Goal: Information Seeking & Learning: Compare options

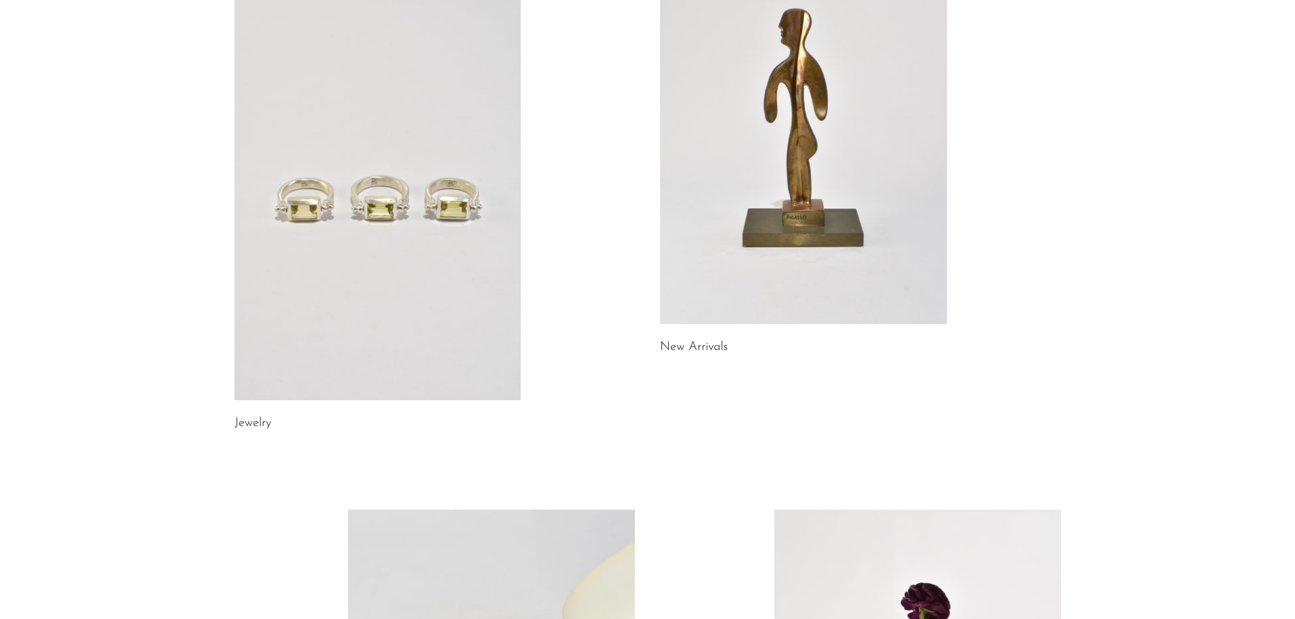
scroll to position [136, 0]
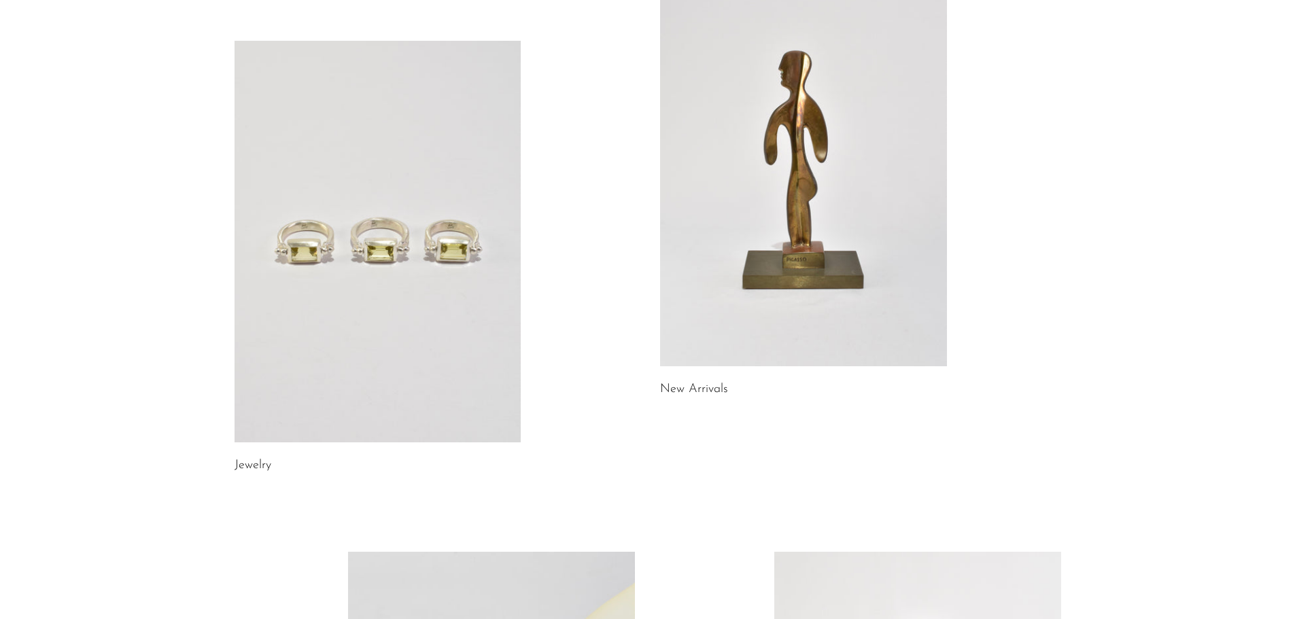
click at [373, 257] on link at bounding box center [378, 242] width 287 height 402
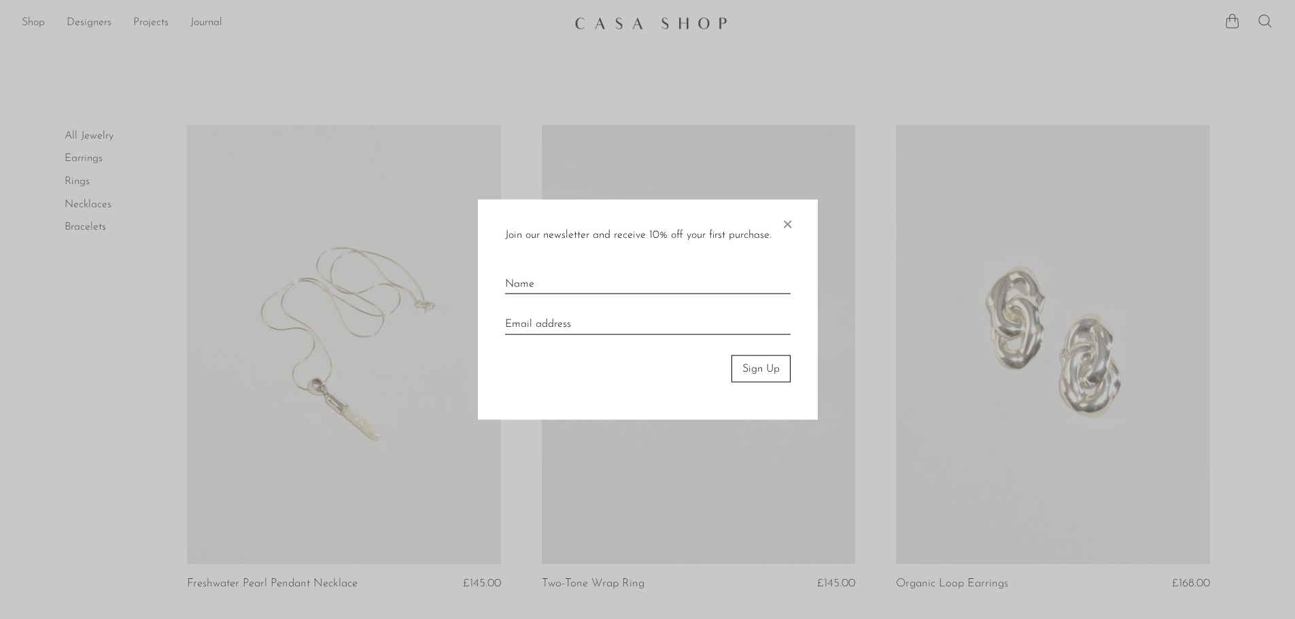
click at [786, 224] on span "×" at bounding box center [788, 221] width 14 height 44
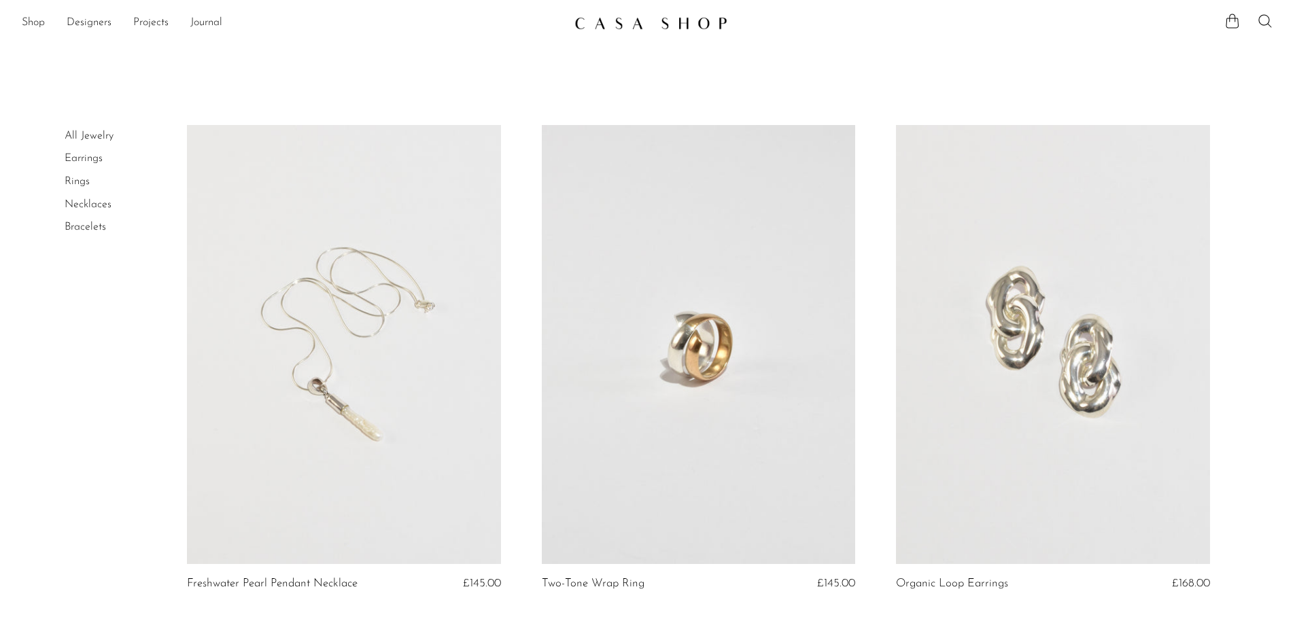
click at [82, 183] on link "Rings" at bounding box center [77, 181] width 25 height 11
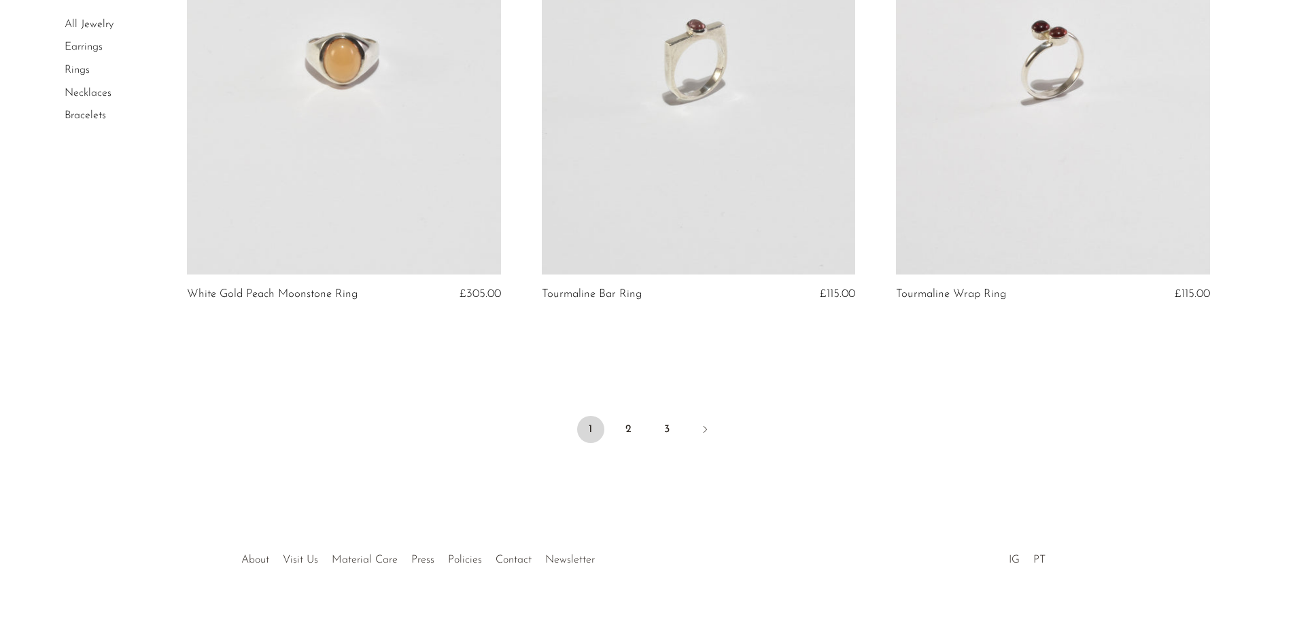
scroll to position [5802, 0]
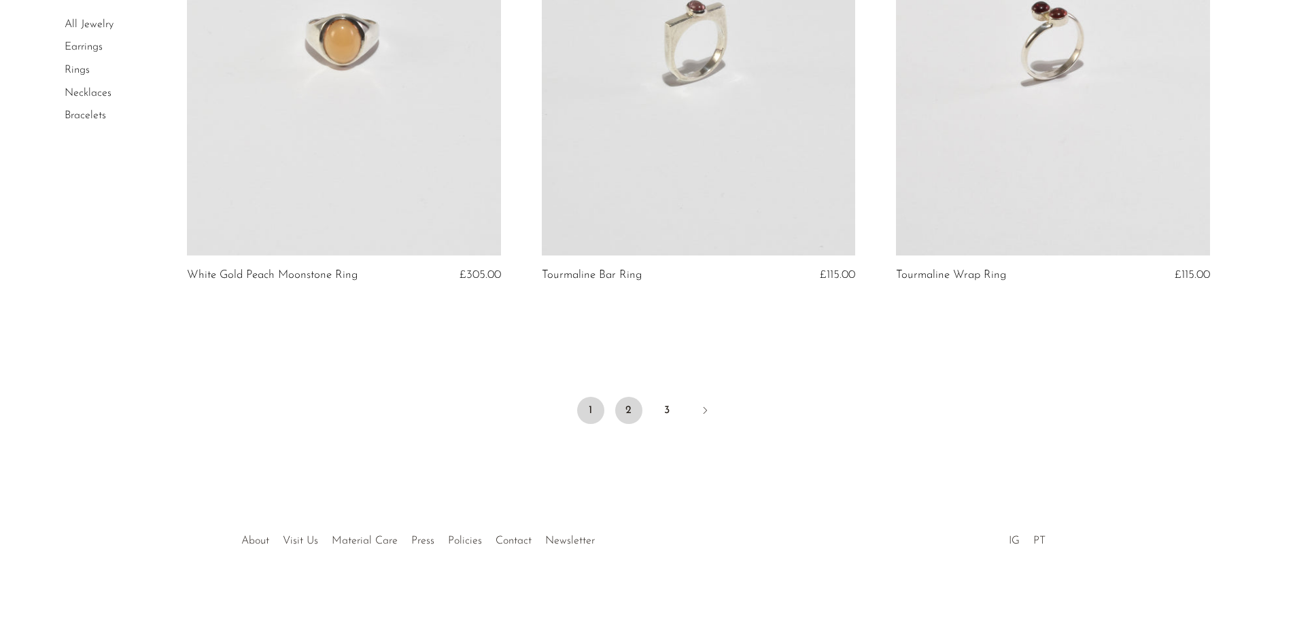
click at [629, 407] on link "2" at bounding box center [628, 410] width 27 height 27
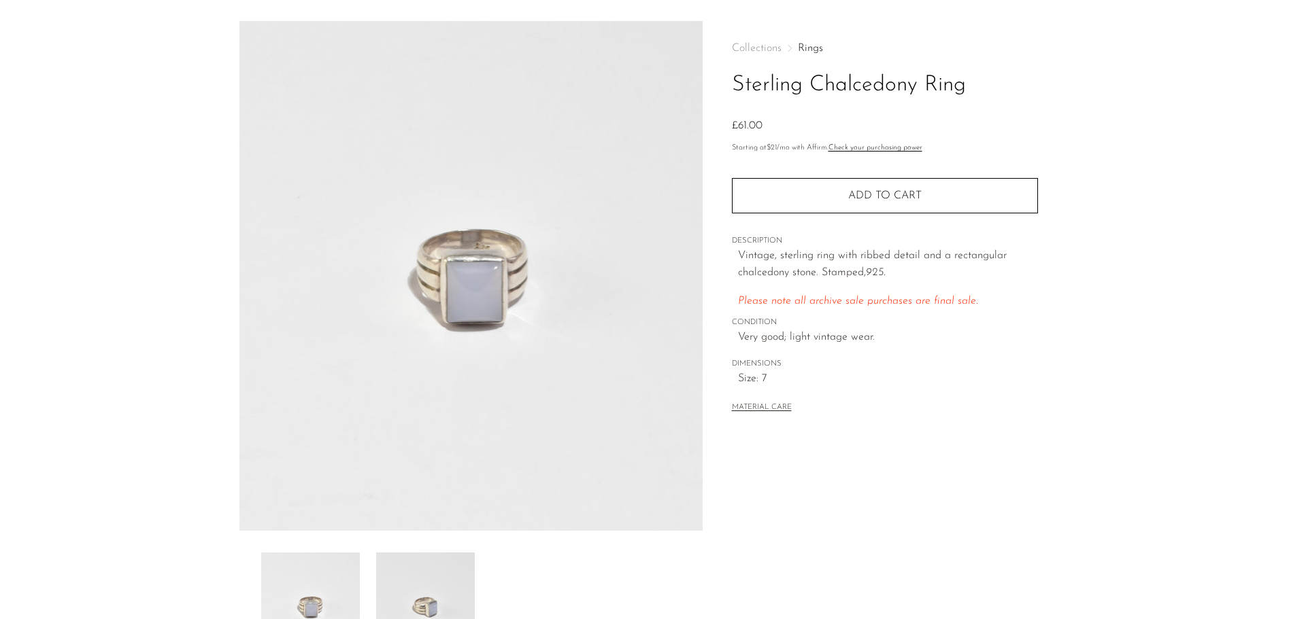
scroll to position [90, 0]
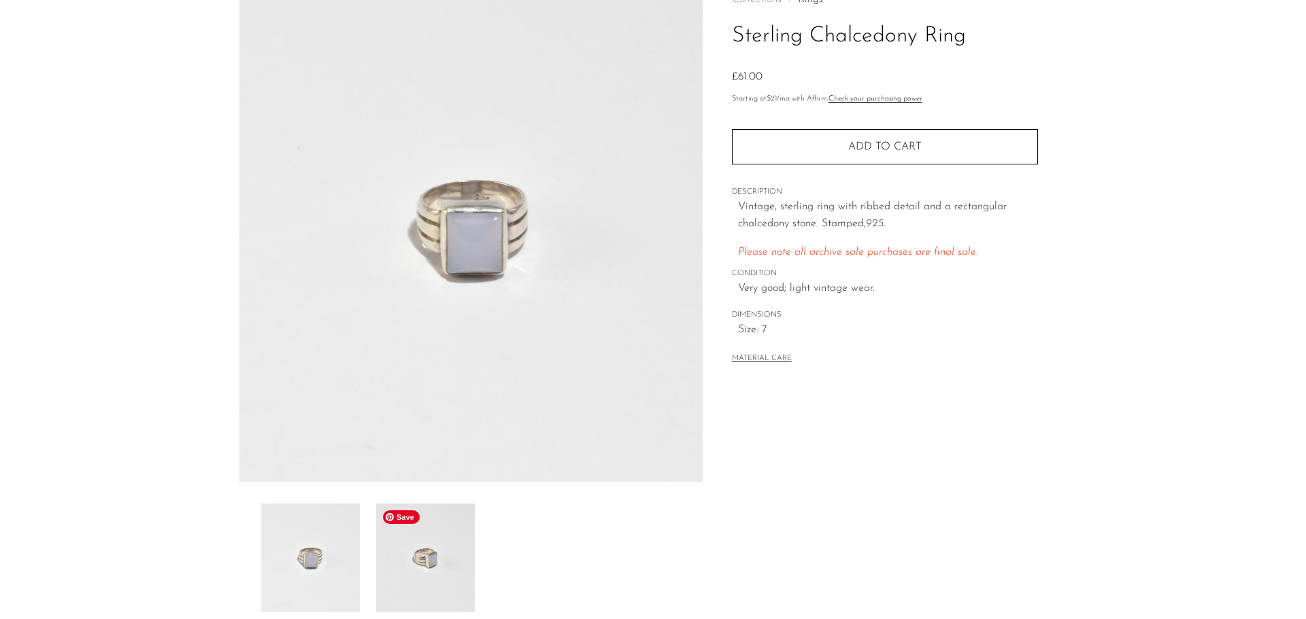
click at [445, 571] on img at bounding box center [425, 558] width 99 height 109
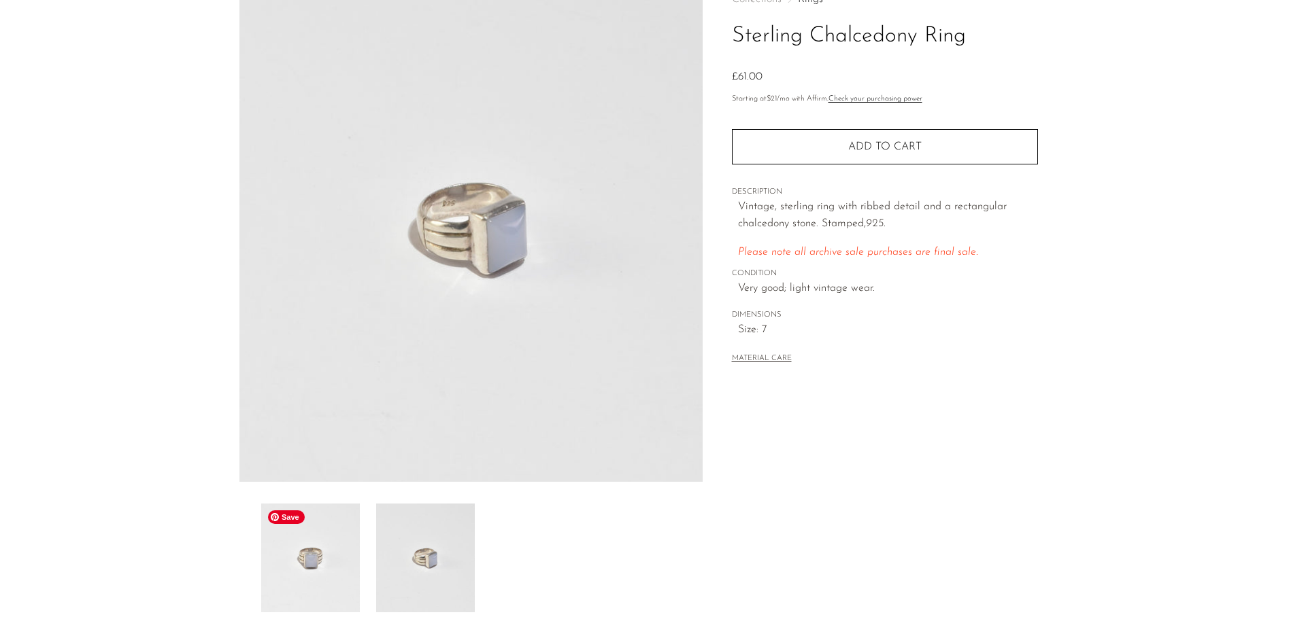
click at [322, 566] on img at bounding box center [310, 558] width 99 height 109
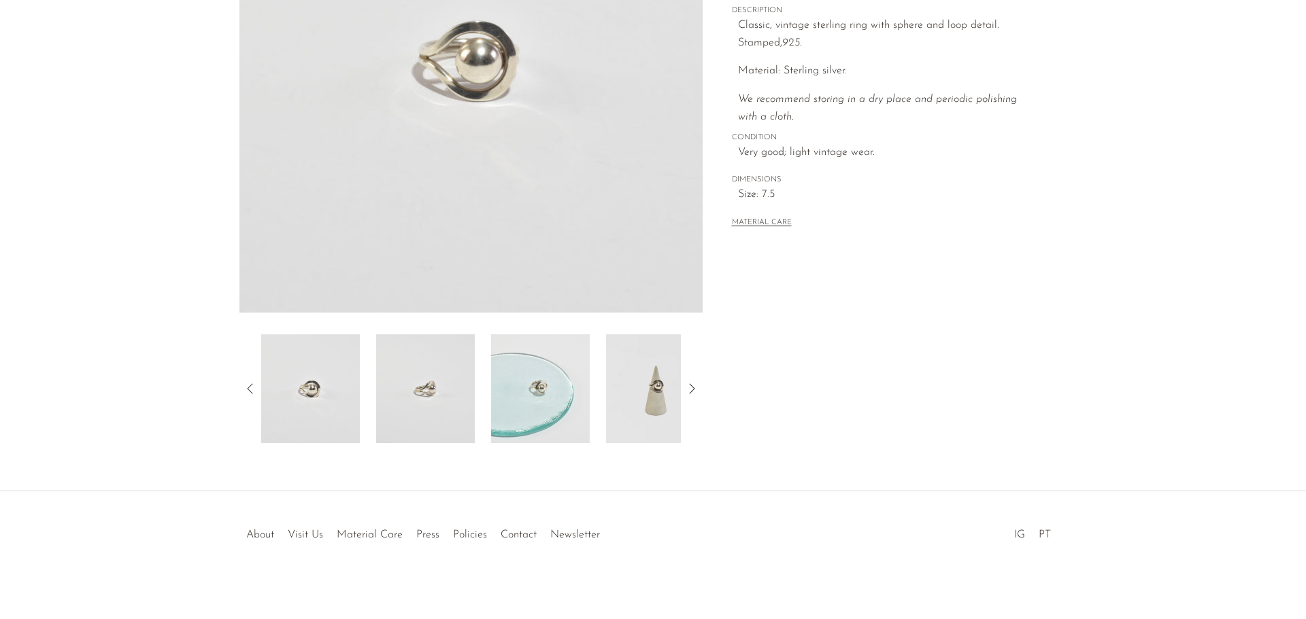
scroll to position [266, 0]
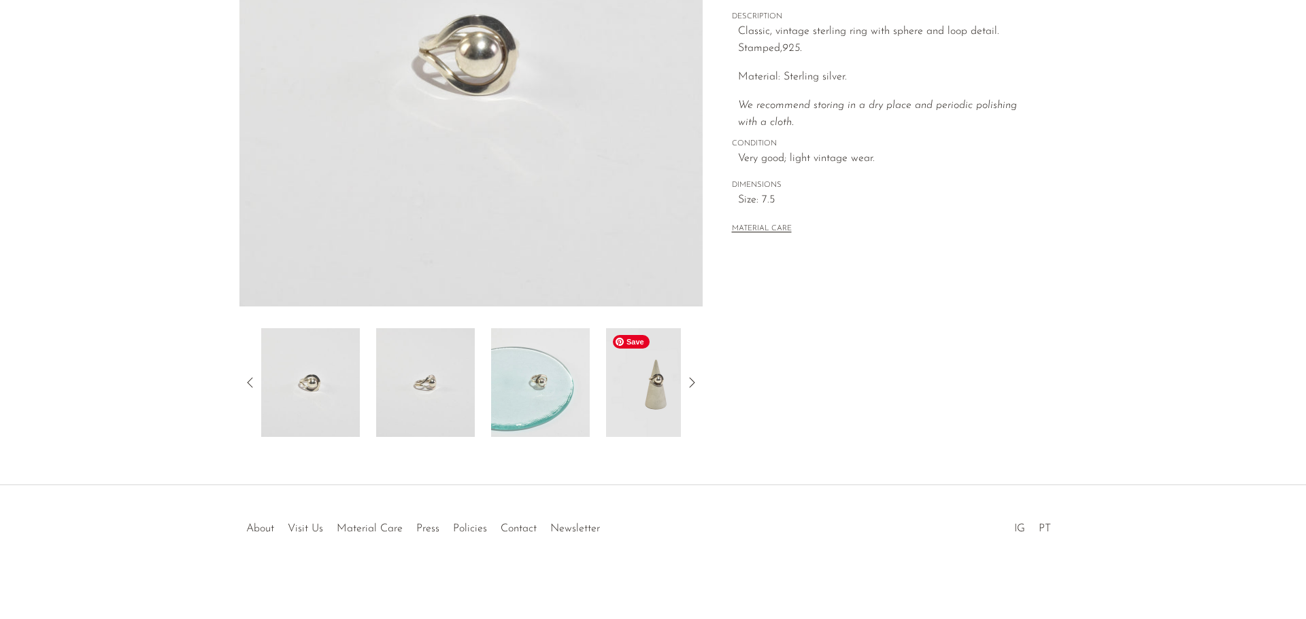
click at [642, 398] on img at bounding box center [655, 382] width 99 height 109
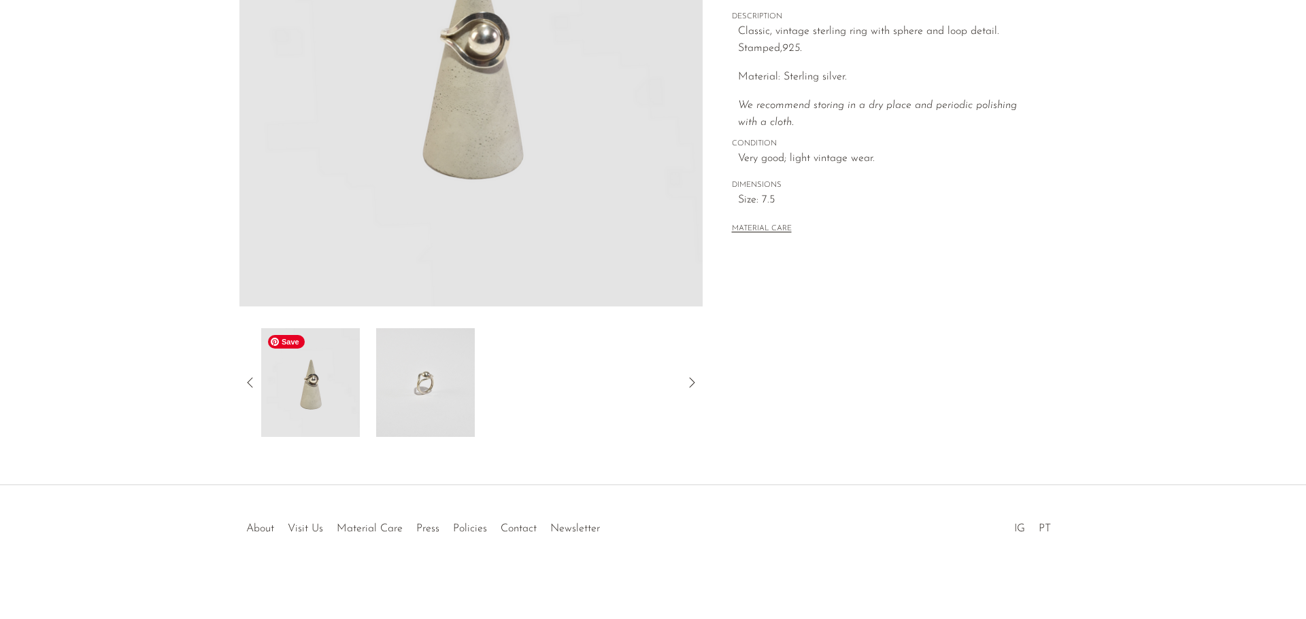
click at [302, 391] on img at bounding box center [310, 382] width 99 height 109
click at [251, 380] on icon at bounding box center [250, 383] width 16 height 16
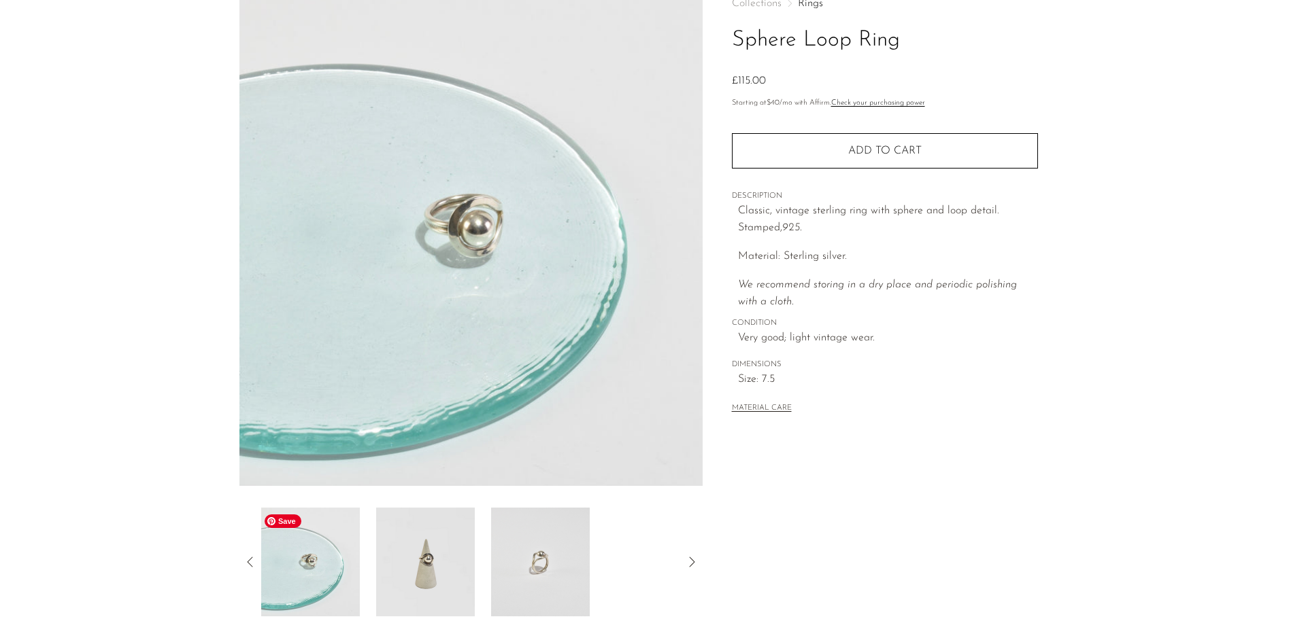
scroll to position [84, 0]
click at [245, 566] on icon at bounding box center [250, 564] width 16 height 16
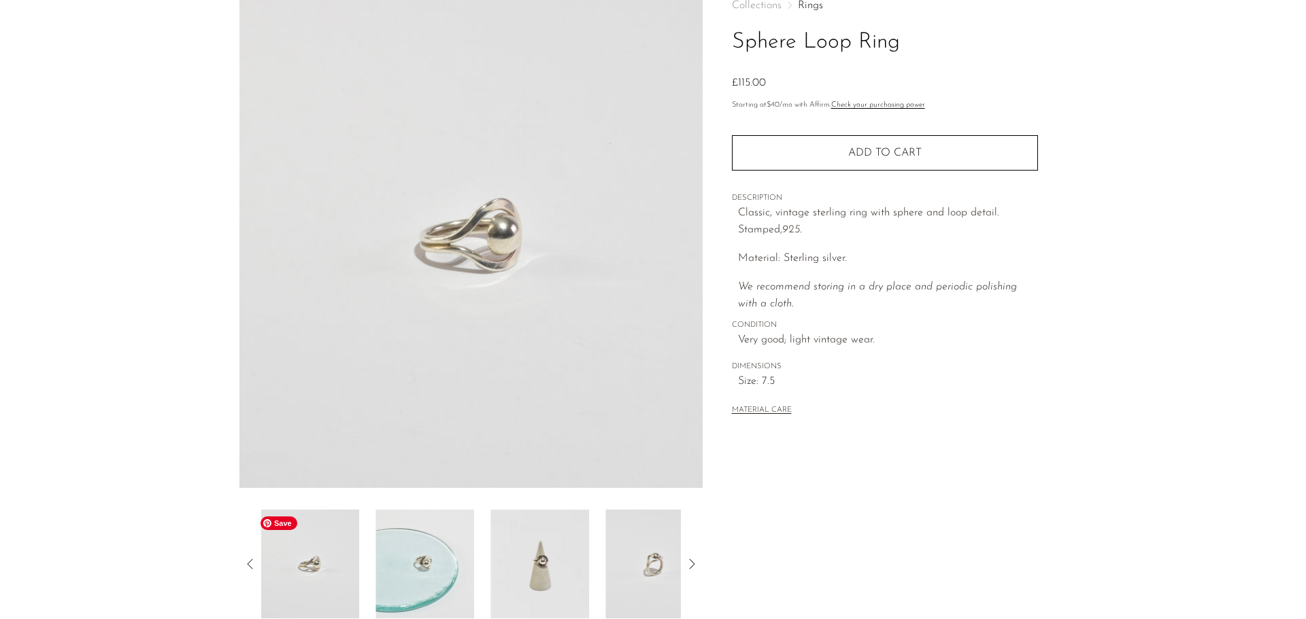
click at [327, 549] on img at bounding box center [309, 564] width 99 height 109
click at [435, 544] on img at bounding box center [425, 564] width 99 height 109
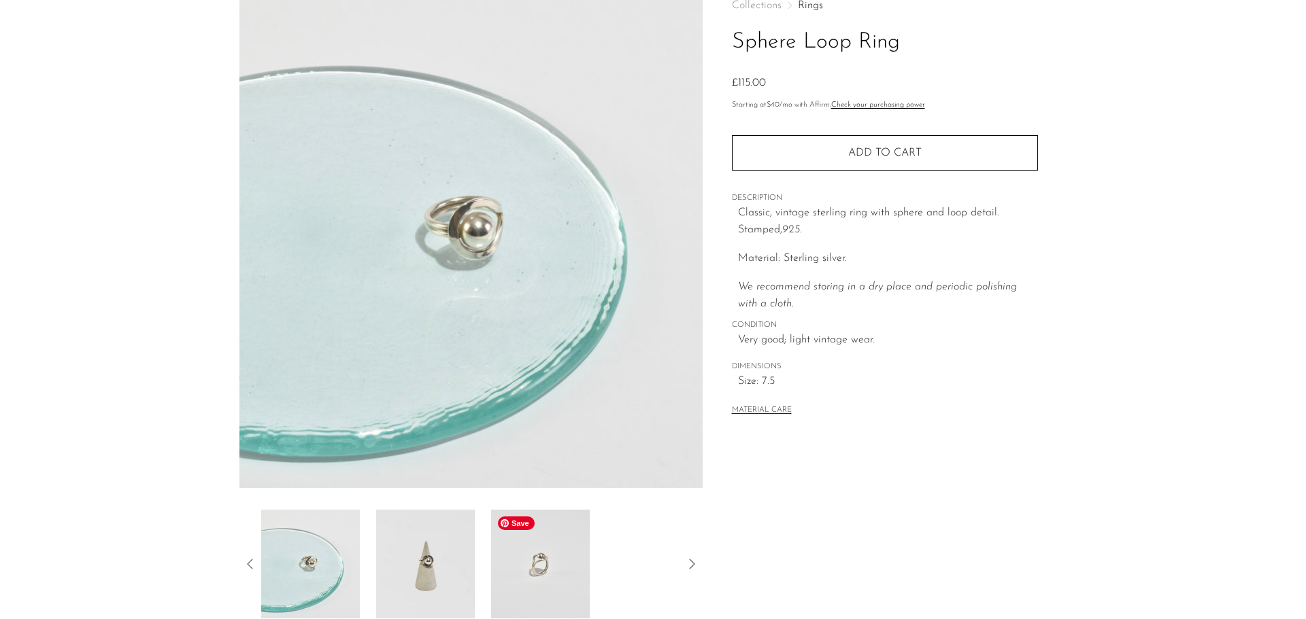
click at [522, 560] on img at bounding box center [540, 564] width 99 height 109
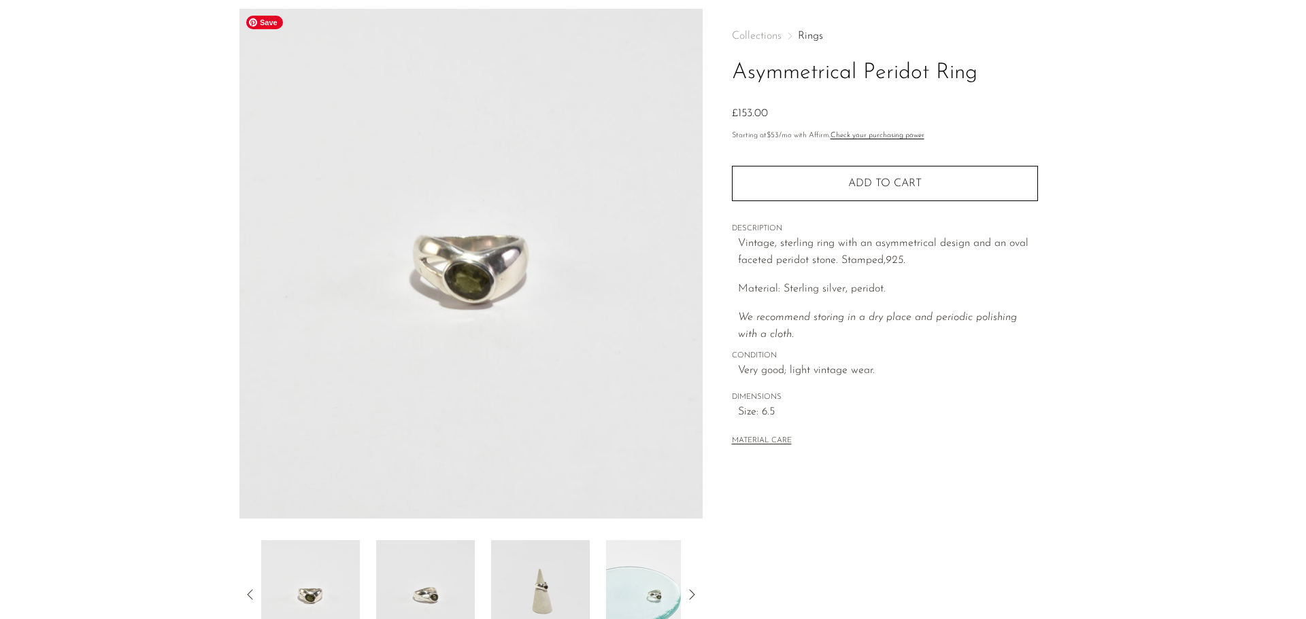
scroll to position [39, 0]
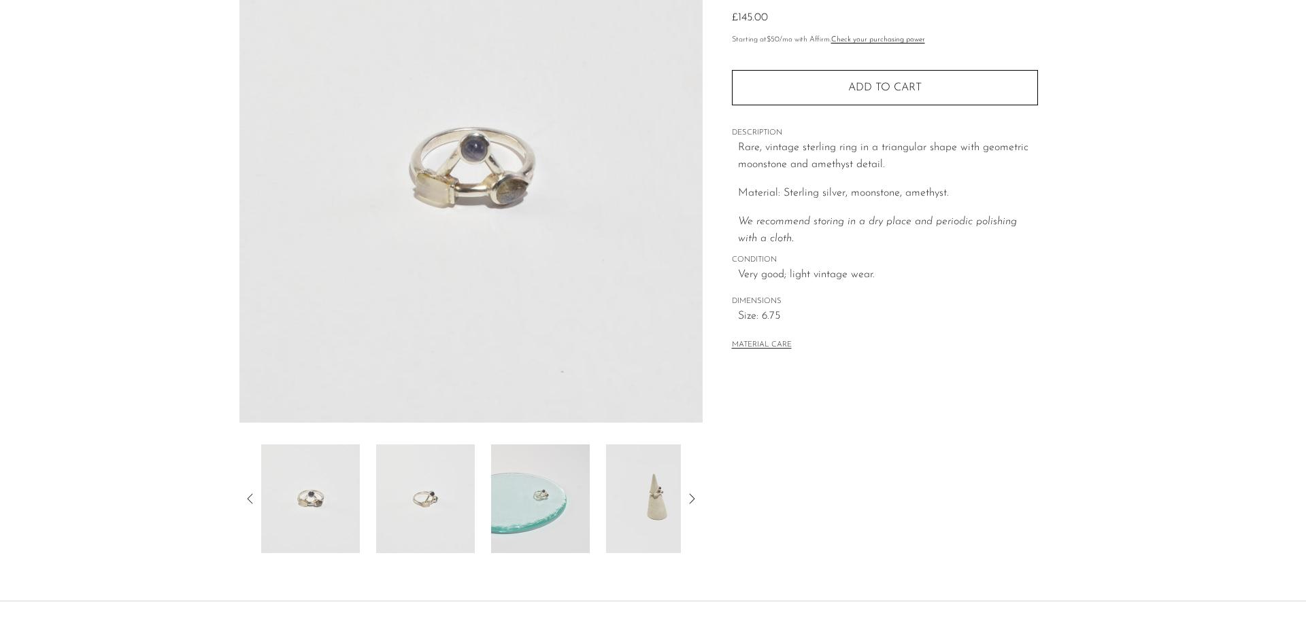
scroll to position [266, 0]
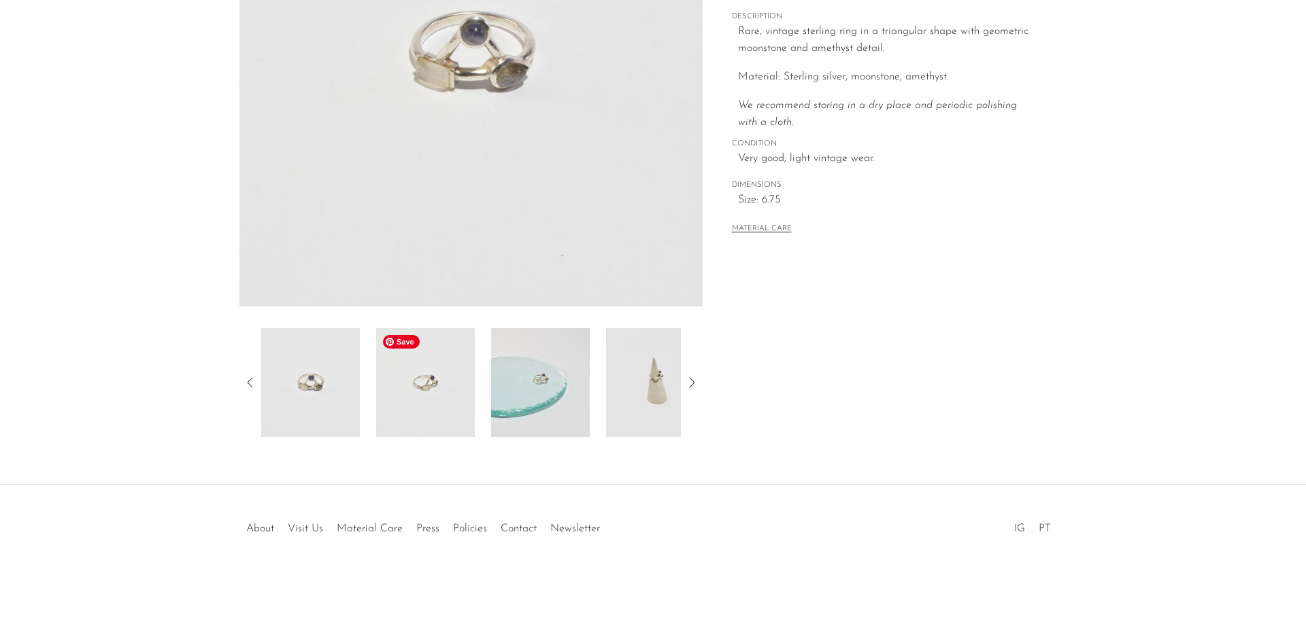
click at [426, 418] on img at bounding box center [425, 382] width 99 height 109
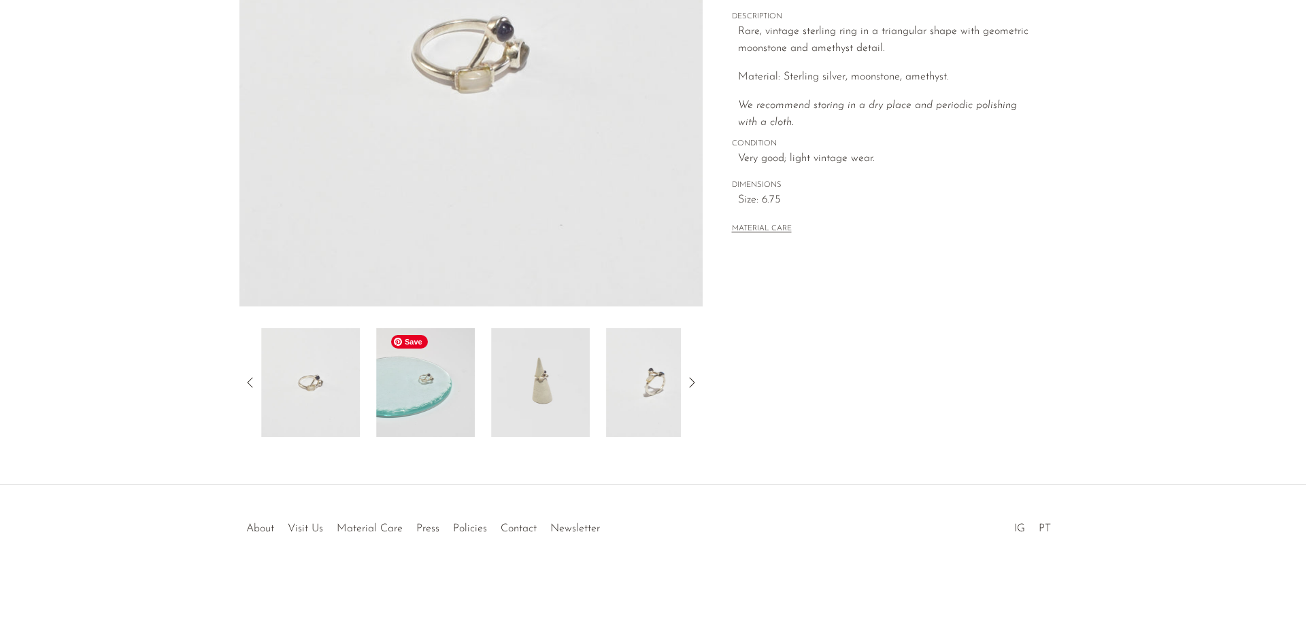
click at [462, 397] on img at bounding box center [425, 382] width 99 height 109
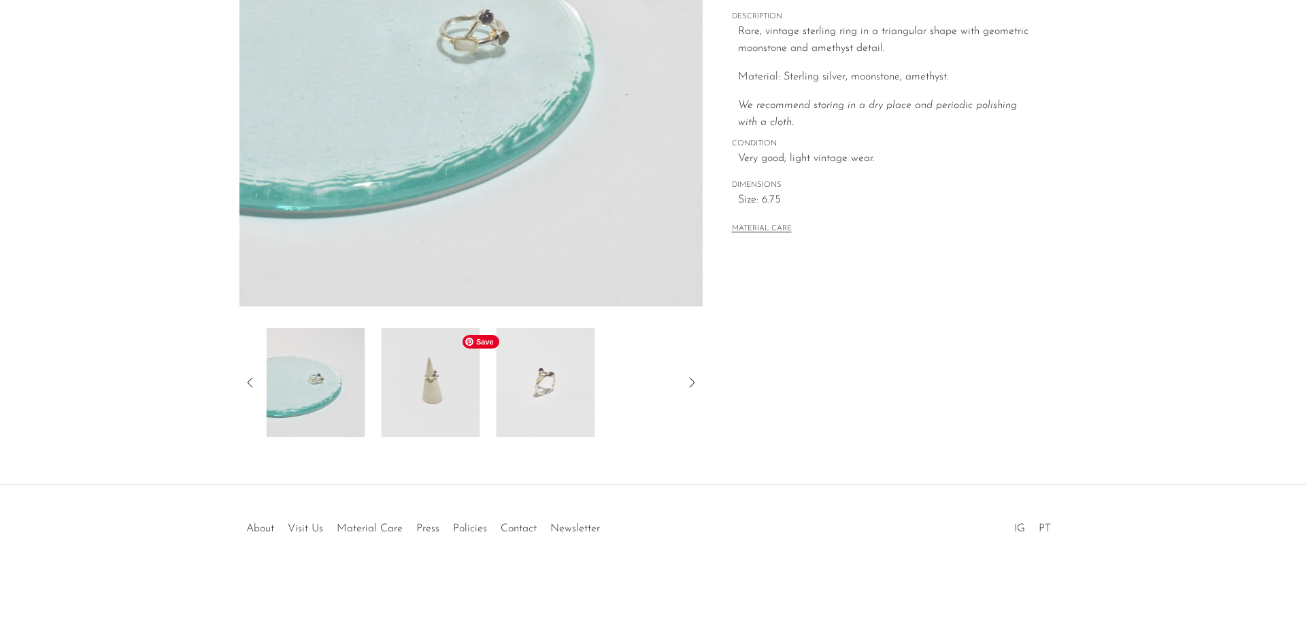
click at [471, 404] on img at bounding box center [430, 382] width 99 height 109
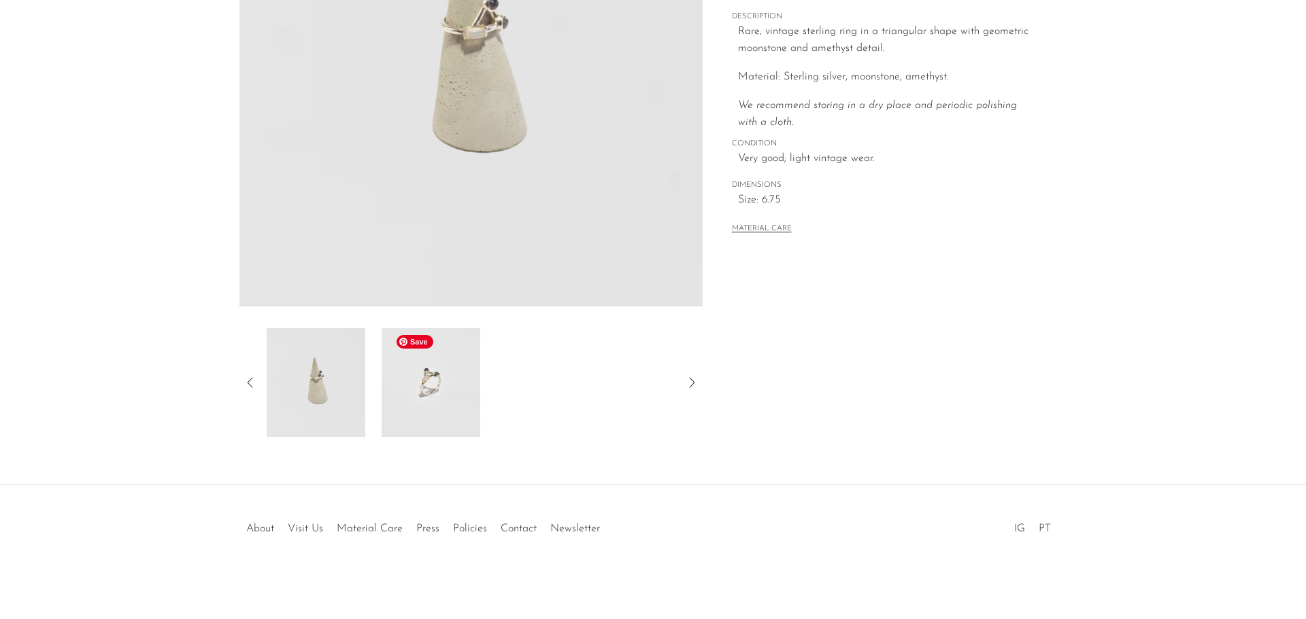
click at [475, 409] on img at bounding box center [430, 382] width 99 height 109
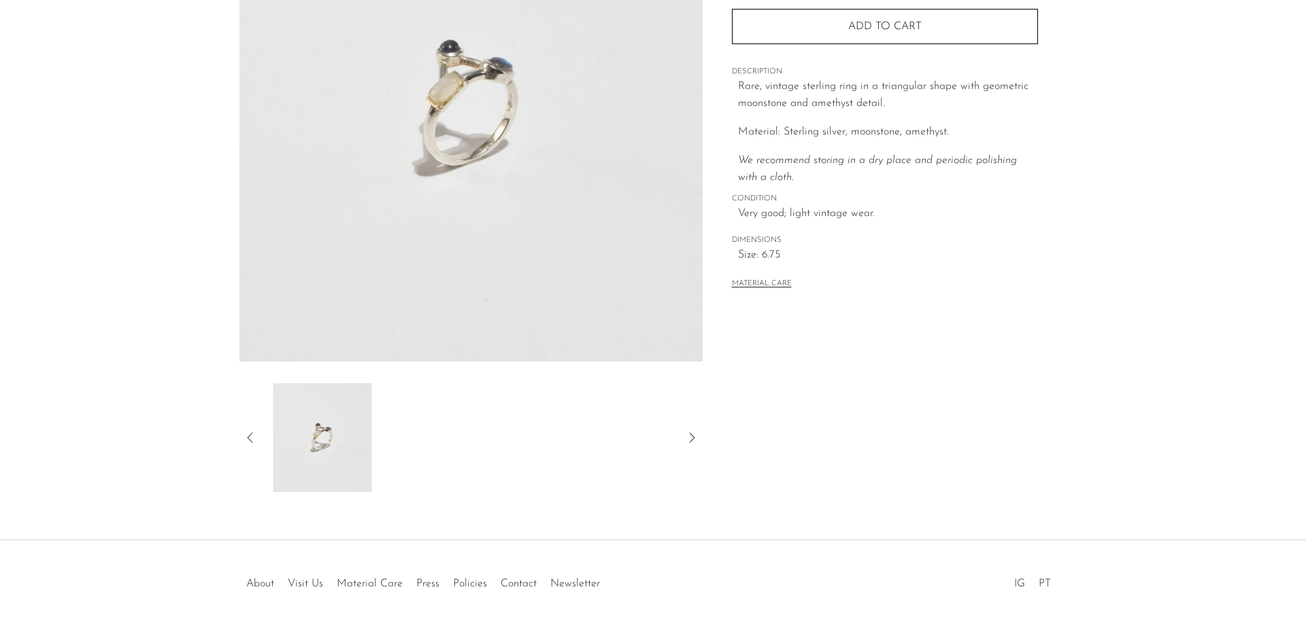
scroll to position [130, 0]
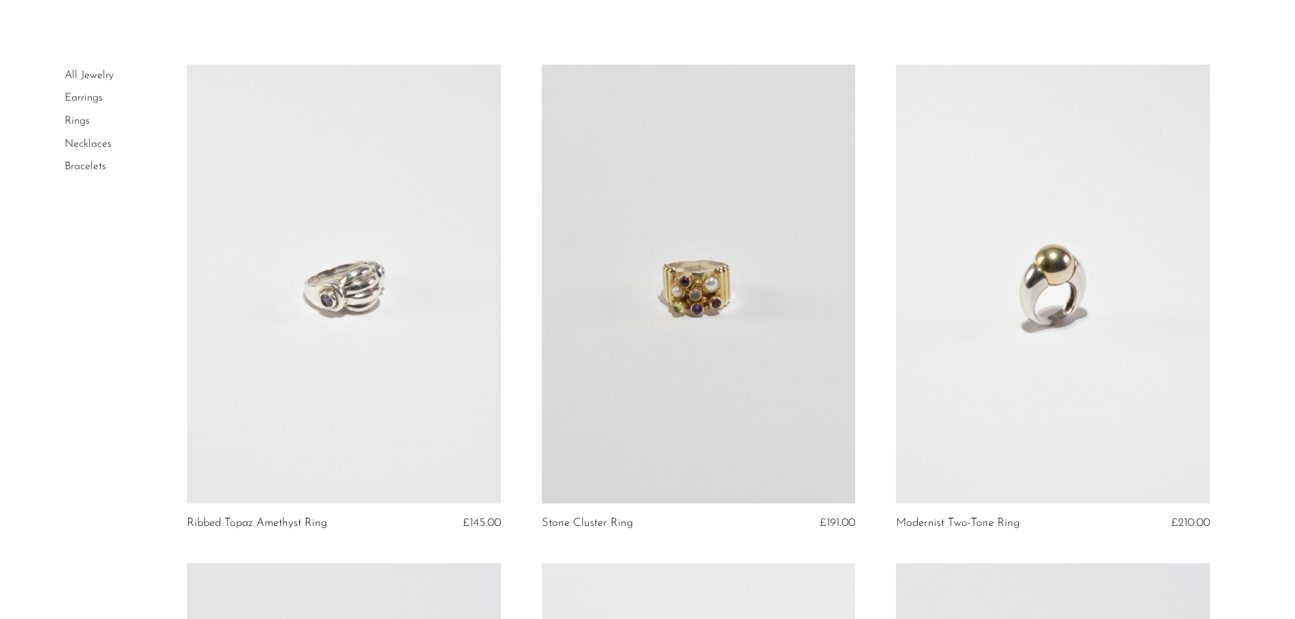
scroll to position [90, 0]
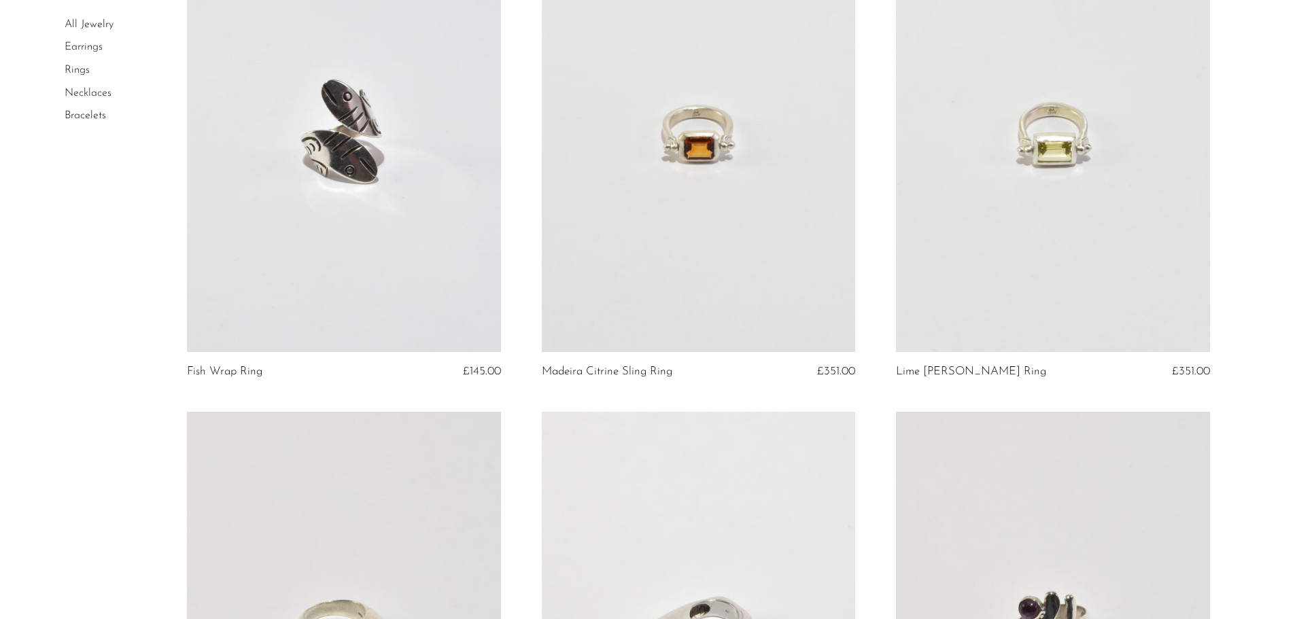
scroll to position [1722, 0]
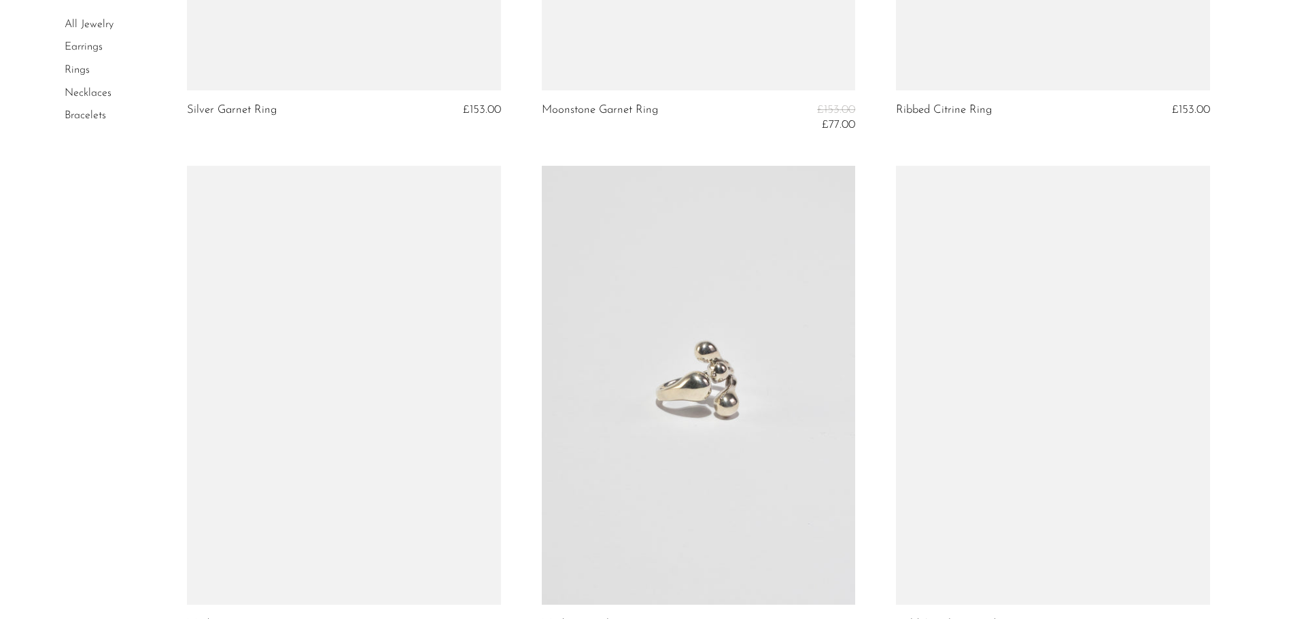
scroll to position [5078, 0]
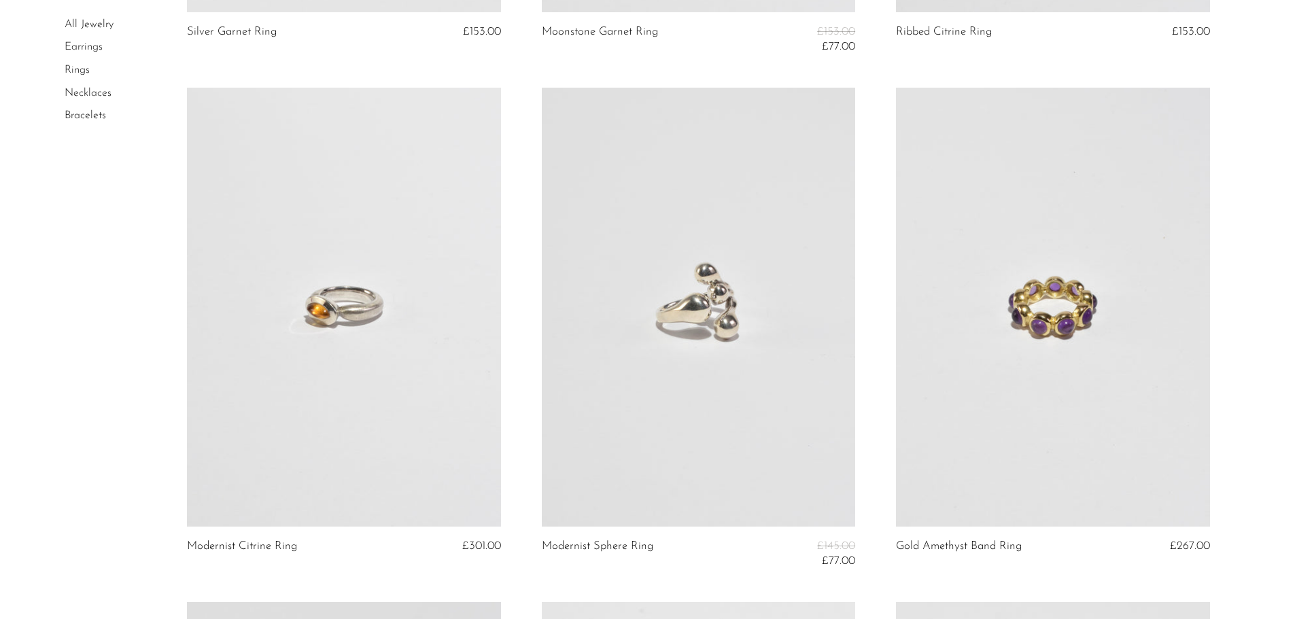
drag, startPoint x: 388, startPoint y: 522, endPoint x: 288, endPoint y: 360, distance: 190.2
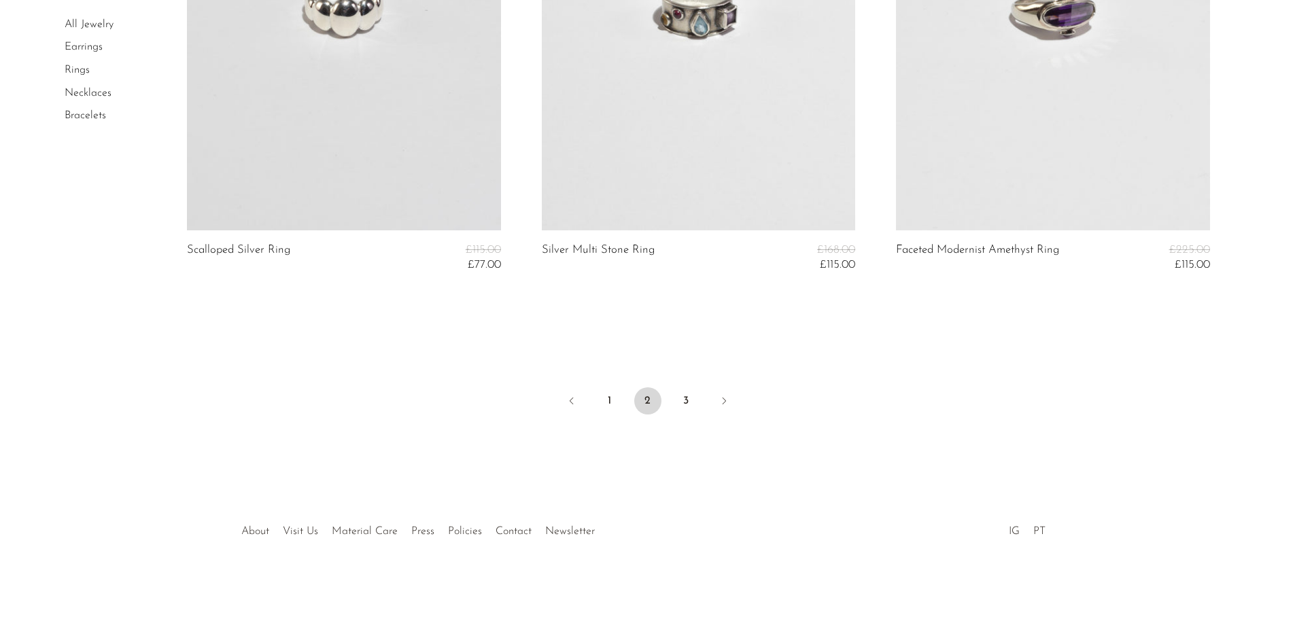
scroll to position [5892, 0]
drag, startPoint x: 694, startPoint y: 399, endPoint x: 628, endPoint y: 211, distance: 199.6
click at [695, 399] on link "3" at bounding box center [686, 398] width 27 height 27
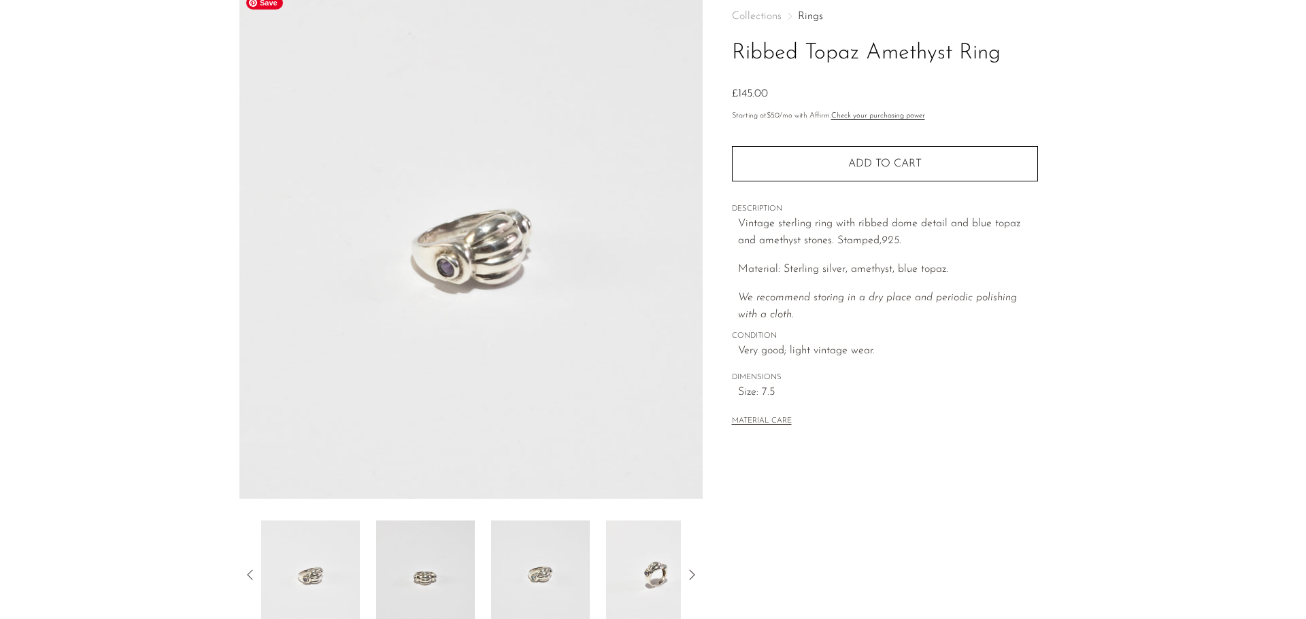
scroll to position [136, 0]
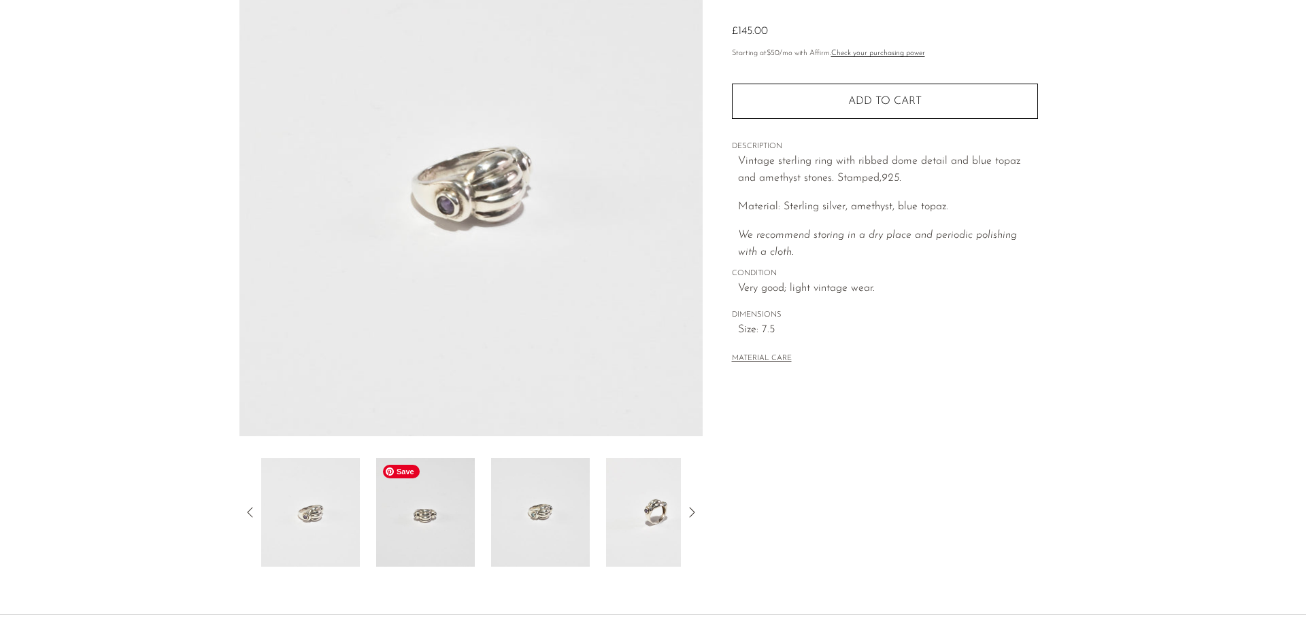
click at [444, 520] on img at bounding box center [425, 512] width 99 height 109
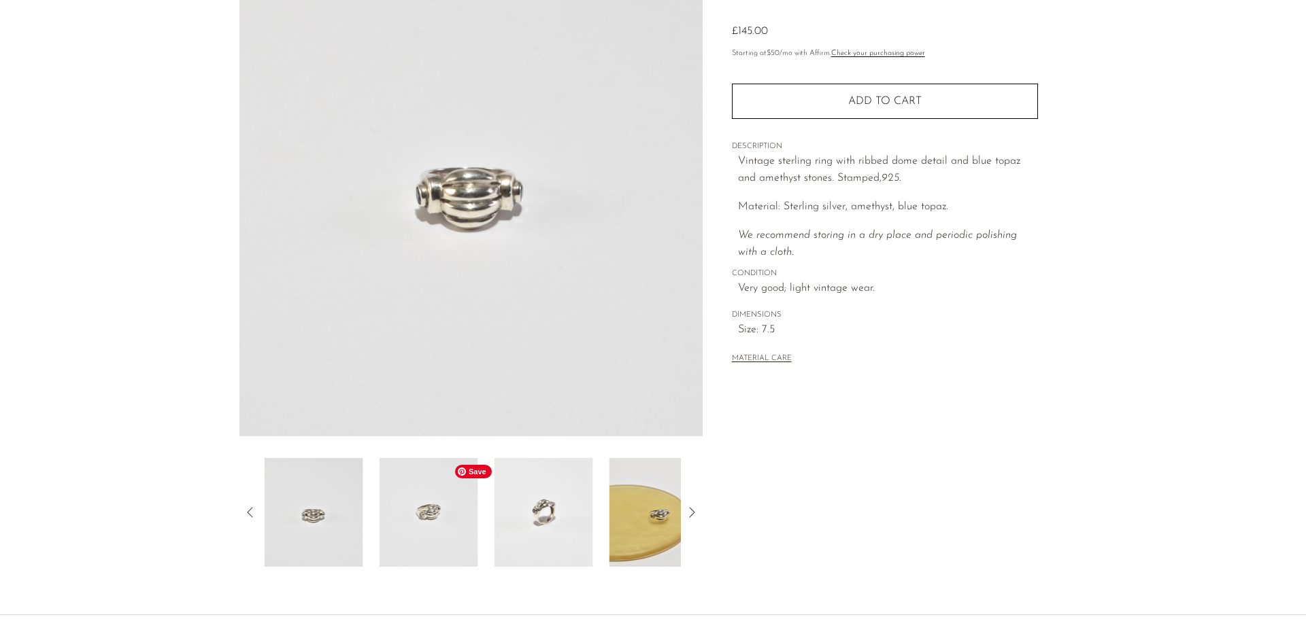
click at [447, 534] on img at bounding box center [428, 512] width 99 height 109
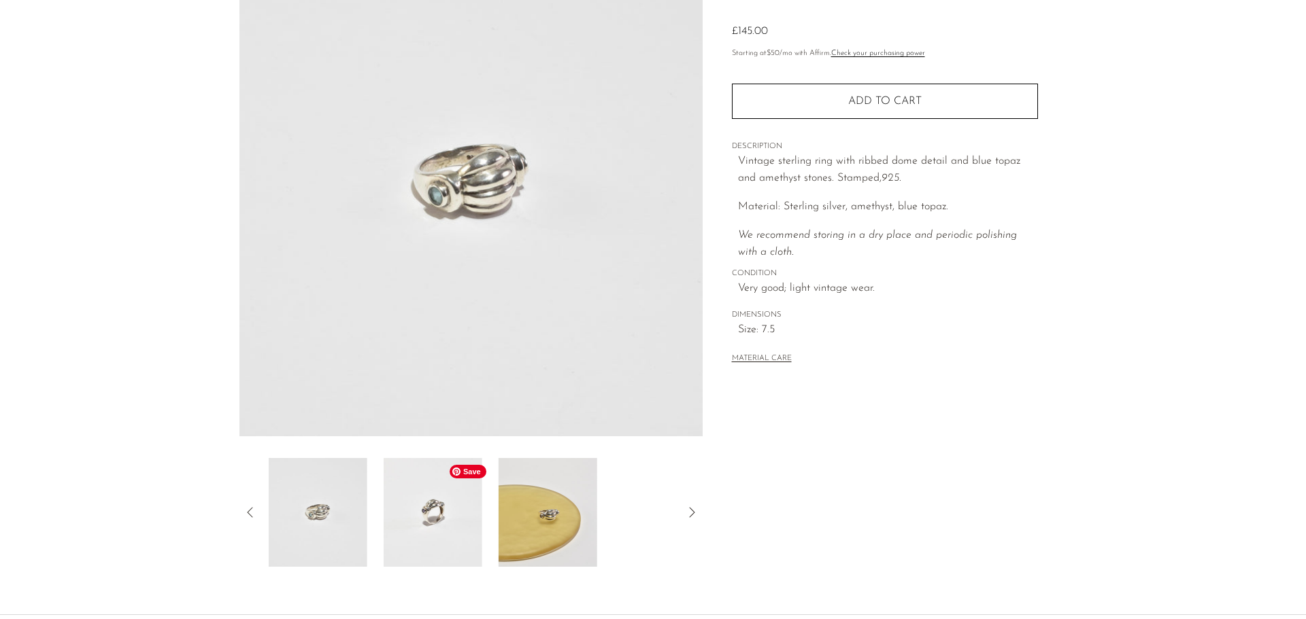
click at [460, 534] on img at bounding box center [433, 512] width 99 height 109
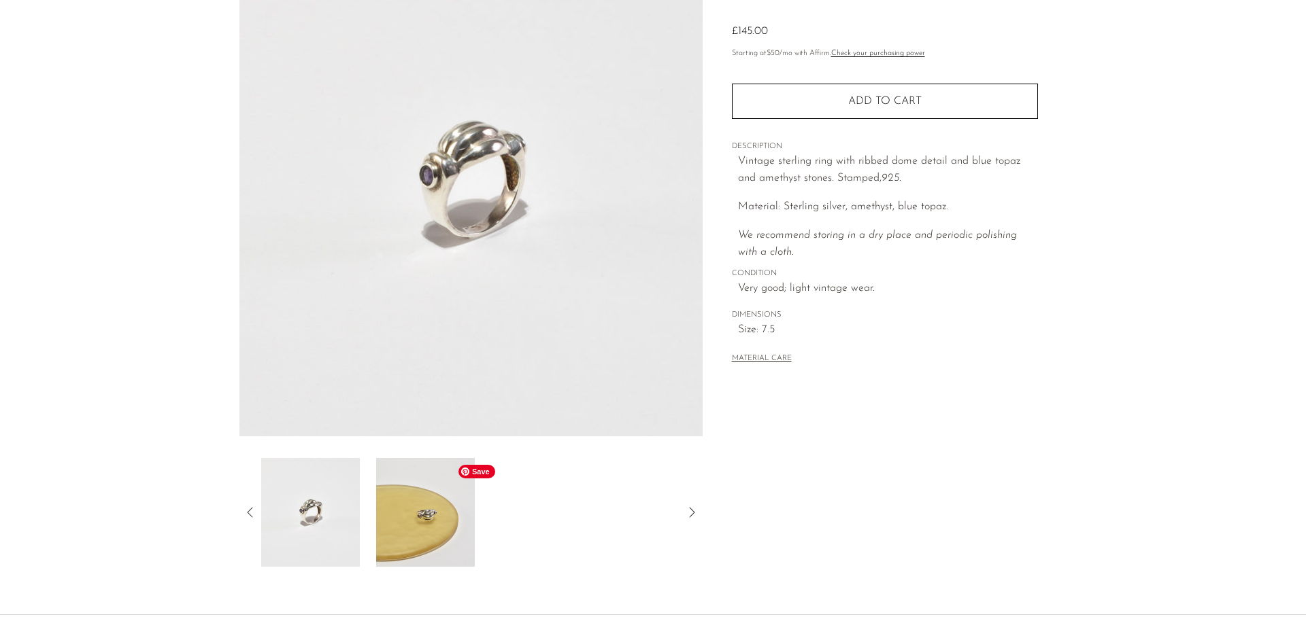
click at [454, 539] on img at bounding box center [425, 512] width 99 height 109
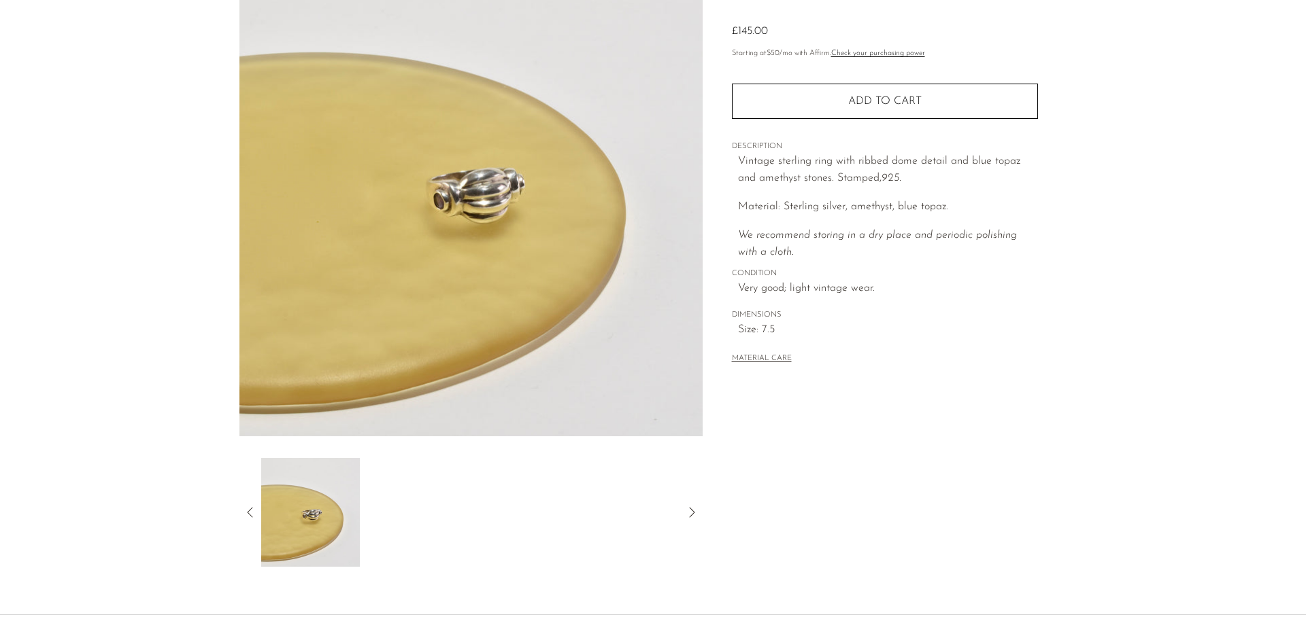
click at [247, 509] on icon at bounding box center [250, 513] width 16 height 16
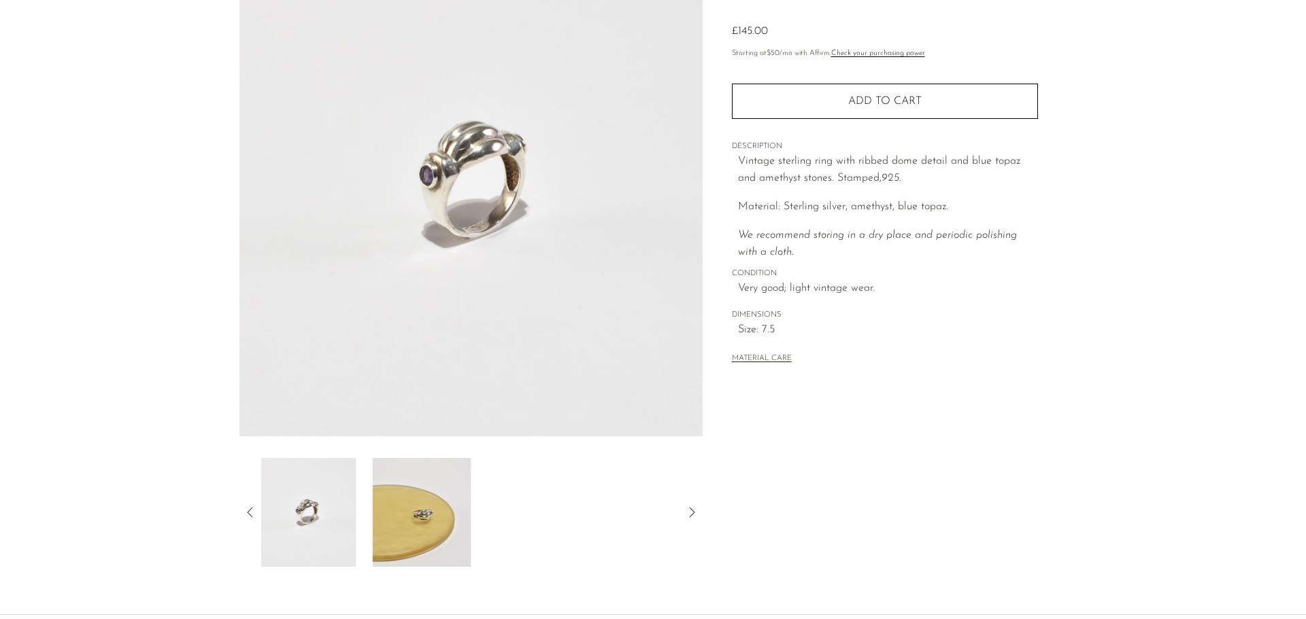
click at [247, 509] on icon at bounding box center [250, 513] width 16 height 16
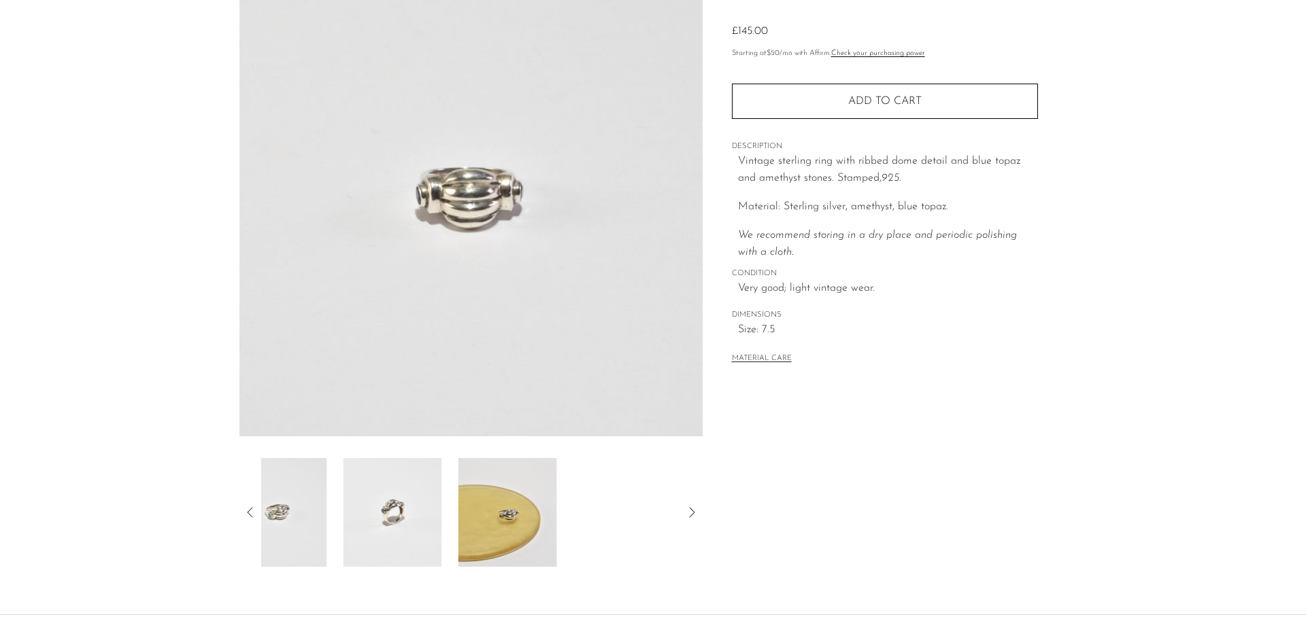
click at [247, 509] on icon at bounding box center [250, 513] width 16 height 16
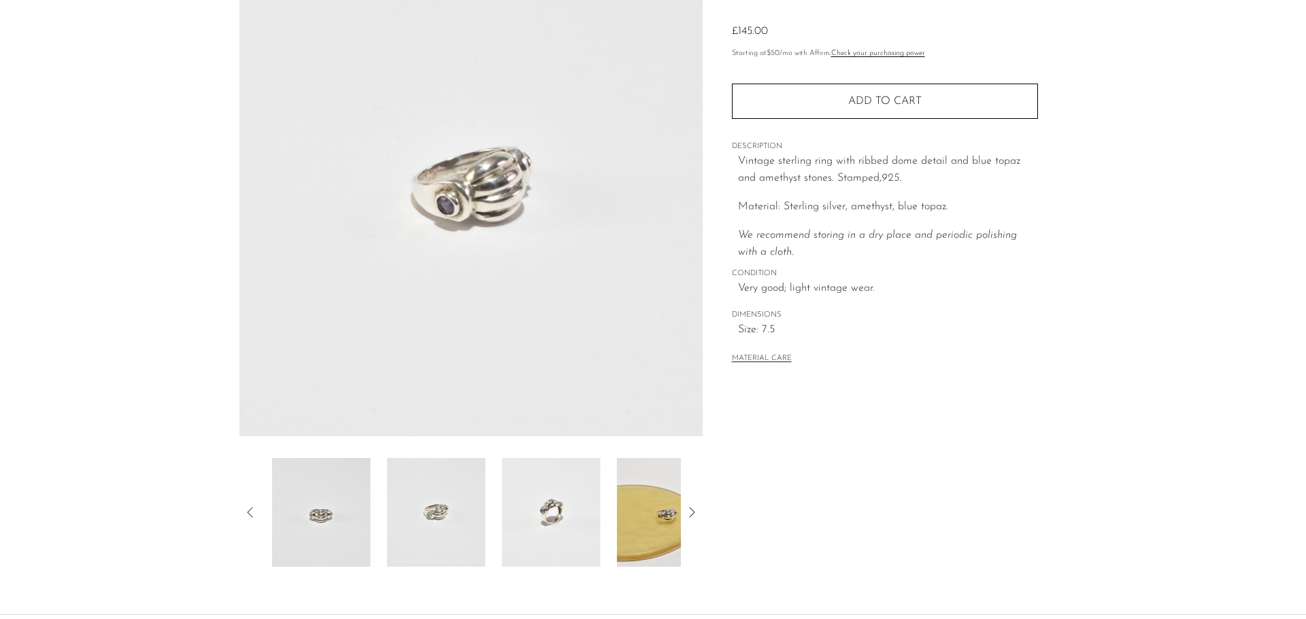
click at [247, 509] on icon at bounding box center [250, 513] width 16 height 16
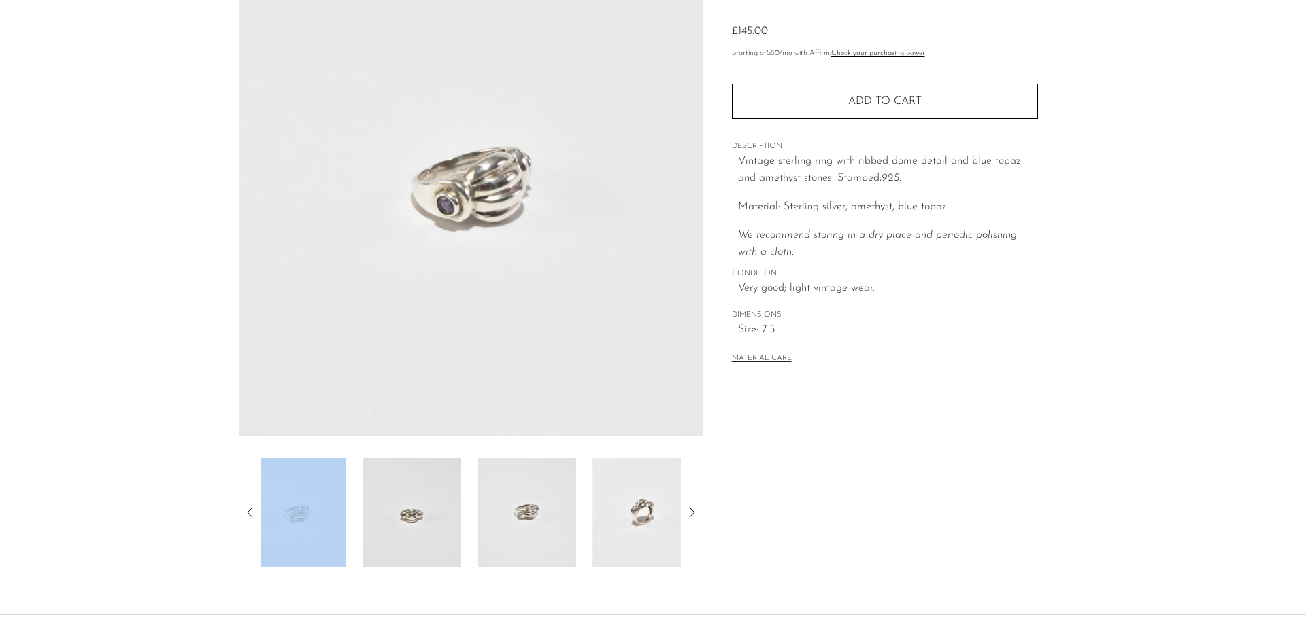
click at [247, 509] on icon at bounding box center [250, 513] width 16 height 16
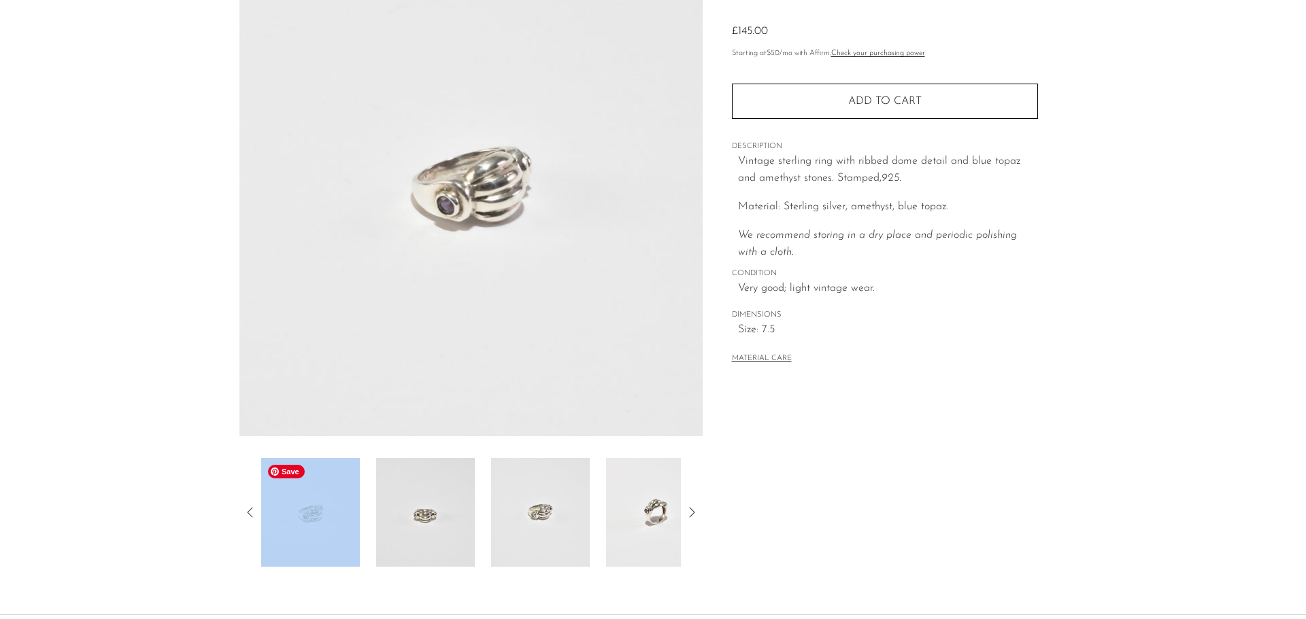
click at [327, 524] on img at bounding box center [310, 512] width 99 height 109
click at [407, 516] on img at bounding box center [425, 512] width 99 height 109
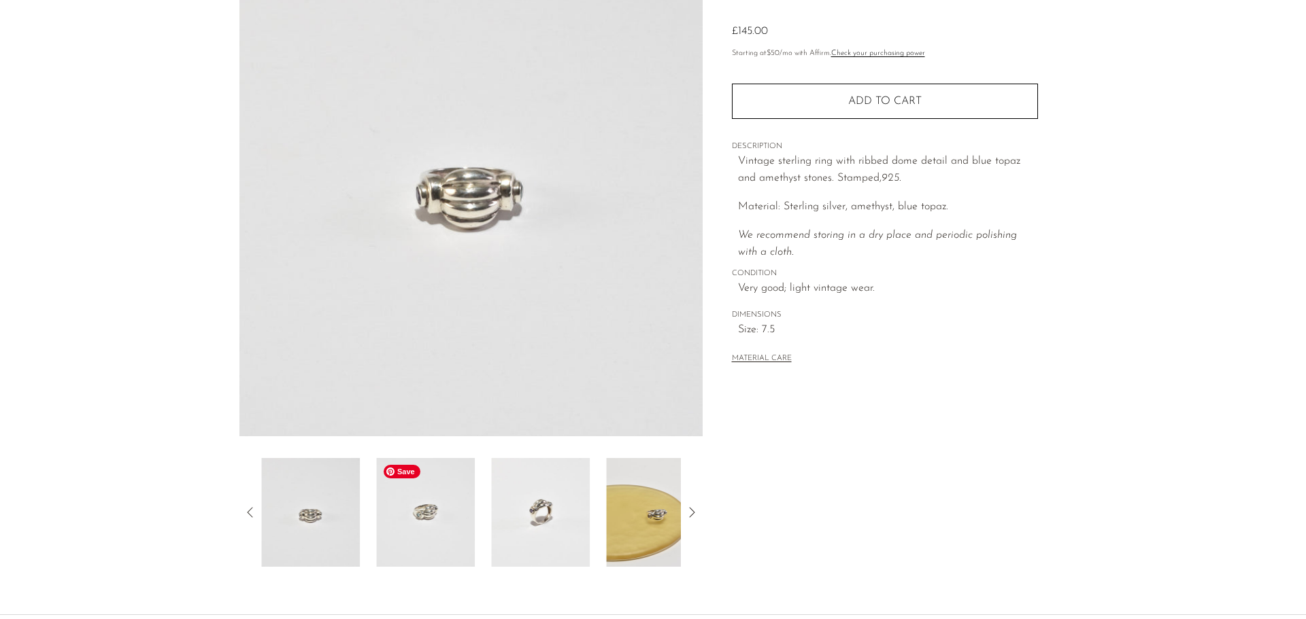
click at [445, 526] on img at bounding box center [425, 512] width 99 height 109
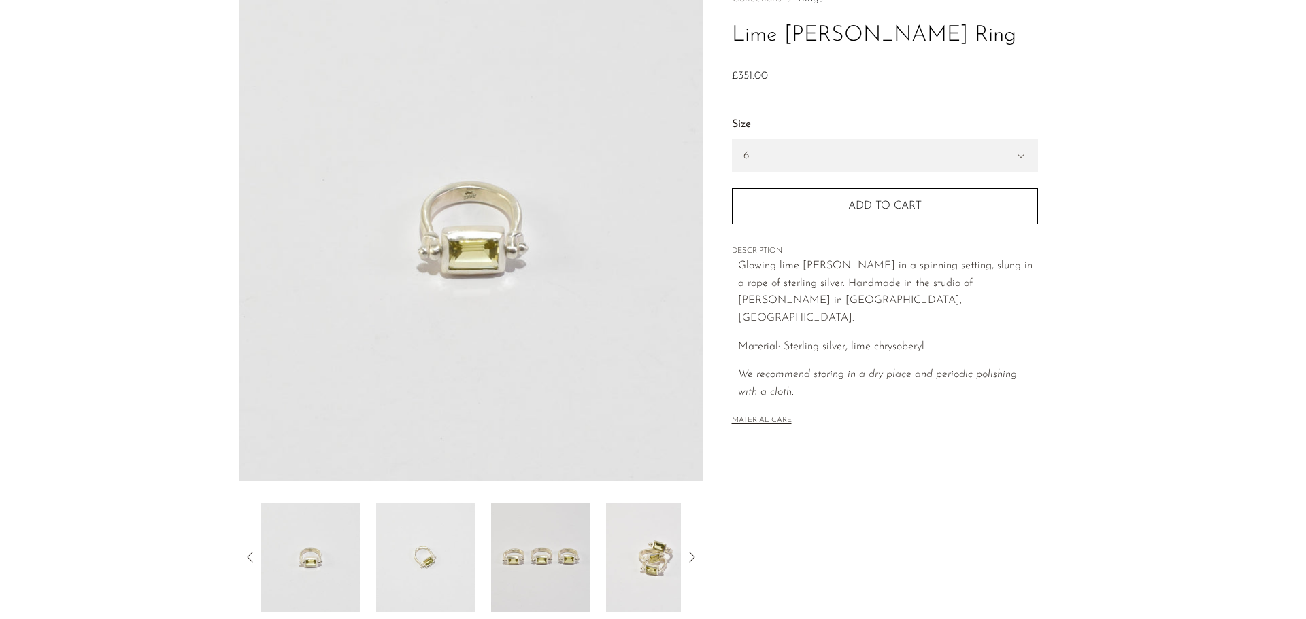
scroll to position [182, 0]
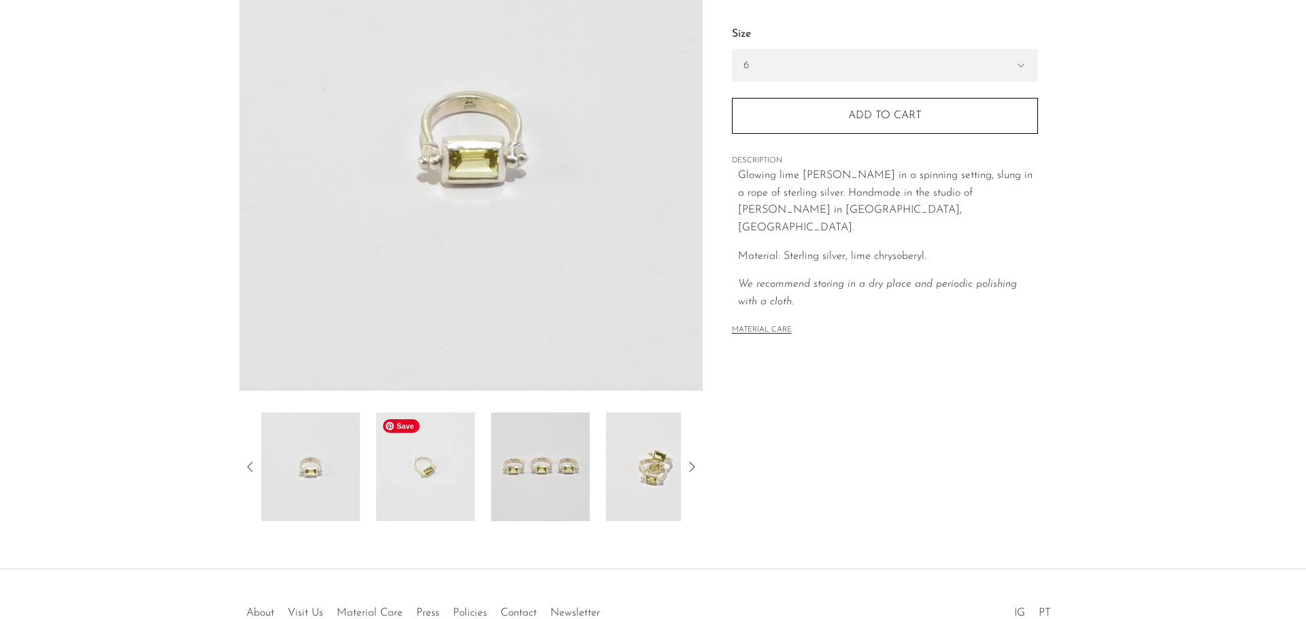
click at [428, 473] on img at bounding box center [425, 467] width 99 height 109
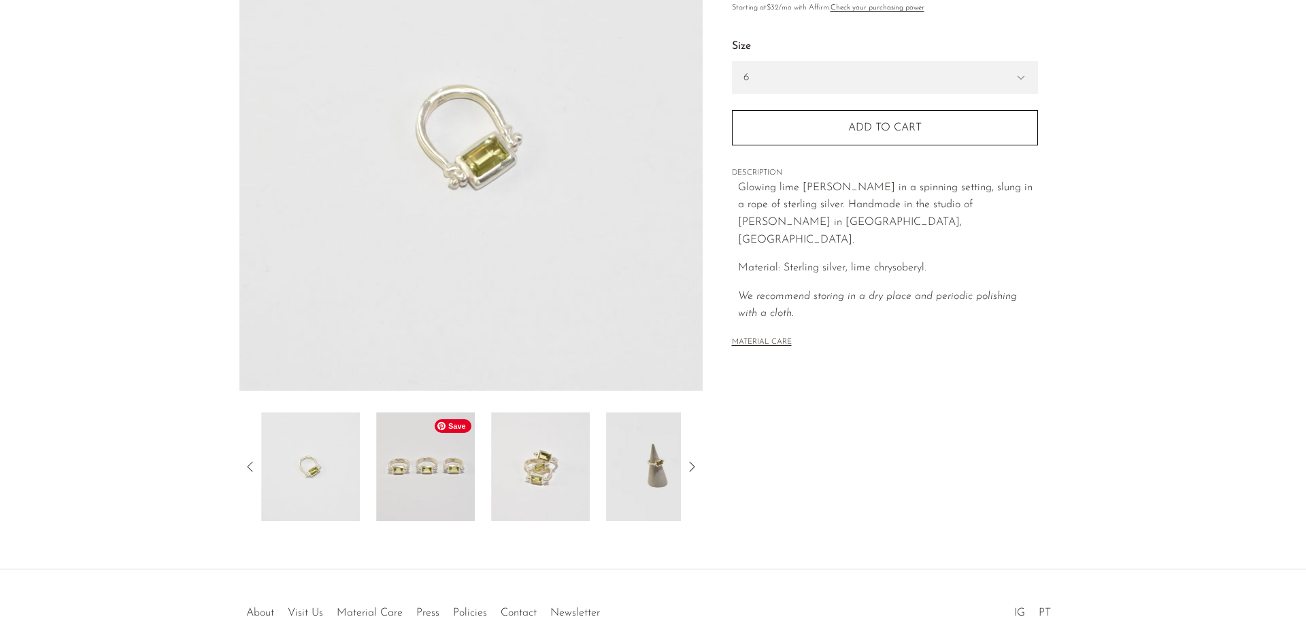
click at [451, 477] on img at bounding box center [425, 467] width 99 height 109
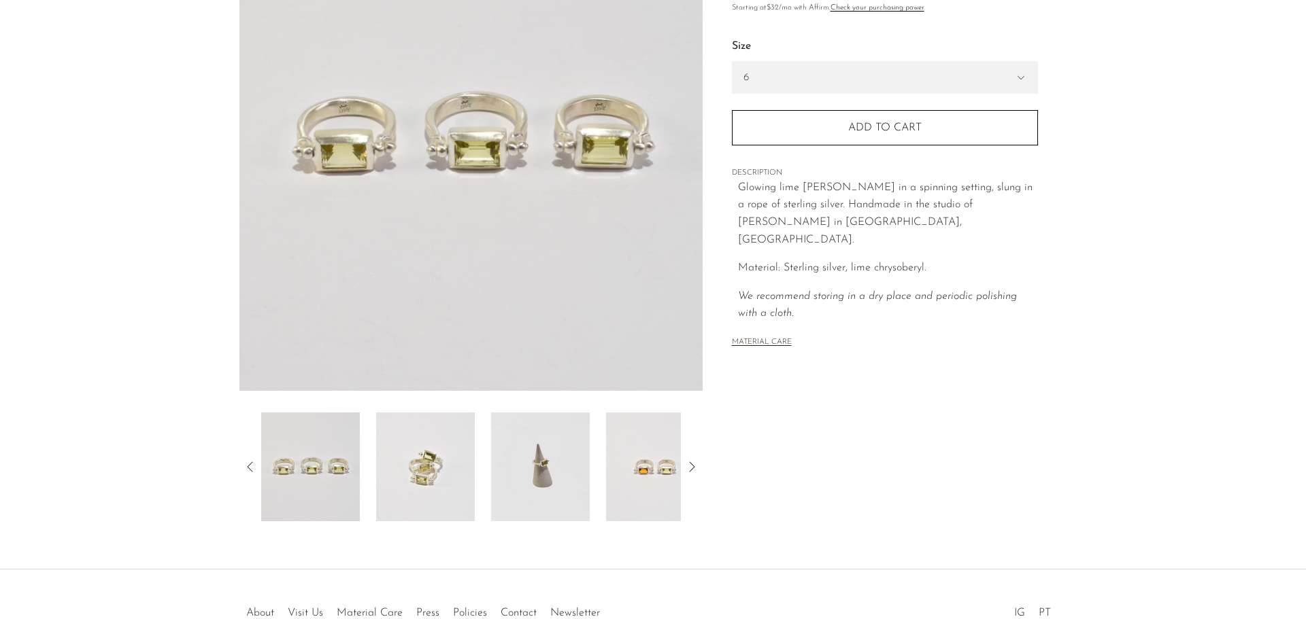
click at [251, 464] on icon at bounding box center [250, 467] width 16 height 16
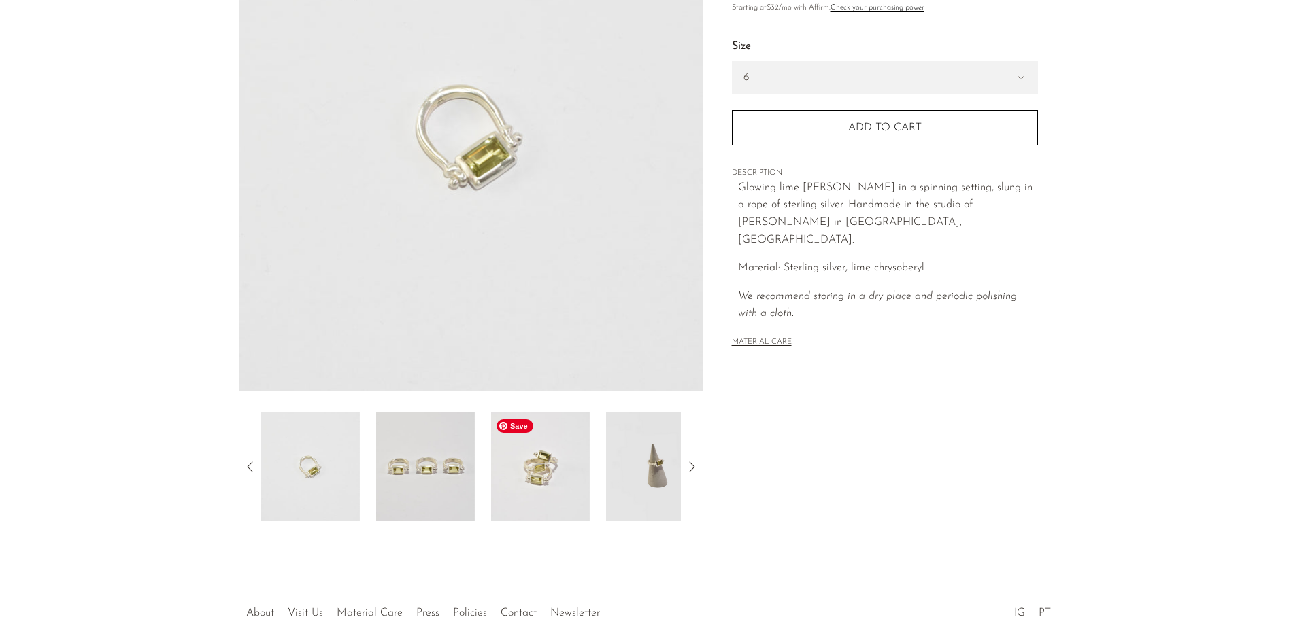
click at [559, 479] on img at bounding box center [540, 467] width 99 height 109
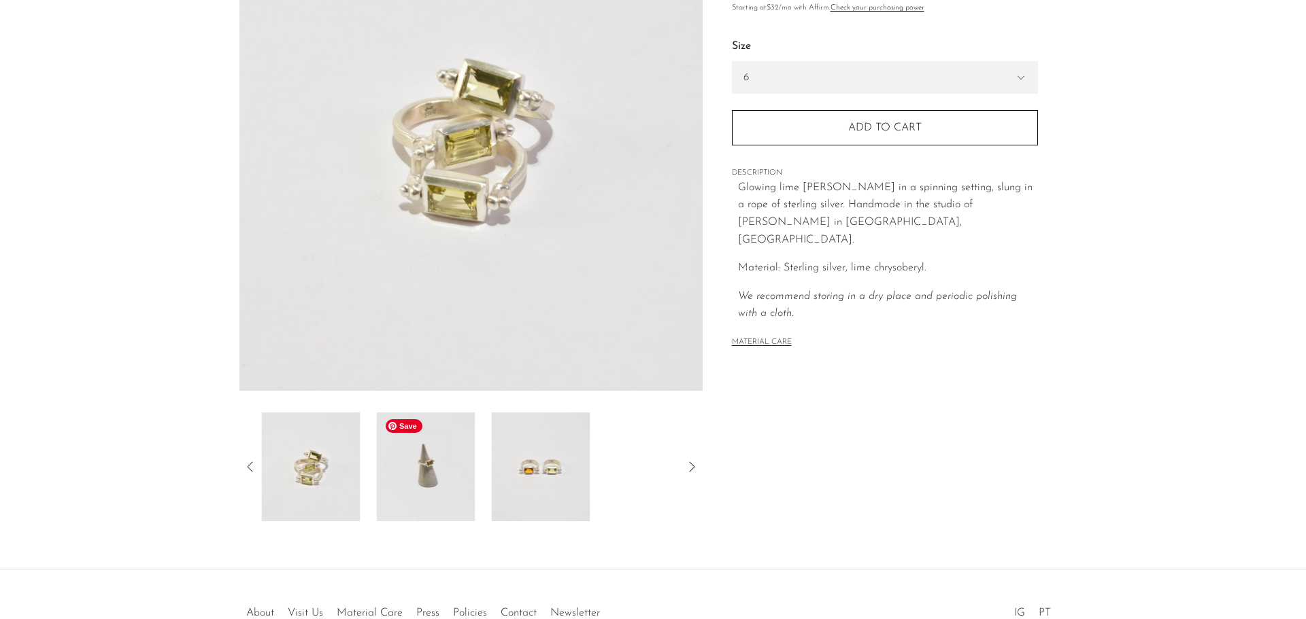
click at [457, 462] on img at bounding box center [425, 467] width 99 height 109
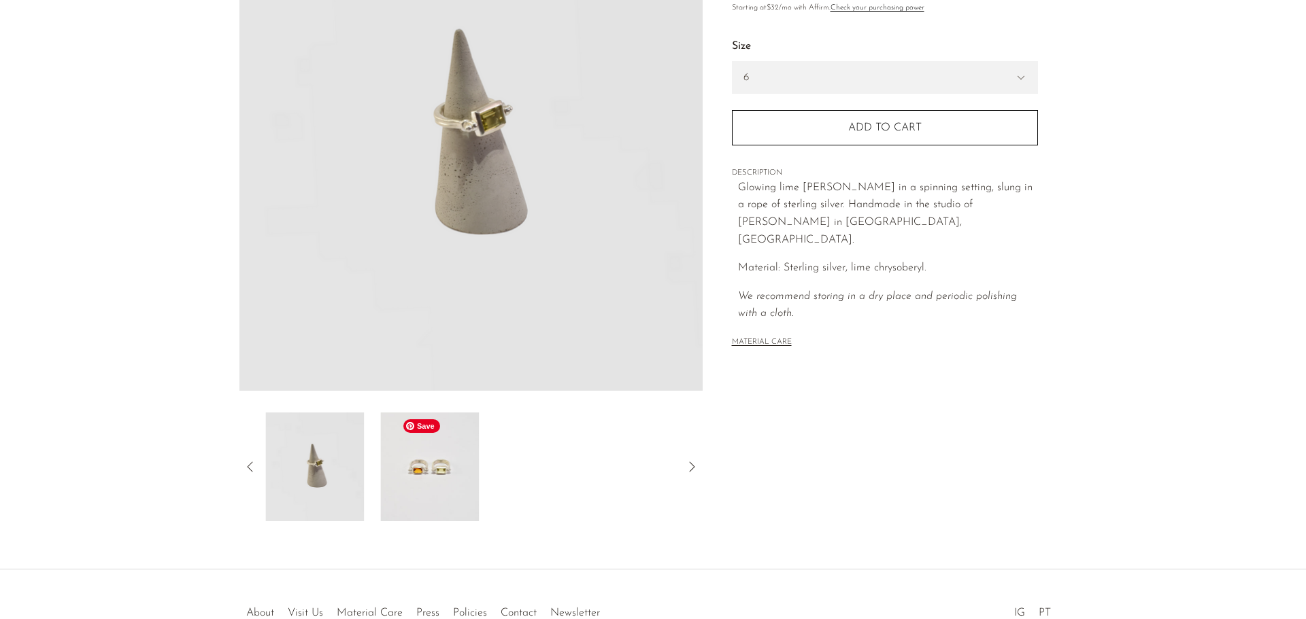
click at [419, 465] on img at bounding box center [429, 467] width 99 height 109
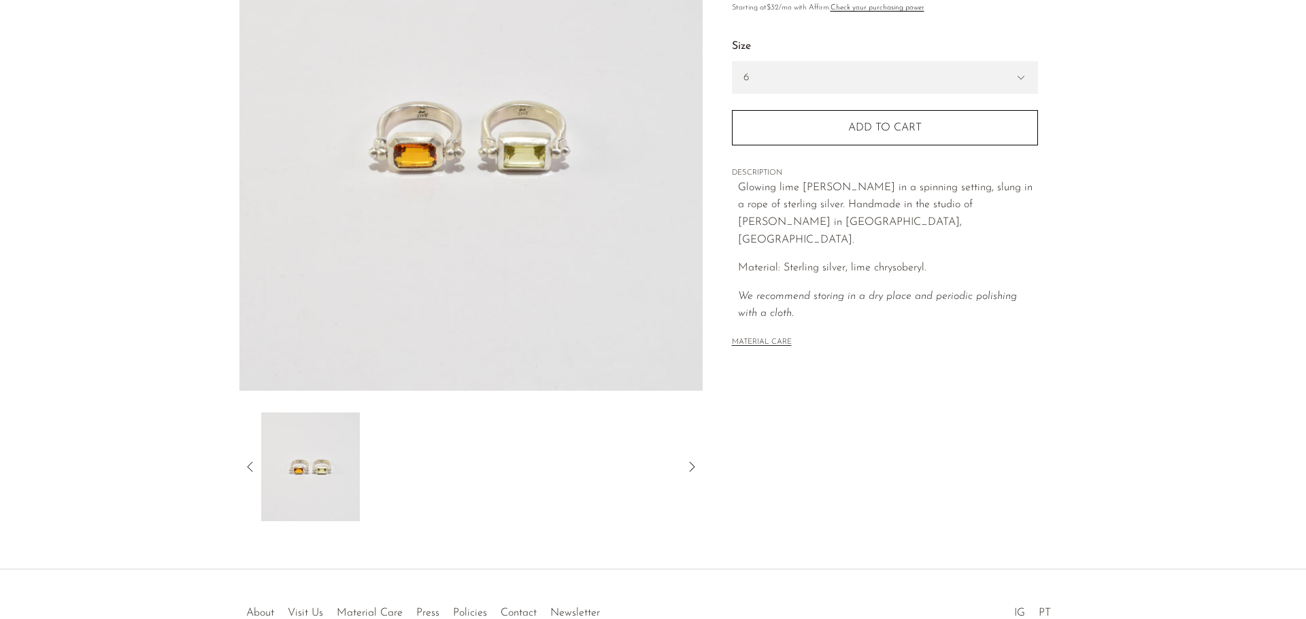
click at [248, 466] on icon at bounding box center [249, 467] width 5 height 10
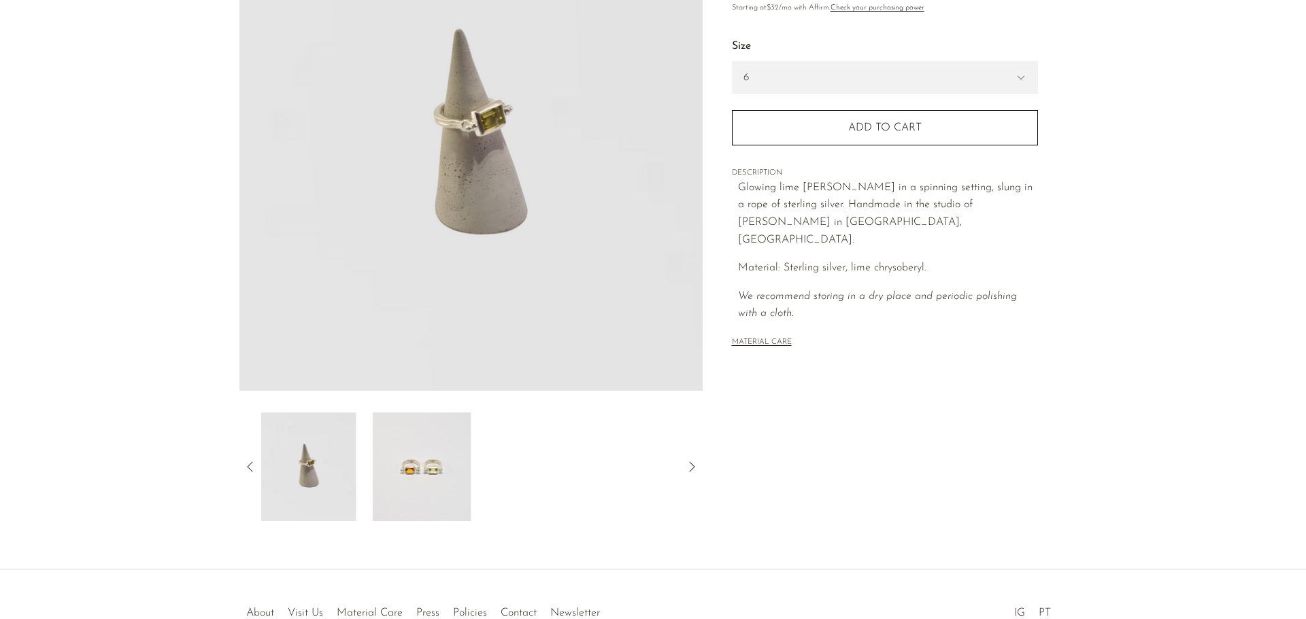
click at [248, 466] on icon at bounding box center [249, 467] width 5 height 10
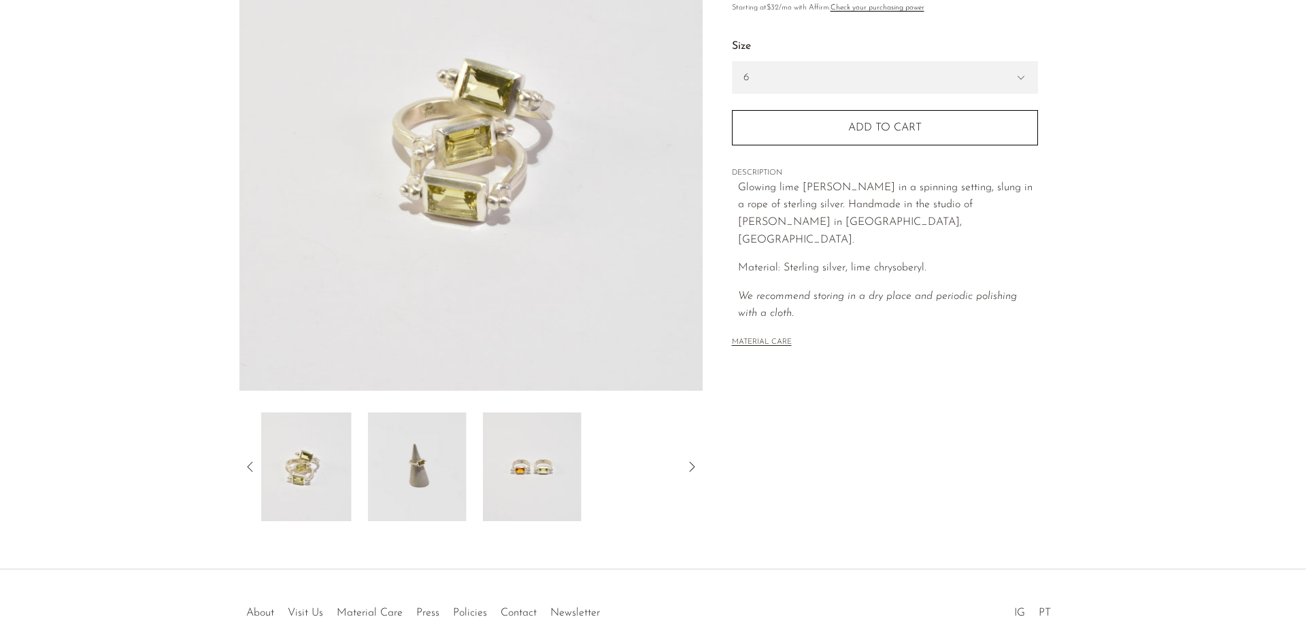
click at [248, 466] on icon at bounding box center [249, 467] width 5 height 10
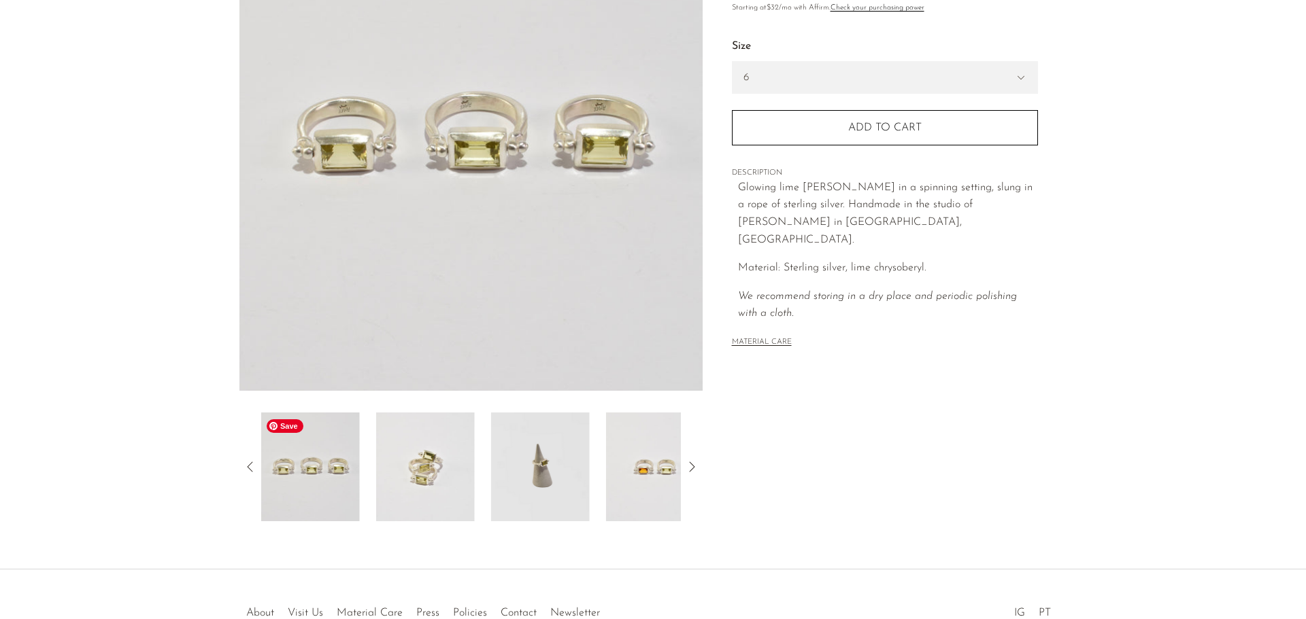
click at [323, 482] on img at bounding box center [310, 467] width 99 height 109
click at [159, 459] on section "Lime Beryl Sling Ring £0 £351.00" at bounding box center [653, 201] width 1306 height 641
click at [458, 462] on img at bounding box center [425, 467] width 99 height 109
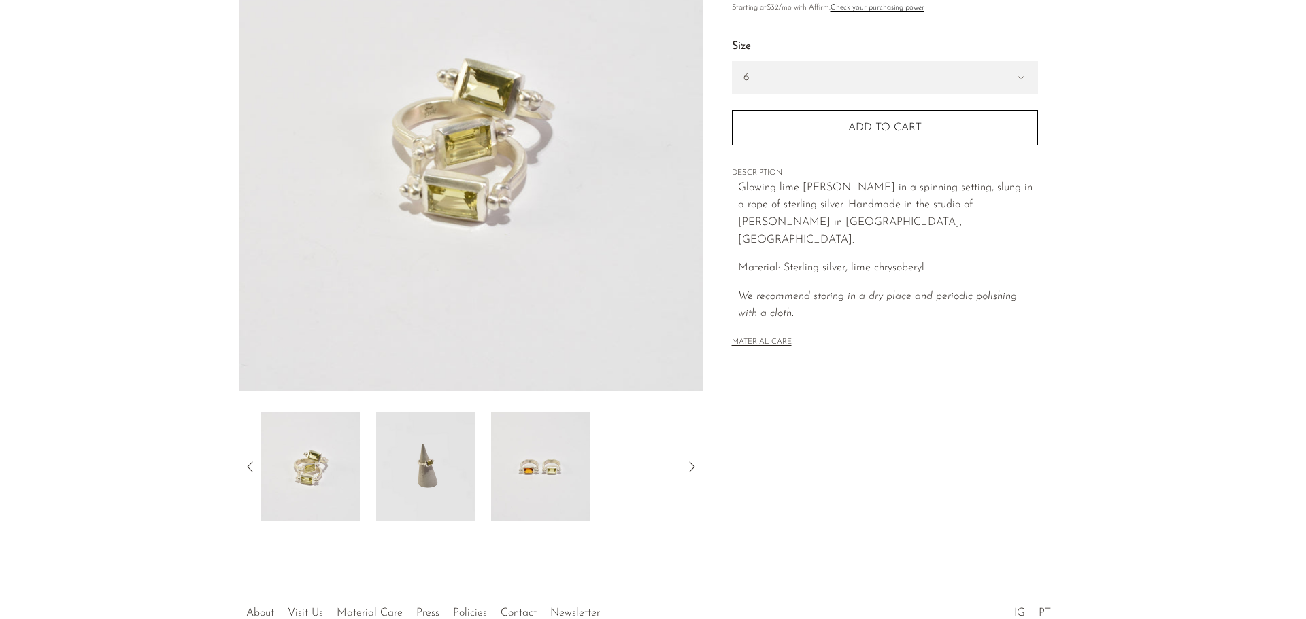
click at [254, 463] on icon at bounding box center [250, 467] width 16 height 16
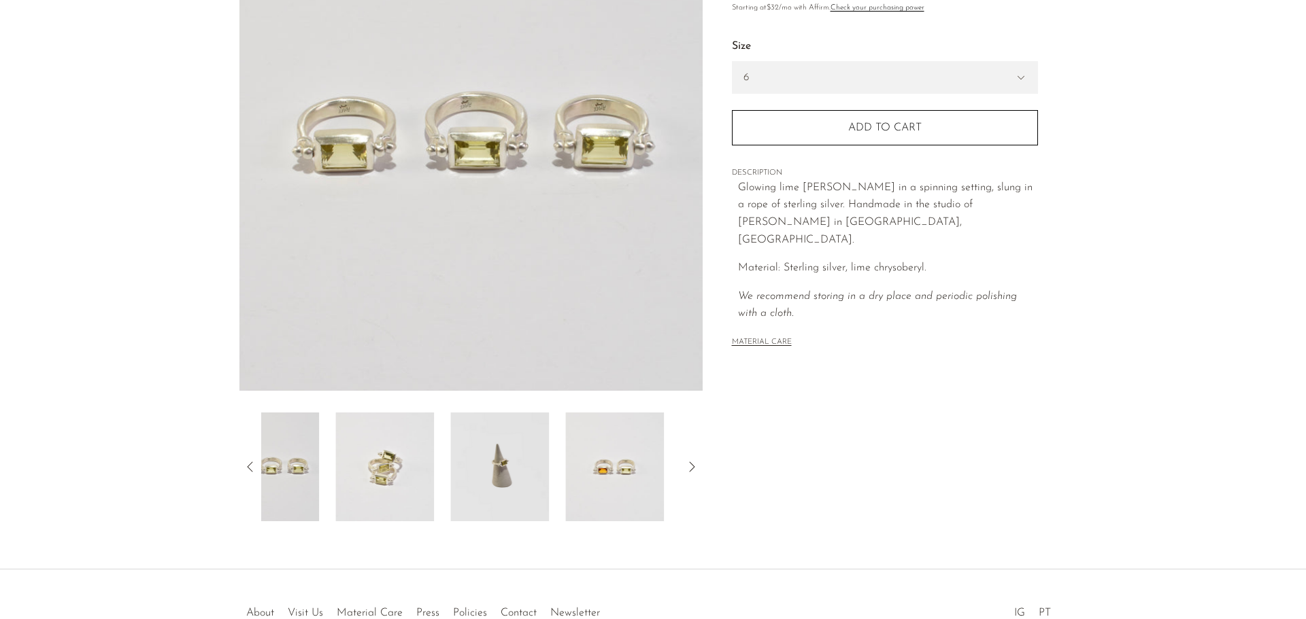
click at [254, 464] on icon at bounding box center [250, 467] width 16 height 16
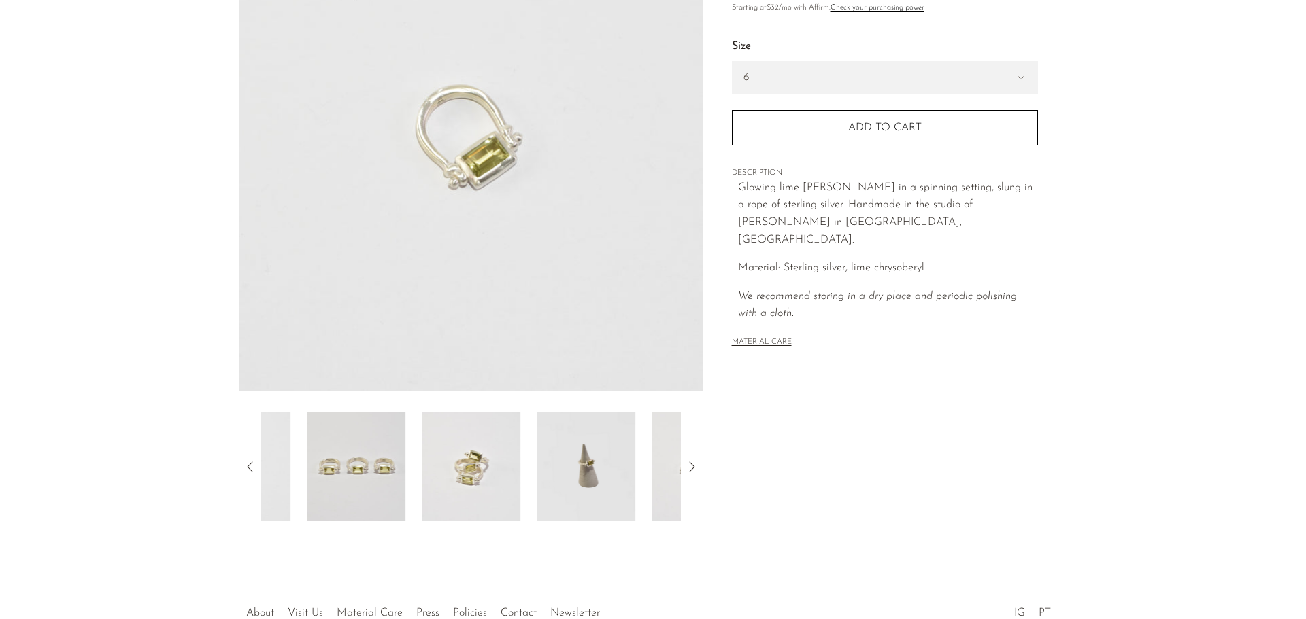
click at [254, 464] on icon at bounding box center [250, 467] width 16 height 16
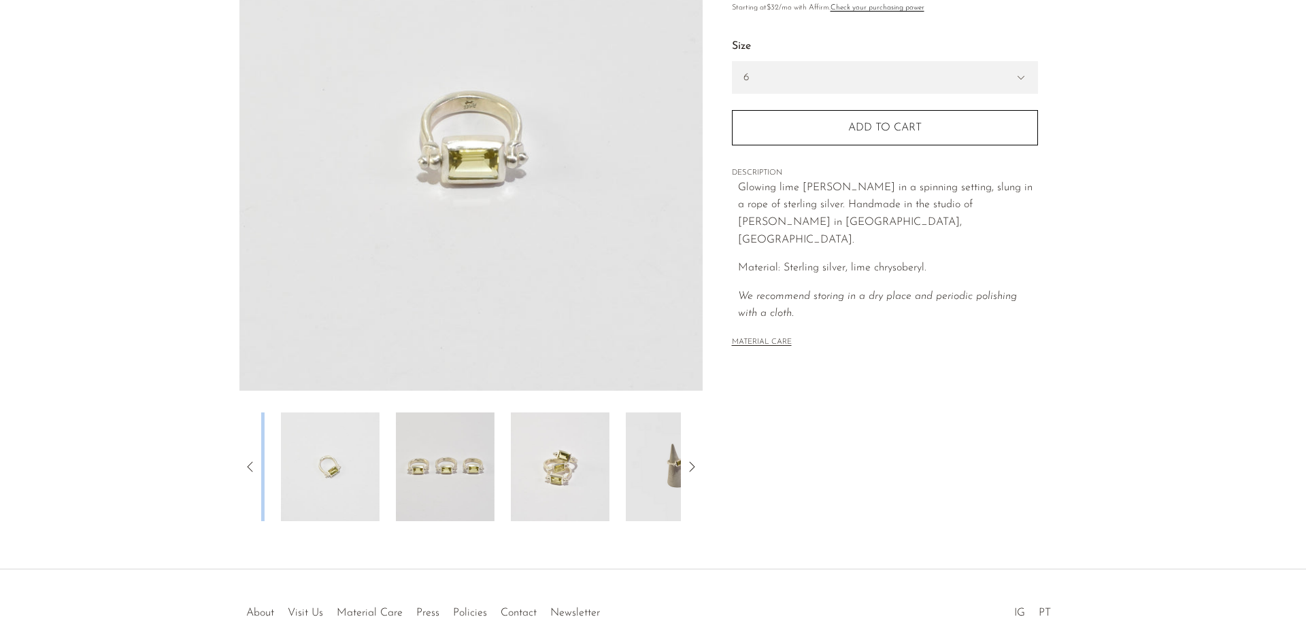
click at [254, 464] on icon at bounding box center [250, 467] width 16 height 16
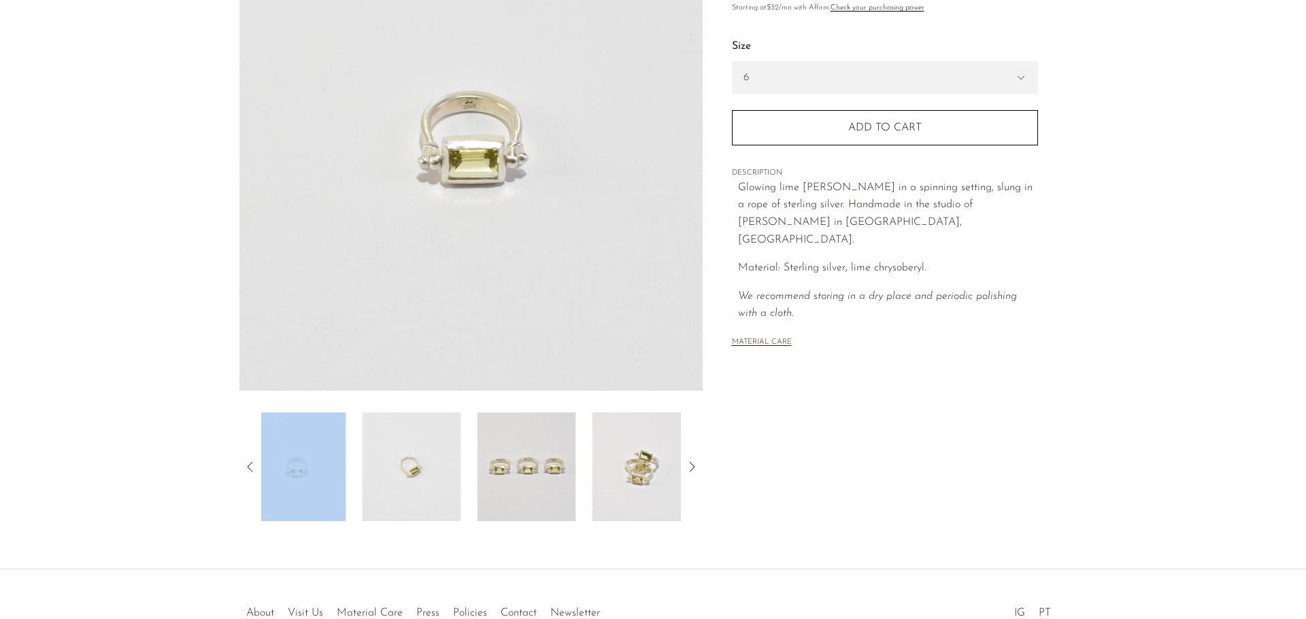
click at [254, 464] on icon at bounding box center [250, 467] width 16 height 16
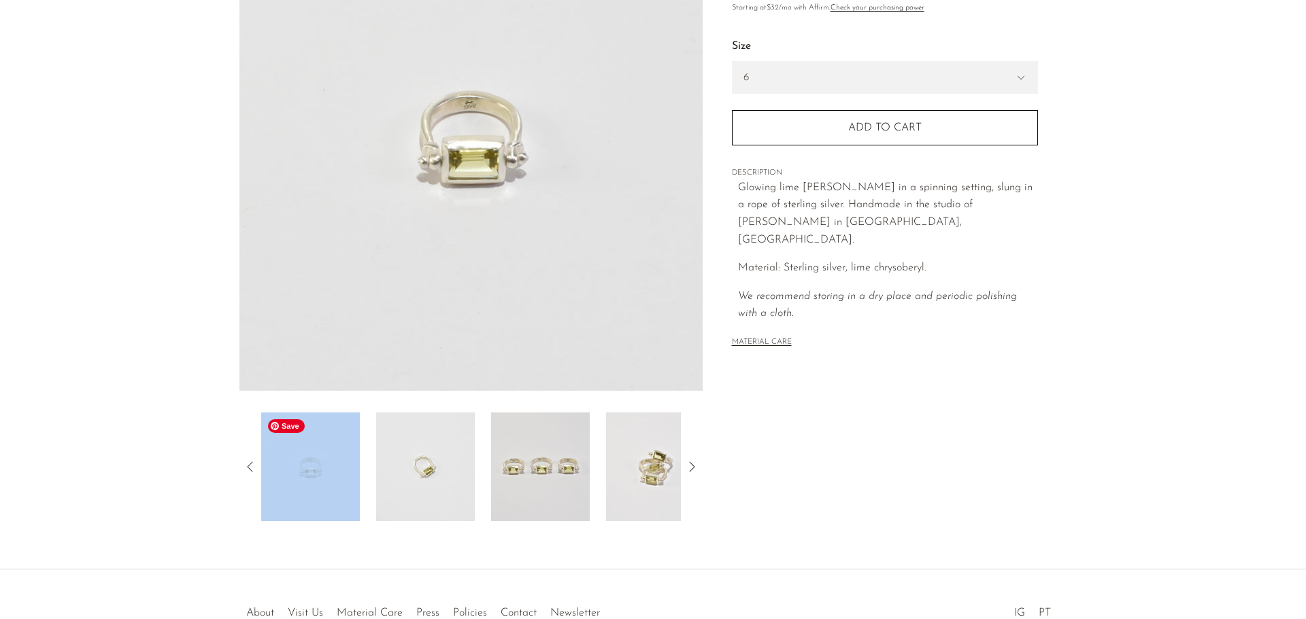
click at [335, 479] on img at bounding box center [310, 467] width 99 height 109
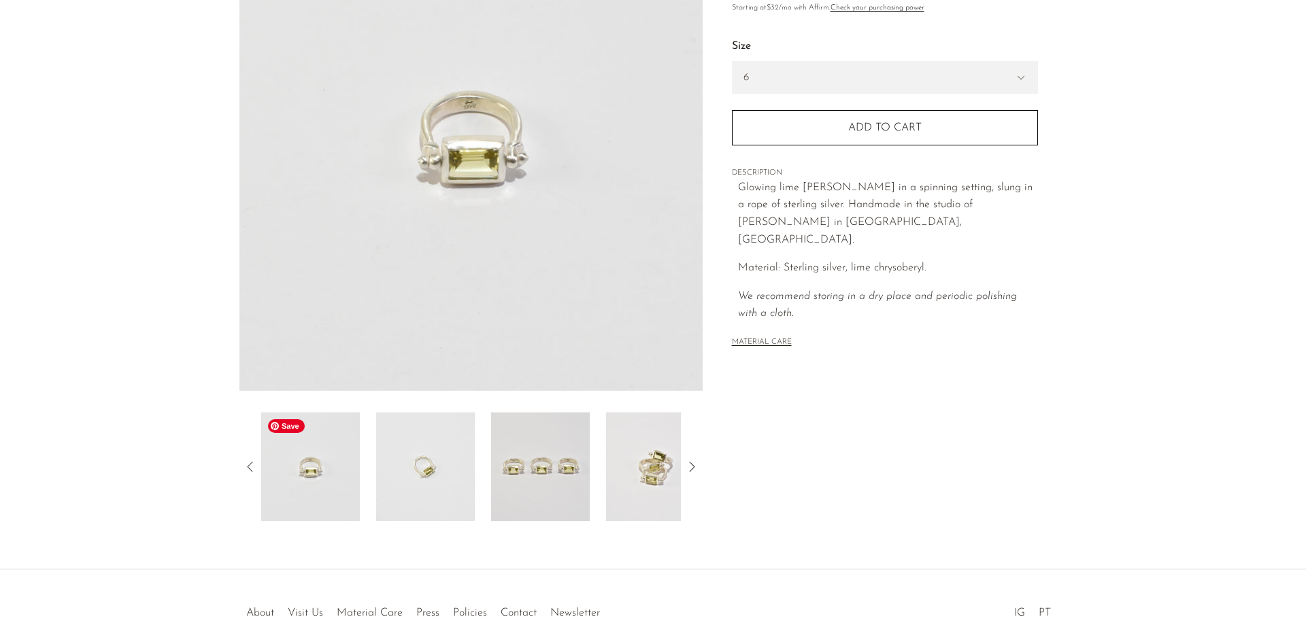
click at [184, 441] on section "Lime Beryl Sling Ring £0 £351.00" at bounding box center [653, 201] width 1306 height 641
click at [435, 463] on img at bounding box center [425, 467] width 99 height 109
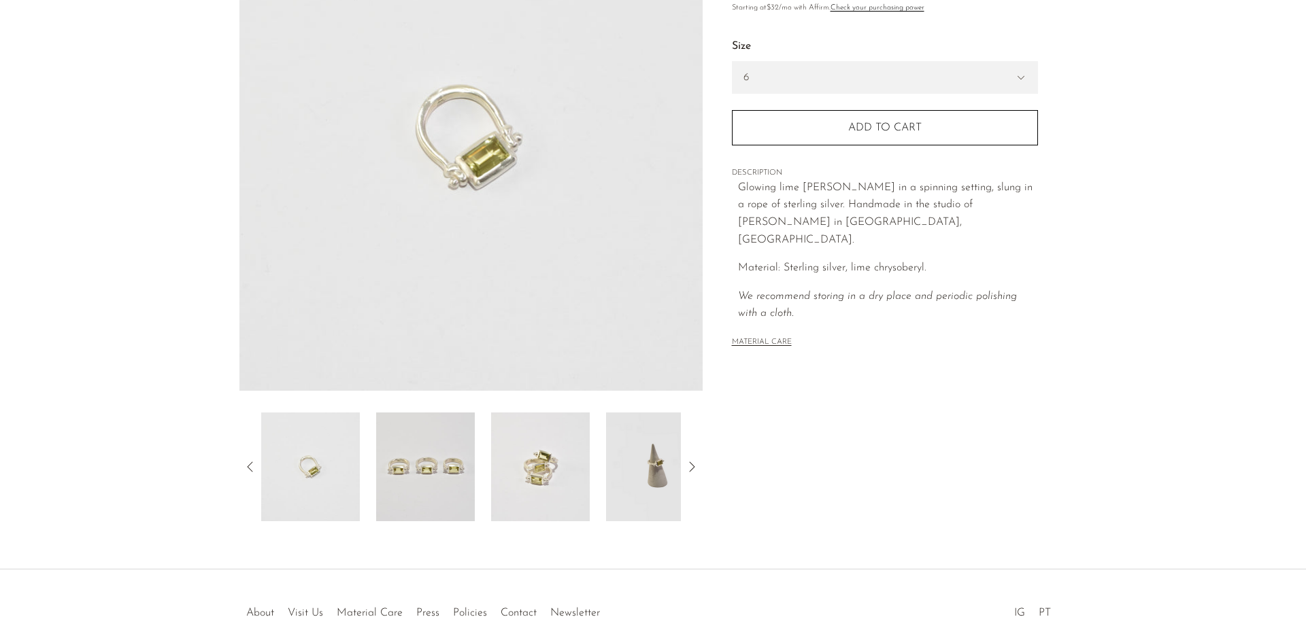
click at [488, 135] on img at bounding box center [470, 136] width 463 height 510
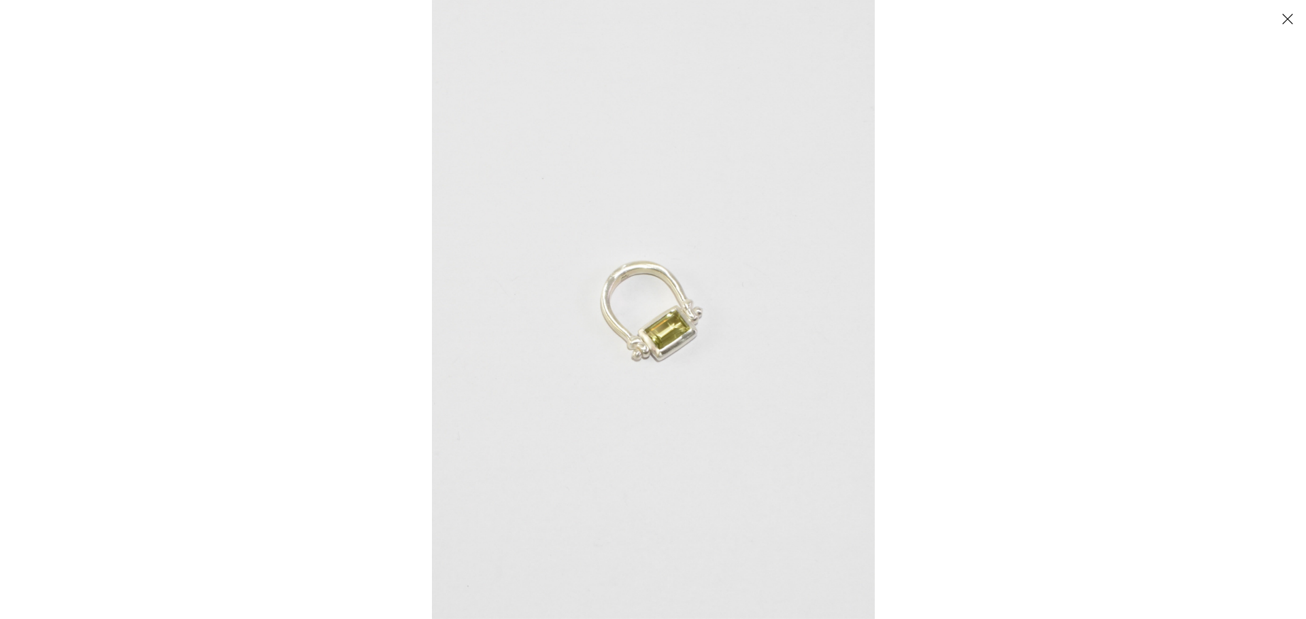
click at [670, 343] on img at bounding box center [653, 309] width 443 height 619
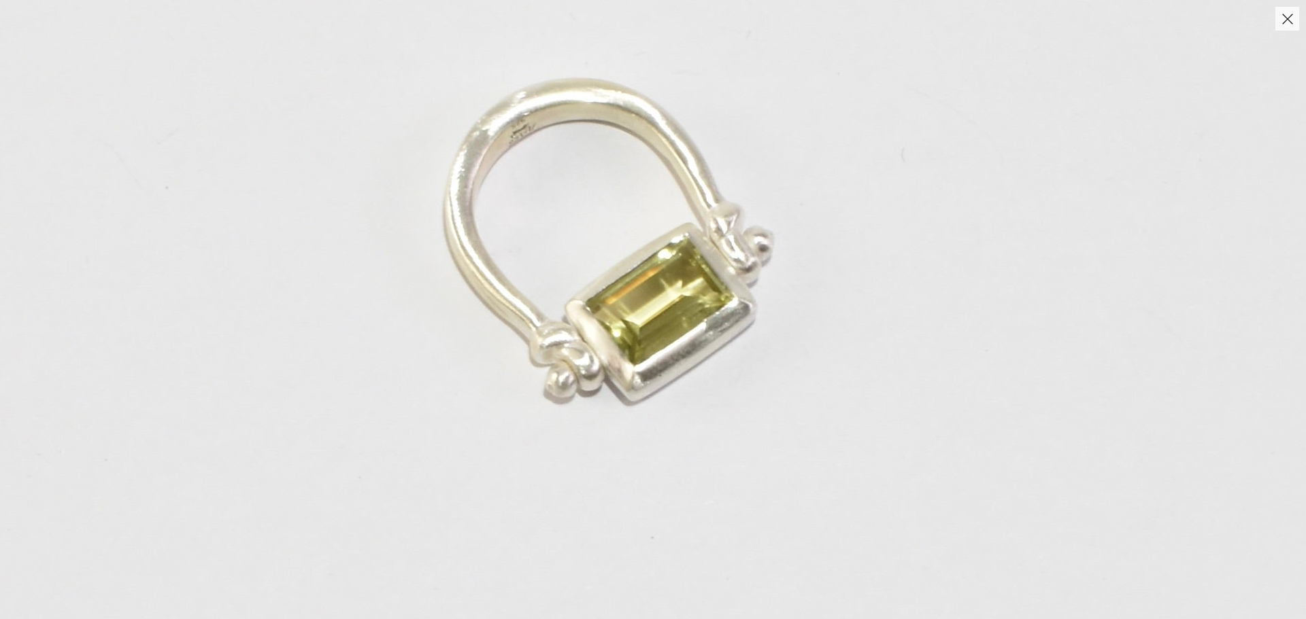
click at [697, 318] on img at bounding box center [614, 236] width 1431 height 2003
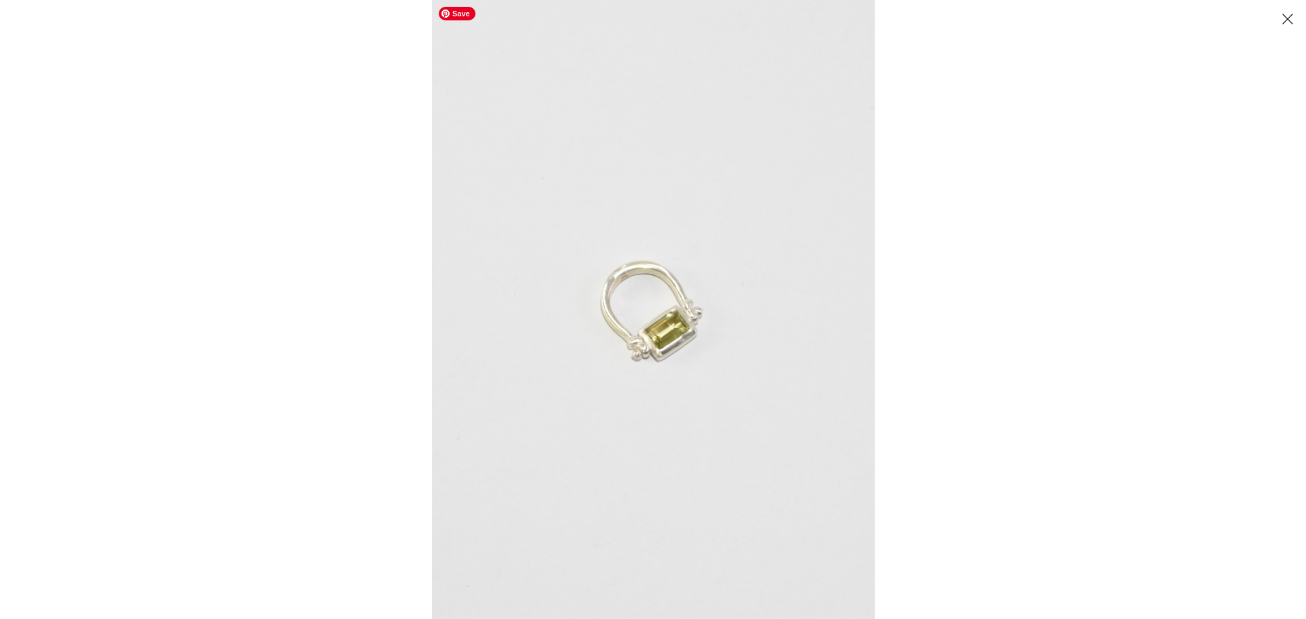
drag, startPoint x: 314, startPoint y: 217, endPoint x: 306, endPoint y: 199, distance: 19.5
click at [306, 199] on div at bounding box center [653, 309] width 1306 height 619
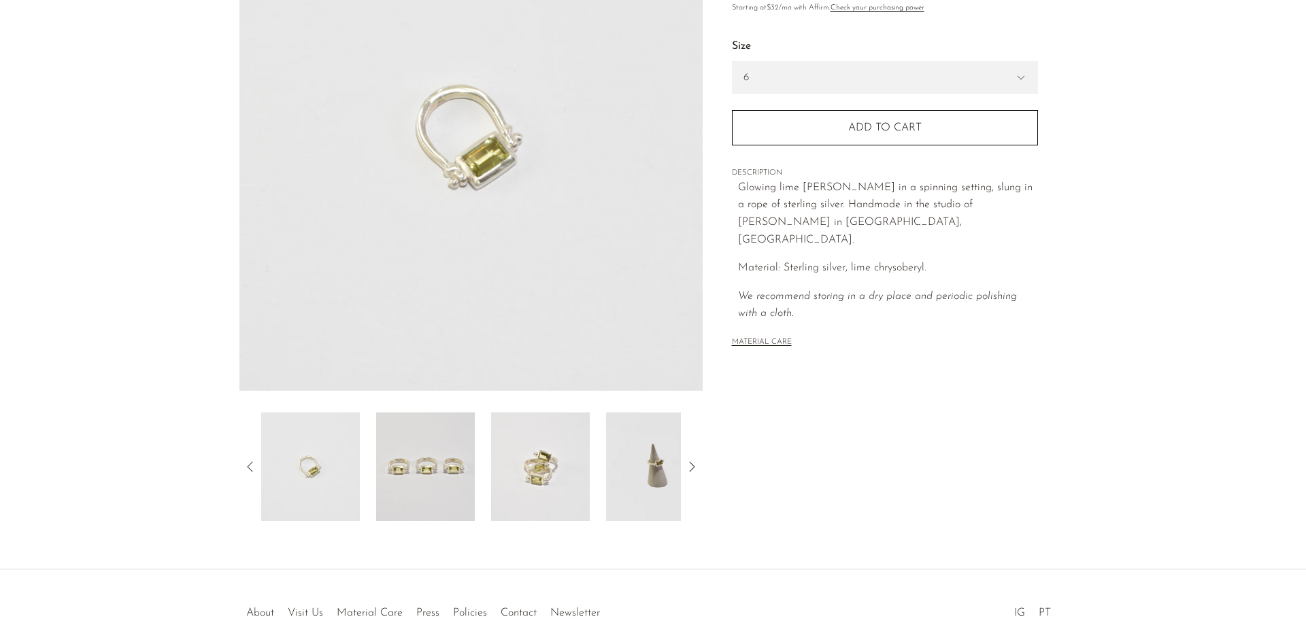
click at [253, 457] on div at bounding box center [470, 467] width 463 height 109
click at [547, 483] on img at bounding box center [540, 467] width 99 height 109
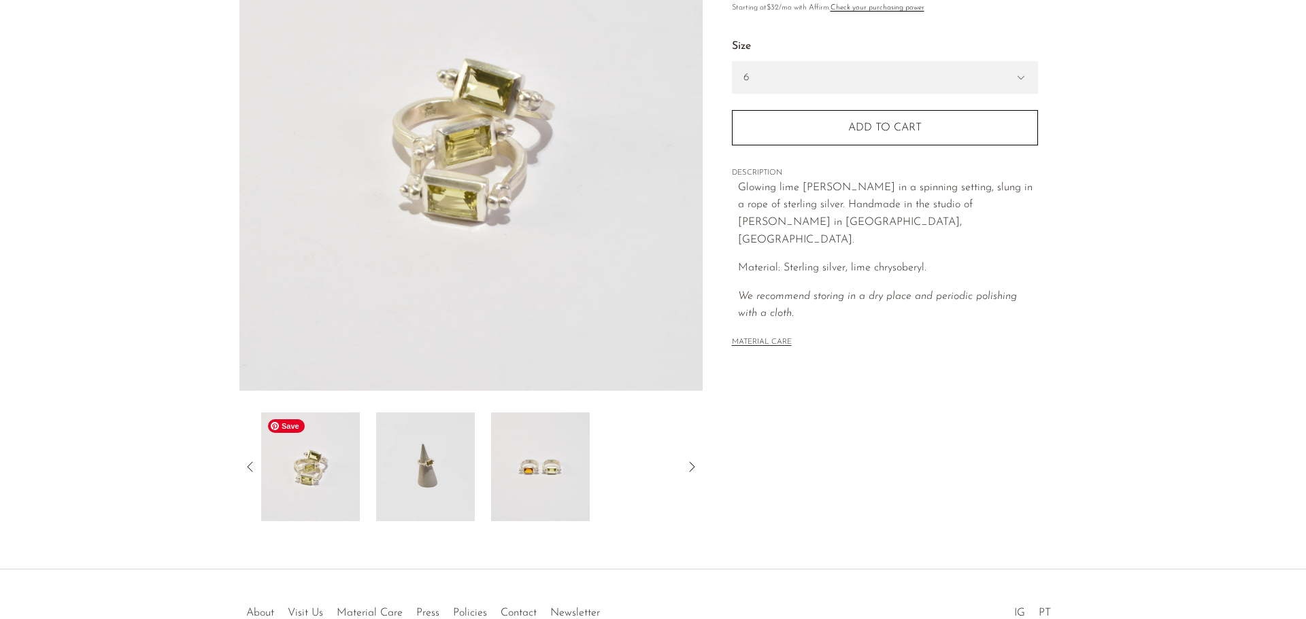
click at [256, 469] on icon at bounding box center [250, 467] width 16 height 16
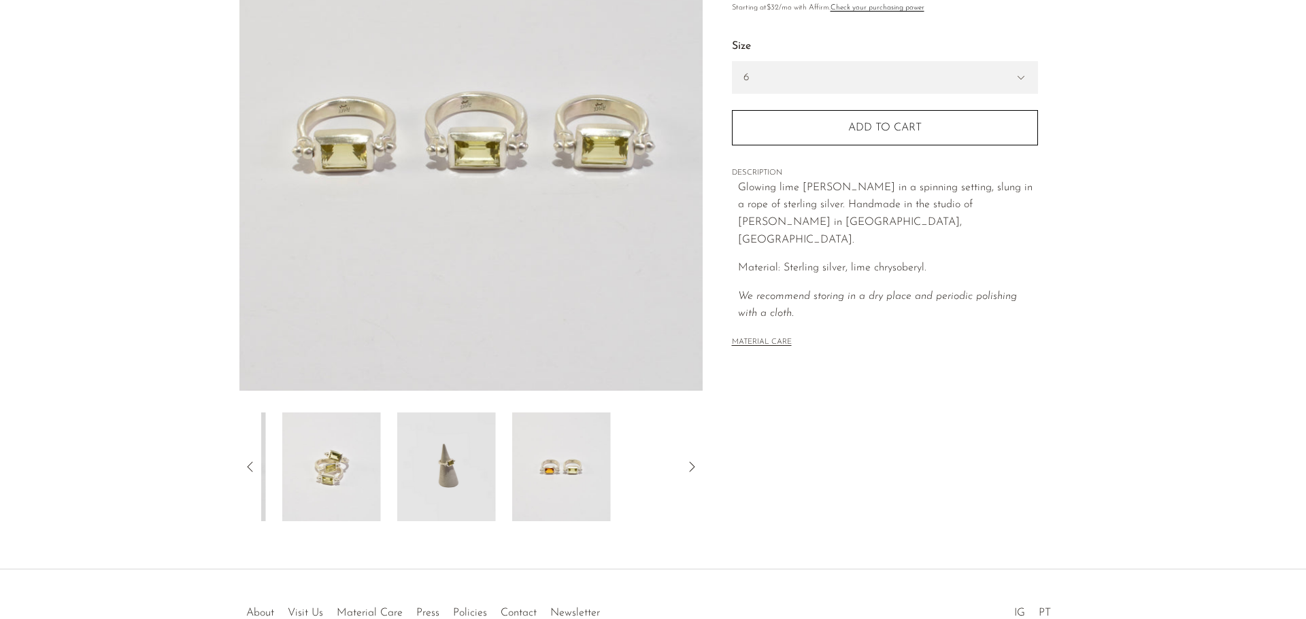
click at [254, 469] on icon at bounding box center [250, 467] width 16 height 16
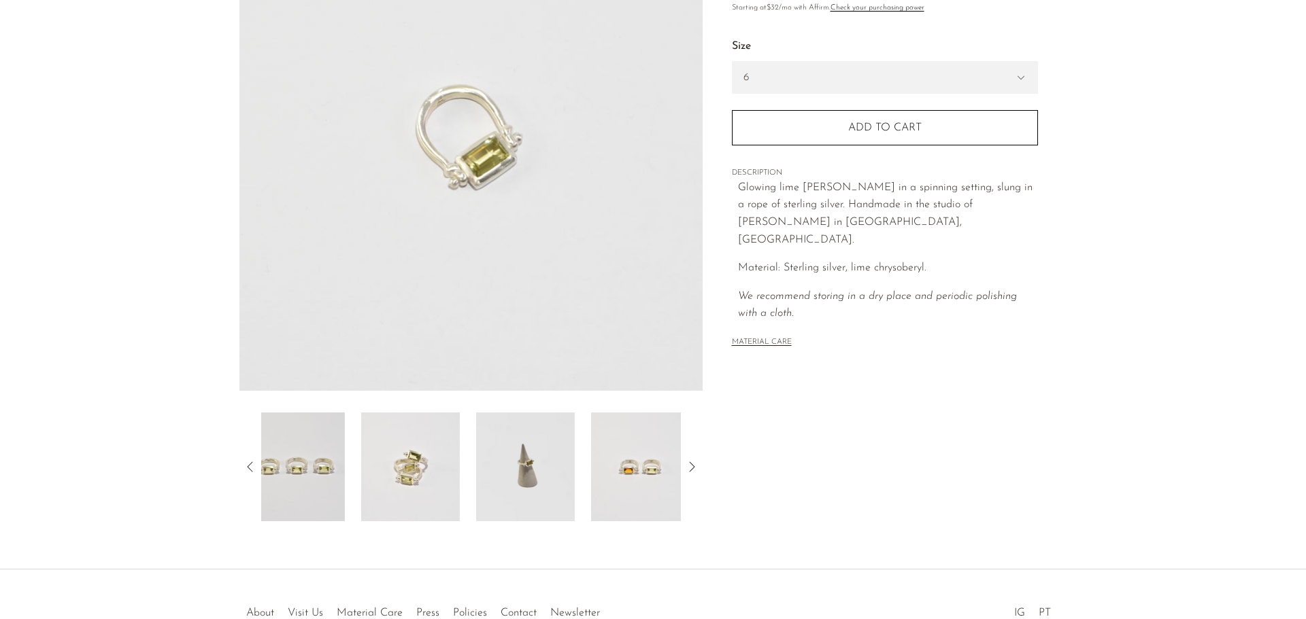
click at [254, 469] on icon at bounding box center [250, 467] width 16 height 16
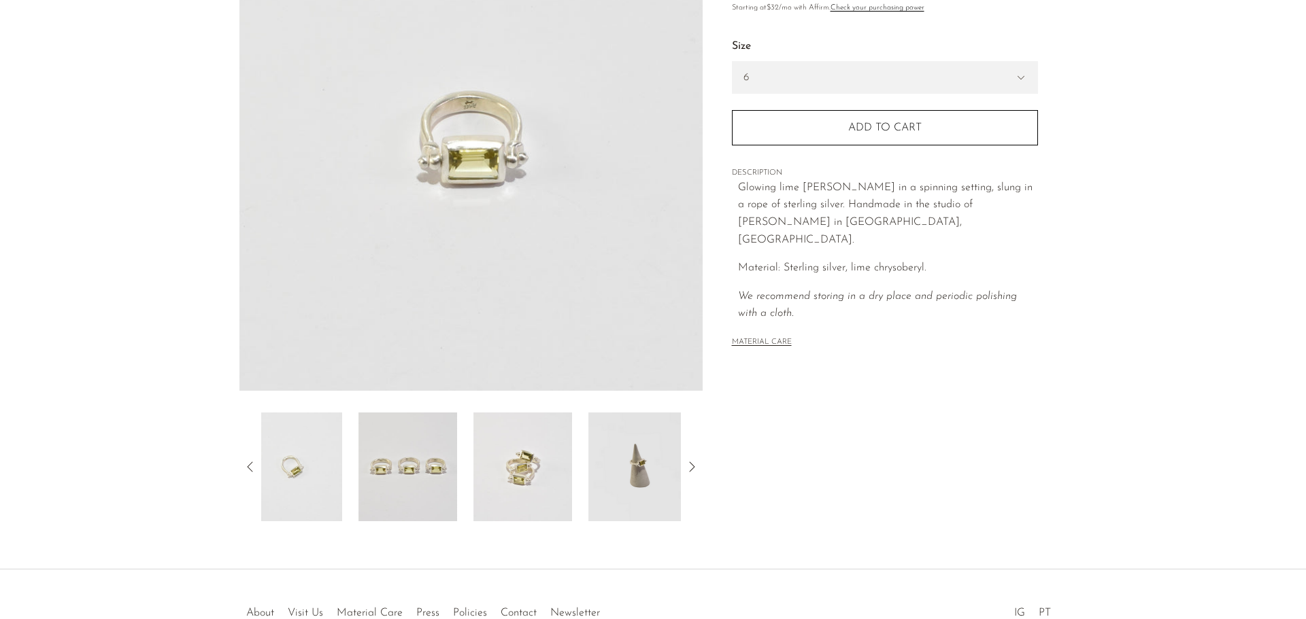
click at [254, 469] on icon at bounding box center [250, 467] width 16 height 16
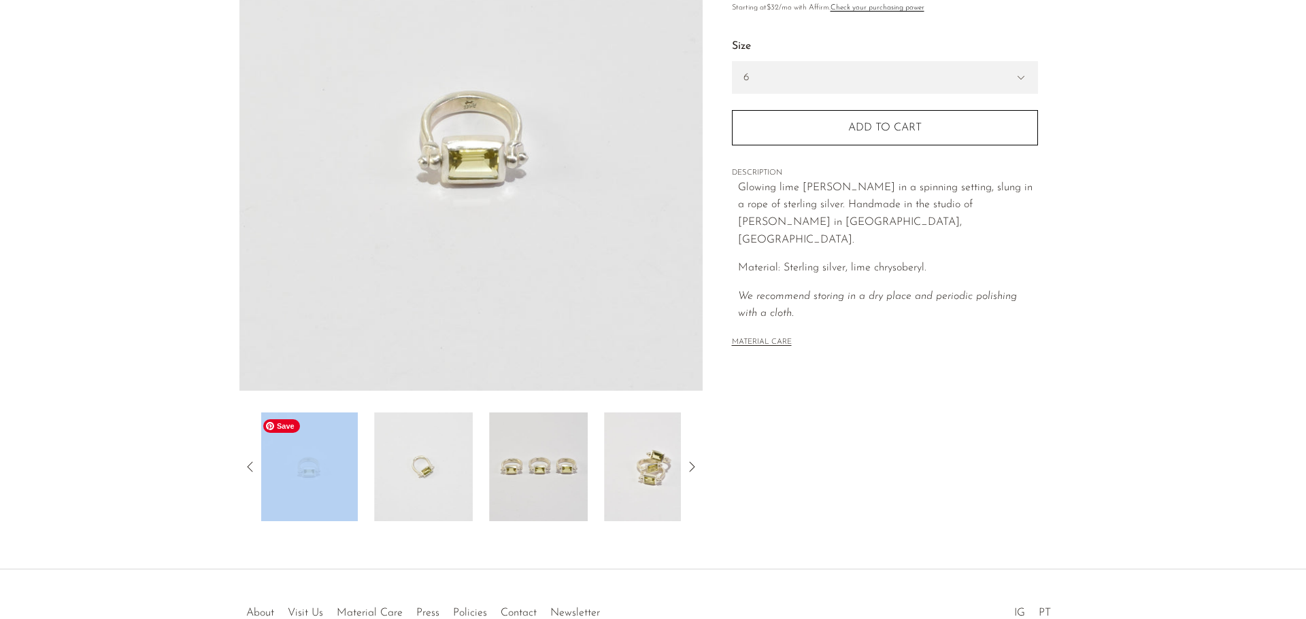
click at [305, 479] on img at bounding box center [308, 467] width 99 height 109
click at [437, 475] on img at bounding box center [425, 467] width 99 height 109
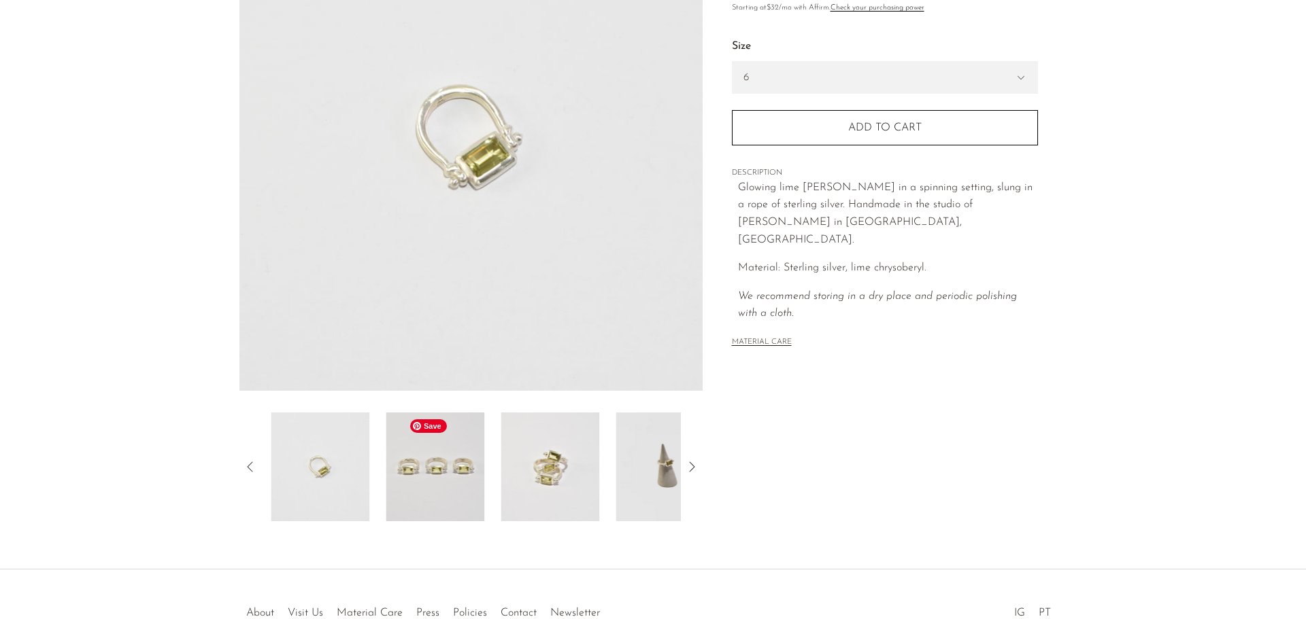
click at [481, 475] on div at bounding box center [471, 467] width 420 height 109
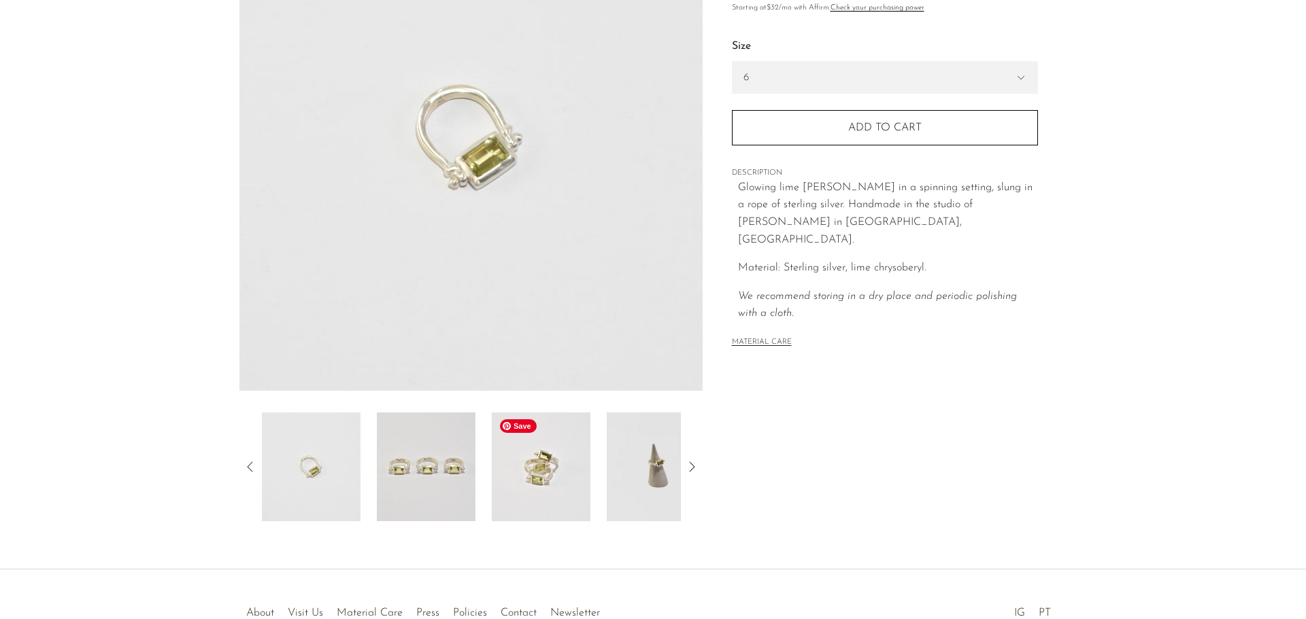
click at [537, 485] on img at bounding box center [541, 467] width 99 height 109
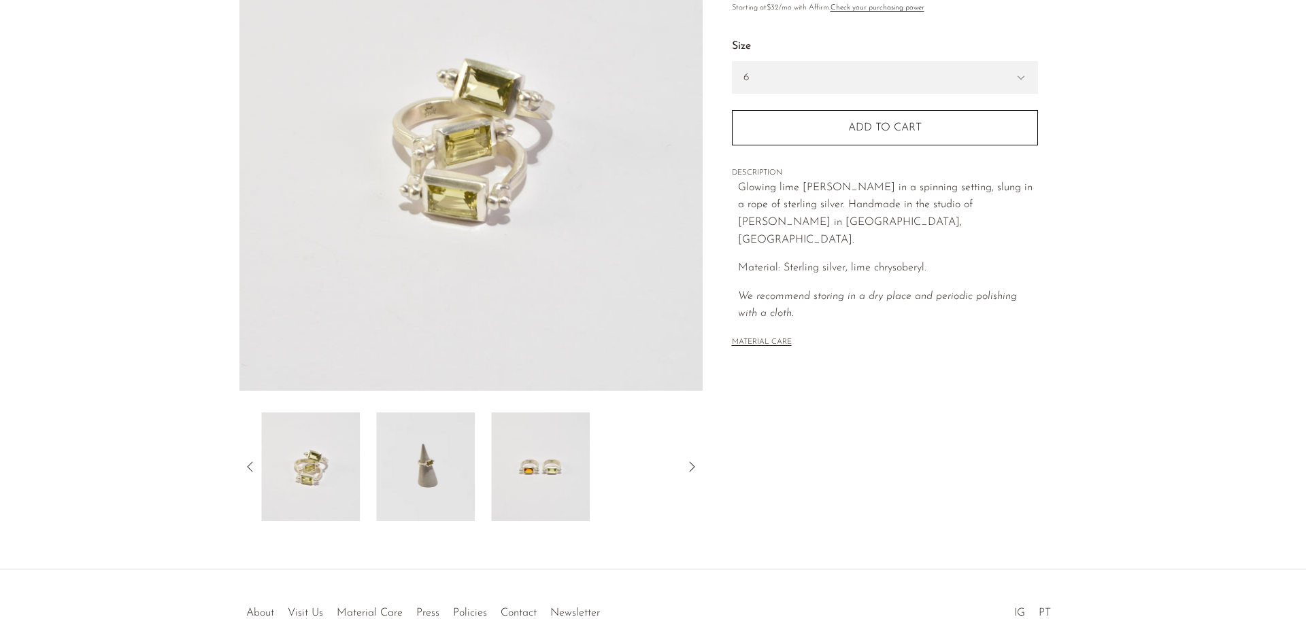
click at [501, 476] on img at bounding box center [540, 467] width 99 height 109
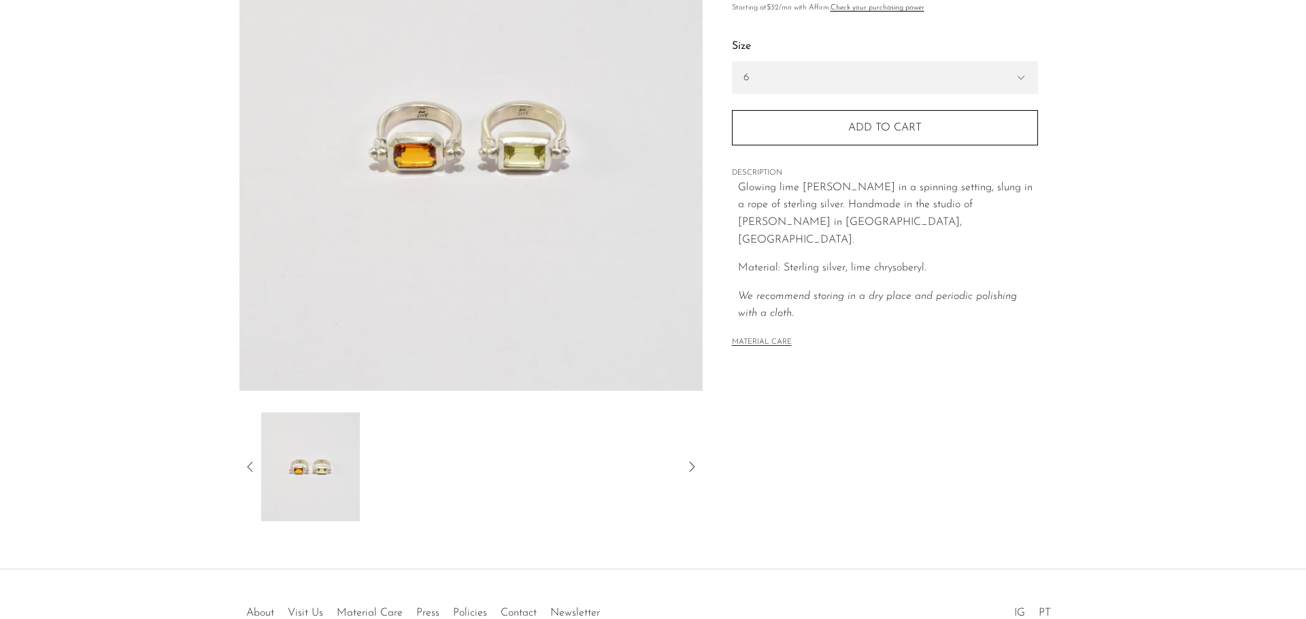
click at [248, 471] on icon at bounding box center [250, 467] width 16 height 16
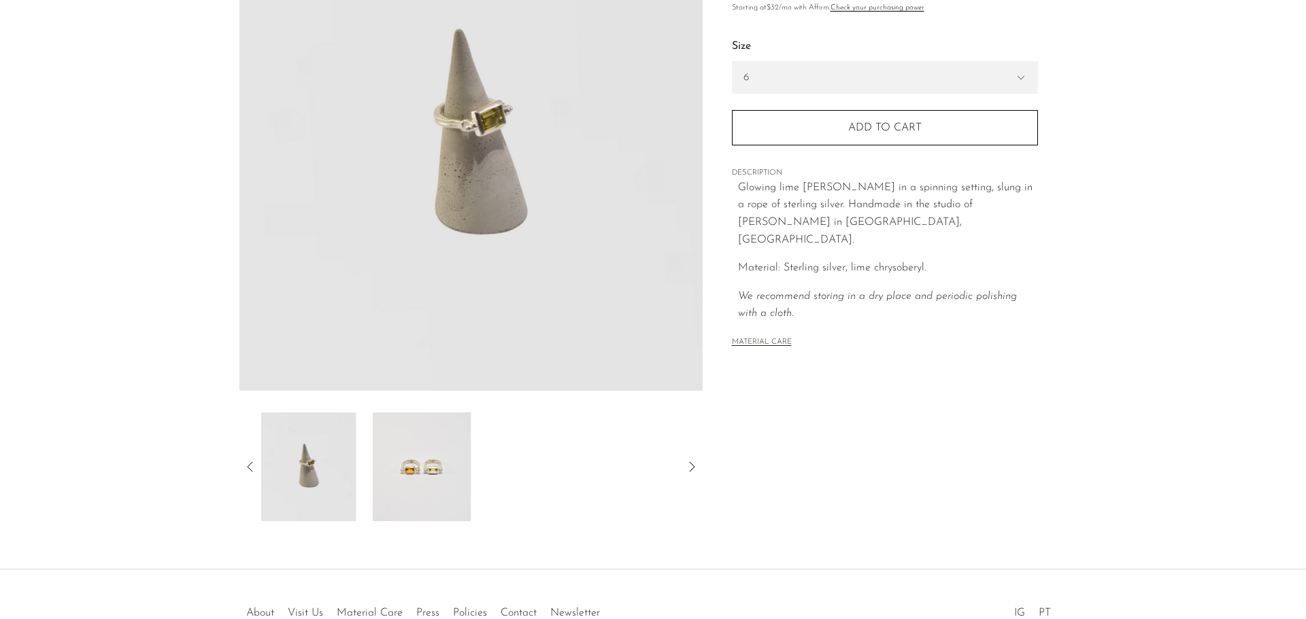
click at [248, 471] on icon at bounding box center [250, 467] width 16 height 16
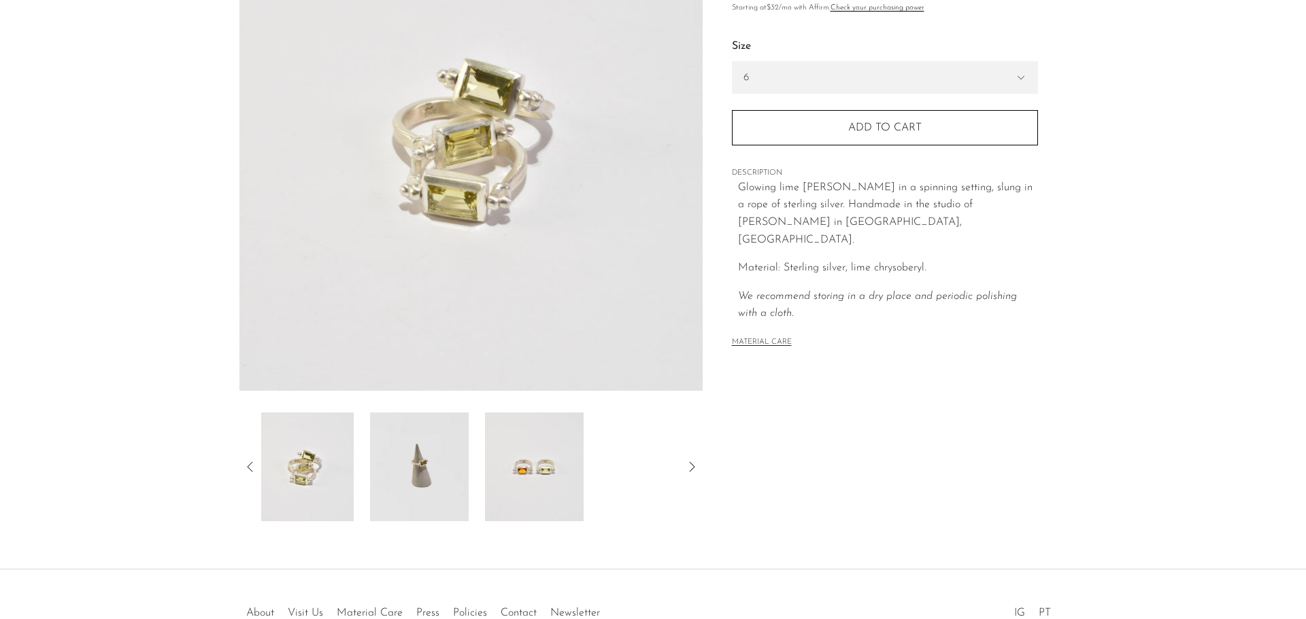
click at [248, 471] on icon at bounding box center [250, 467] width 16 height 16
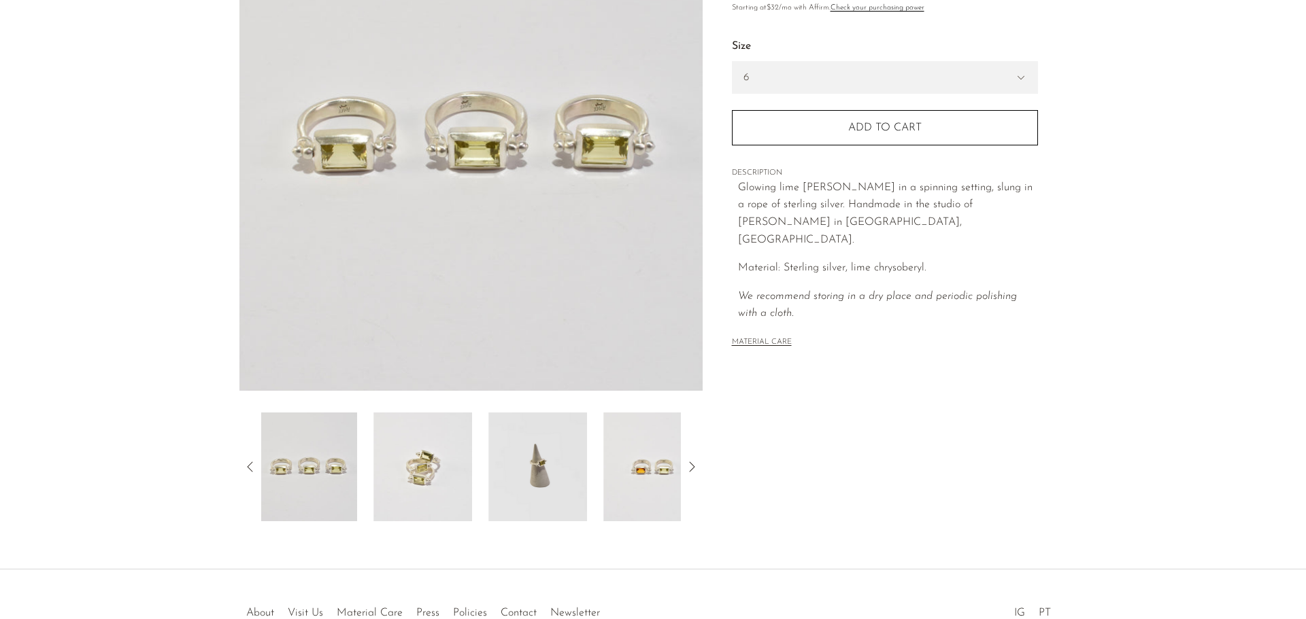
click at [248, 471] on icon at bounding box center [250, 467] width 16 height 16
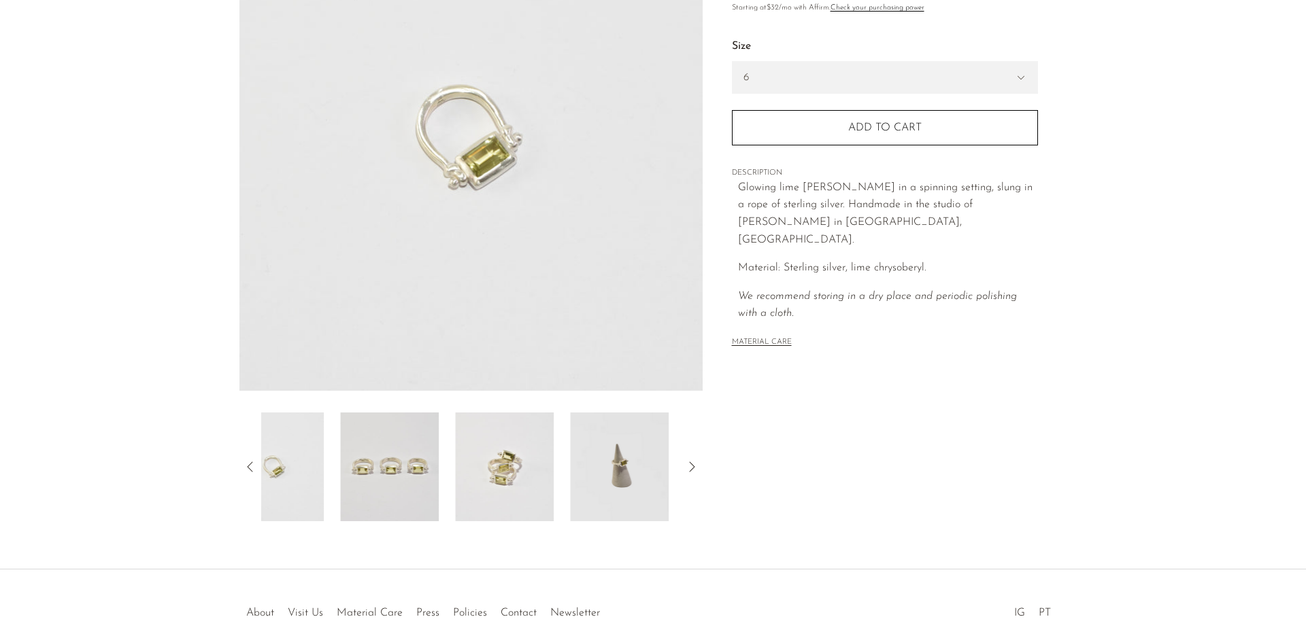
click at [248, 471] on icon at bounding box center [250, 467] width 16 height 16
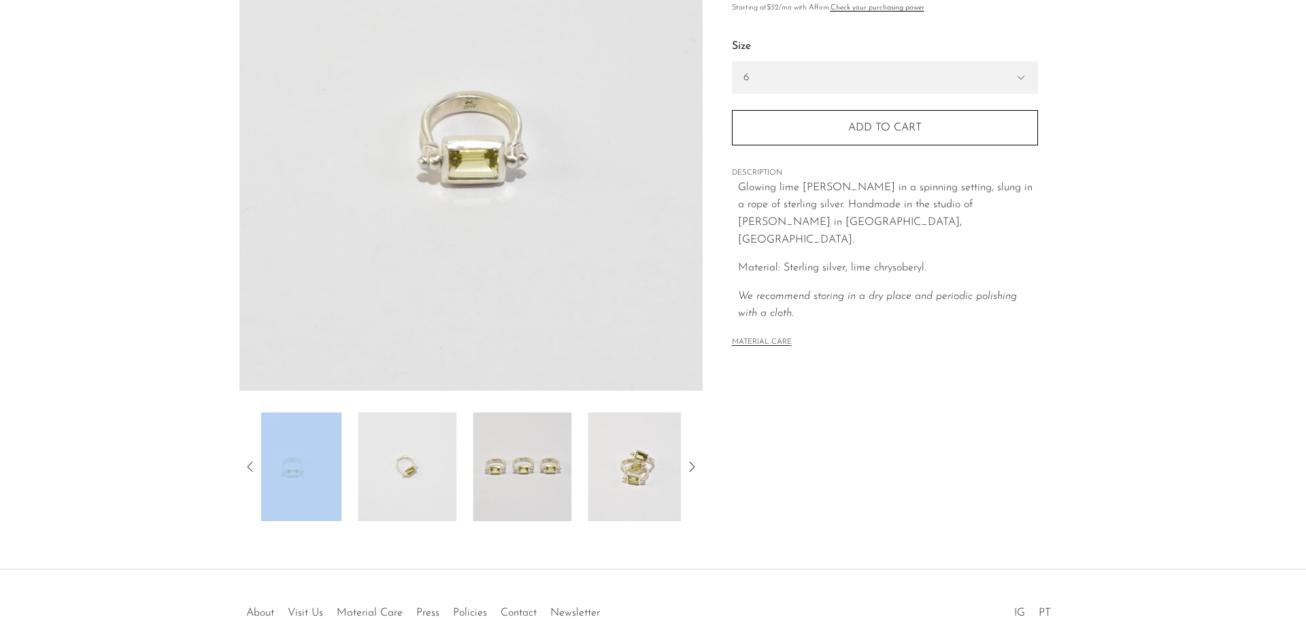
click at [248, 471] on icon at bounding box center [250, 467] width 16 height 16
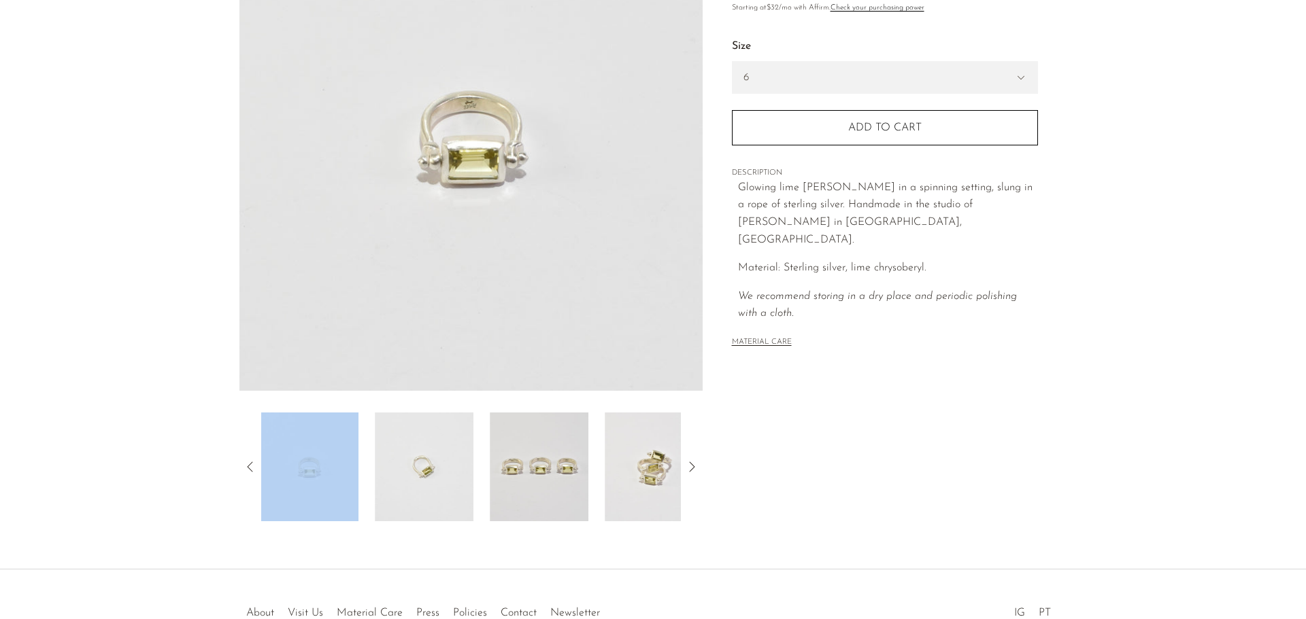
click at [248, 471] on icon at bounding box center [250, 467] width 16 height 16
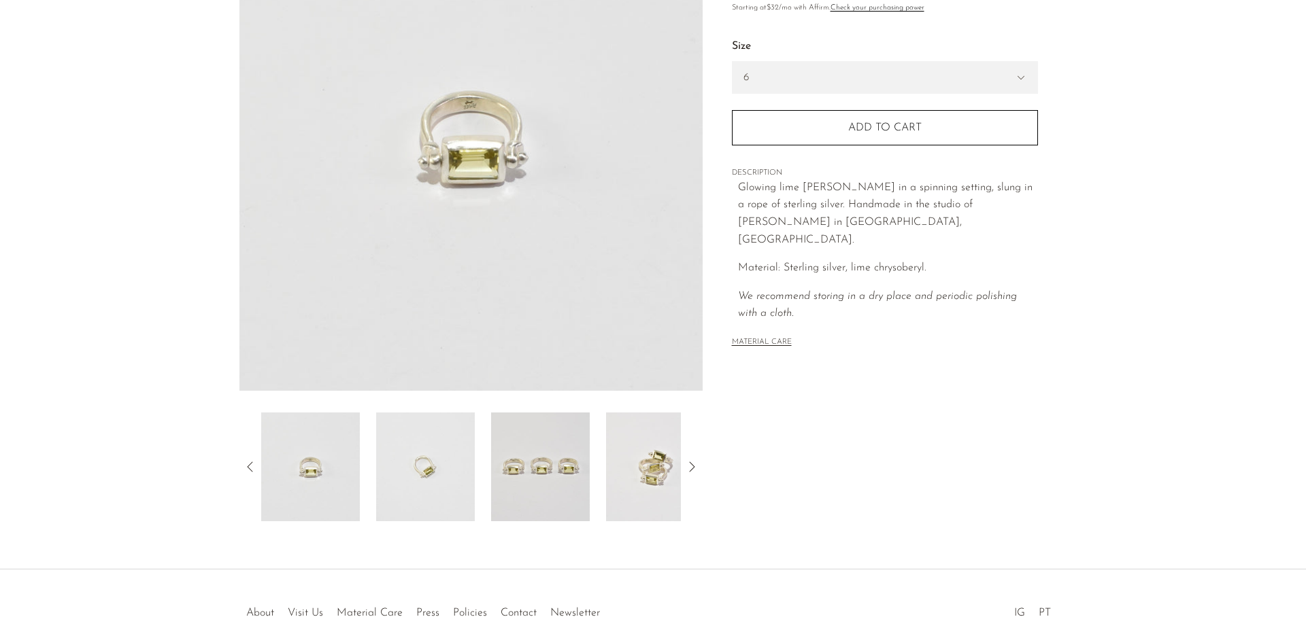
click at [154, 494] on section "Lime Beryl Sling Ring £0 £351.00" at bounding box center [653, 201] width 1306 height 641
click at [311, 480] on img at bounding box center [310, 467] width 99 height 109
drag, startPoint x: 498, startPoint y: 129, endPoint x: 223, endPoint y: 401, distance: 386.6
click at [137, 302] on section "Lime Beryl Sling Ring £0 £351.00" at bounding box center [653, 201] width 1306 height 641
click at [526, 473] on img at bounding box center [540, 467] width 99 height 109
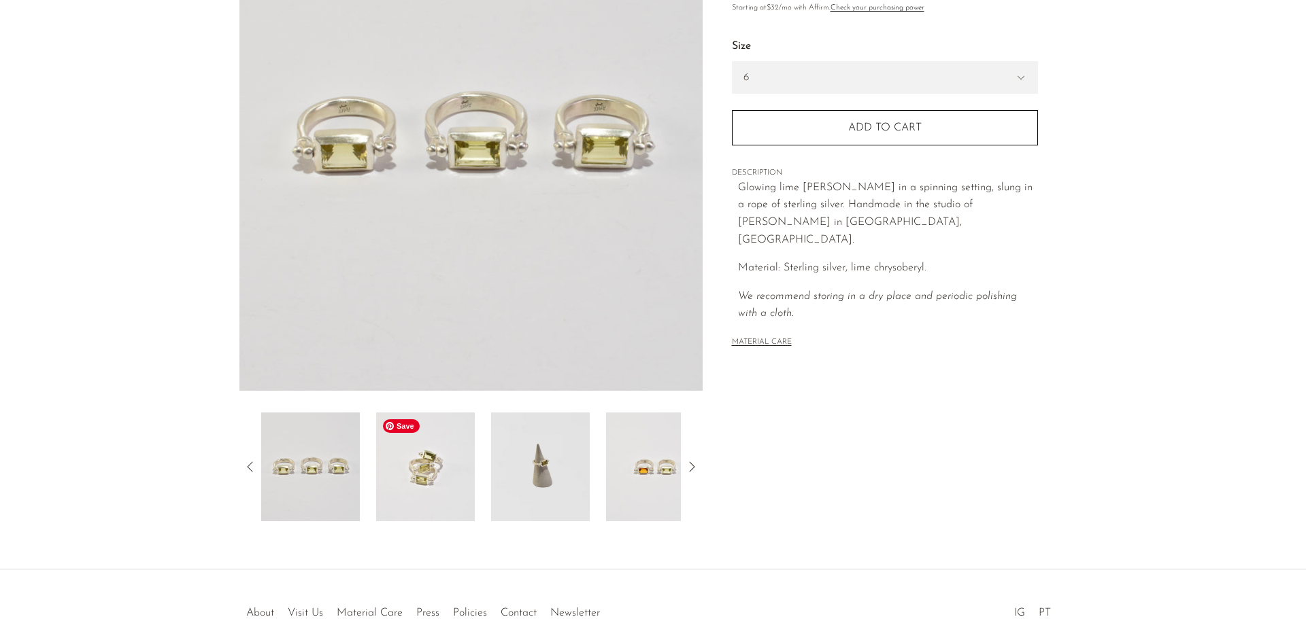
click at [440, 483] on img at bounding box center [425, 467] width 99 height 109
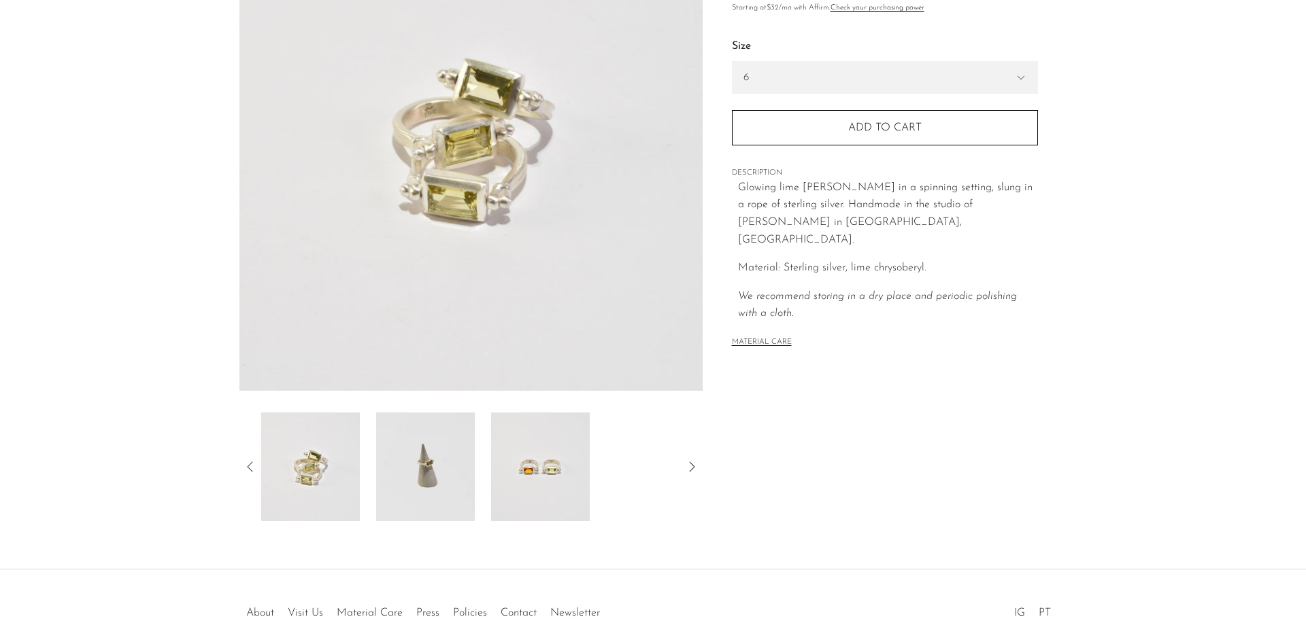
click at [257, 471] on icon at bounding box center [250, 467] width 16 height 16
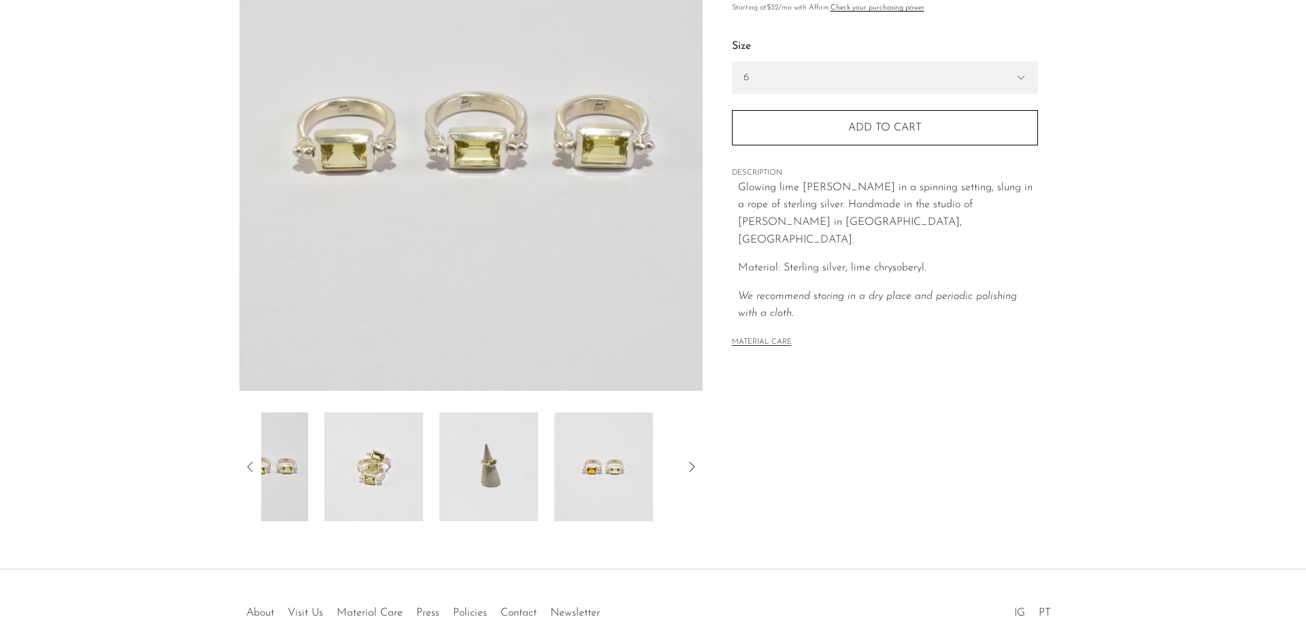
click at [257, 471] on icon at bounding box center [250, 467] width 16 height 16
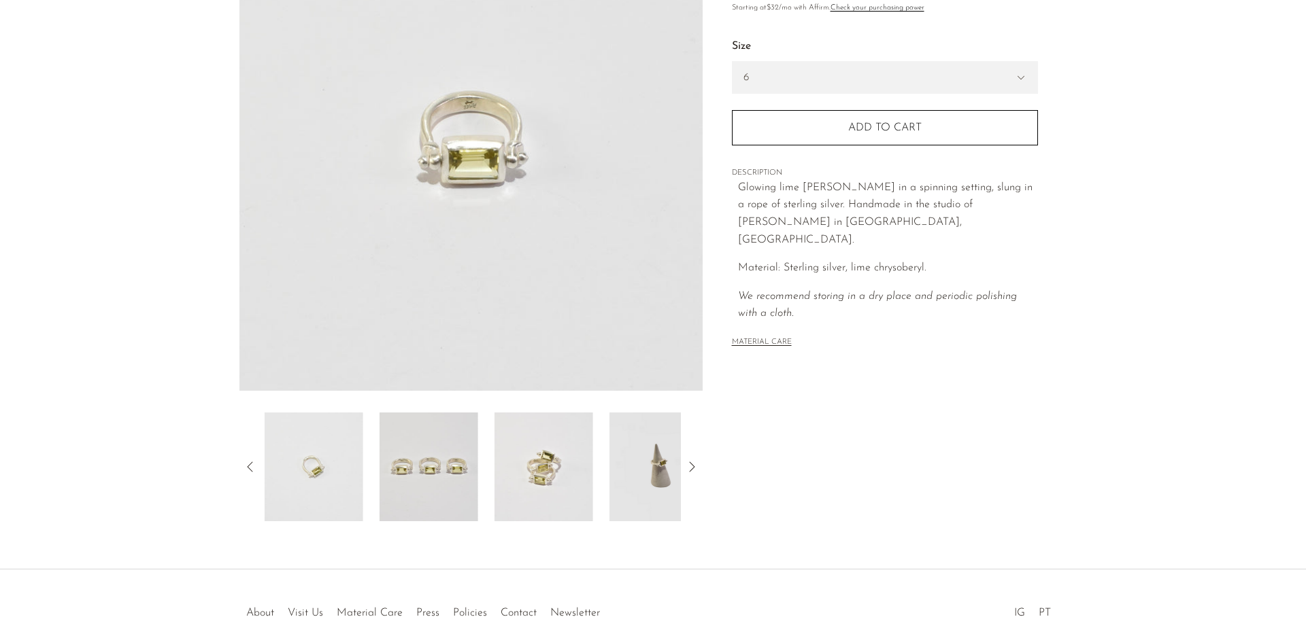
click at [257, 471] on icon at bounding box center [250, 467] width 16 height 16
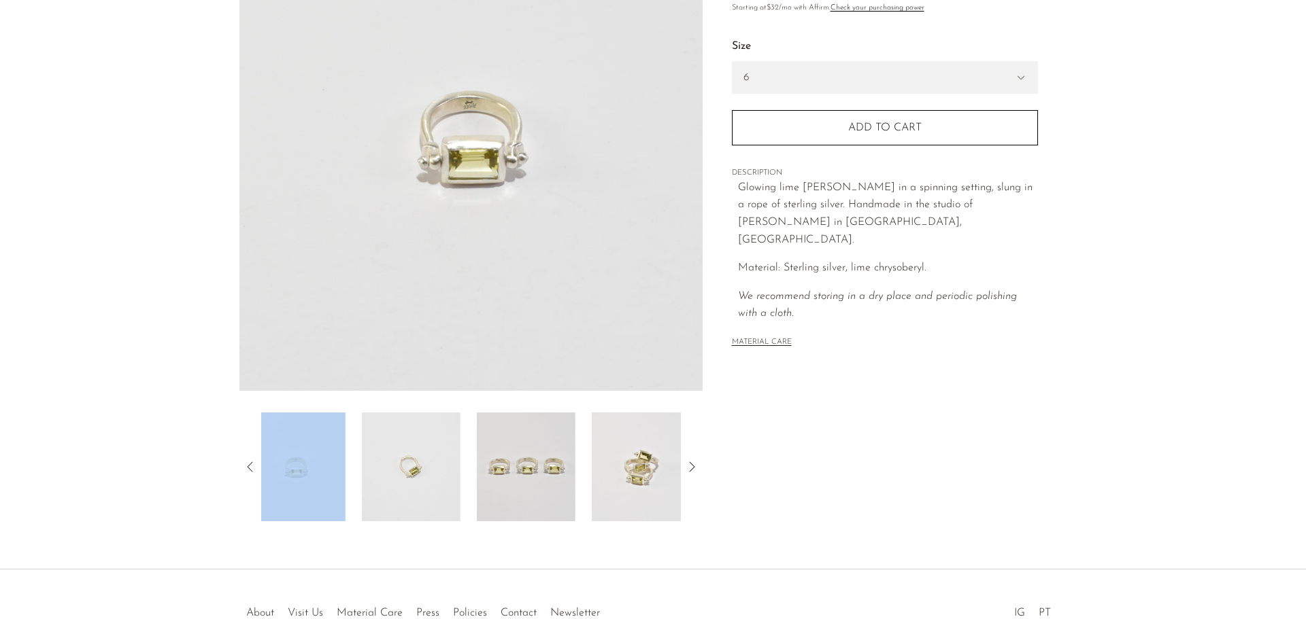
click at [257, 471] on icon at bounding box center [250, 467] width 16 height 16
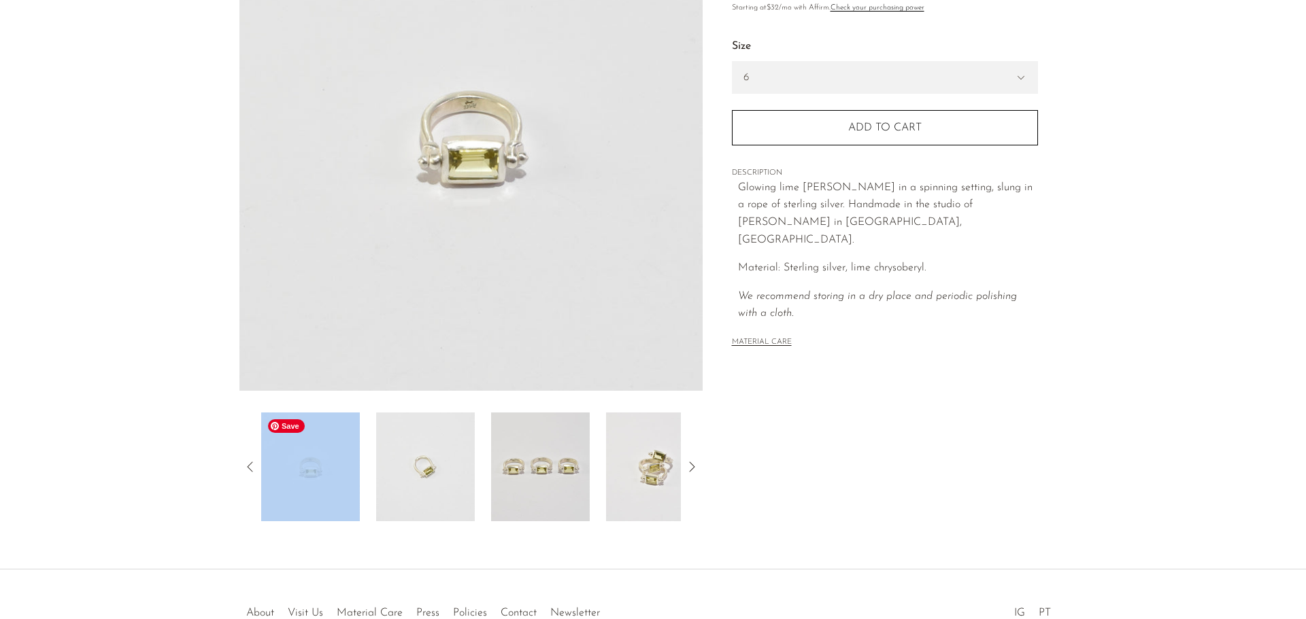
click at [315, 479] on img at bounding box center [310, 467] width 99 height 109
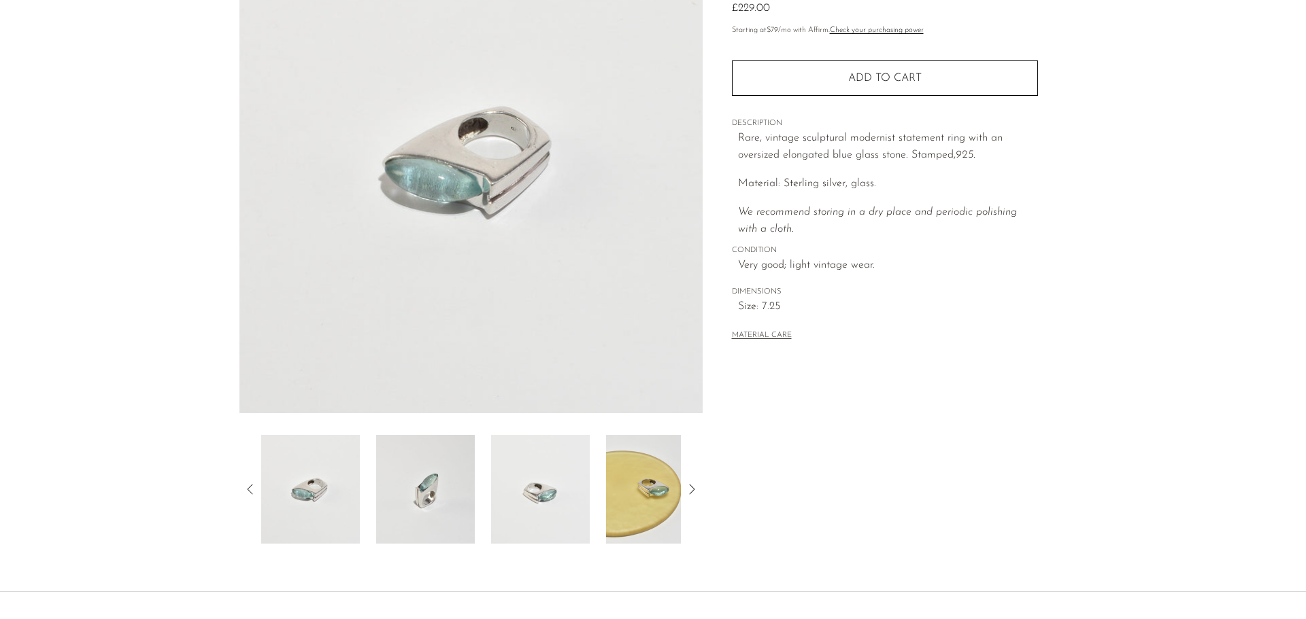
scroll to position [266, 0]
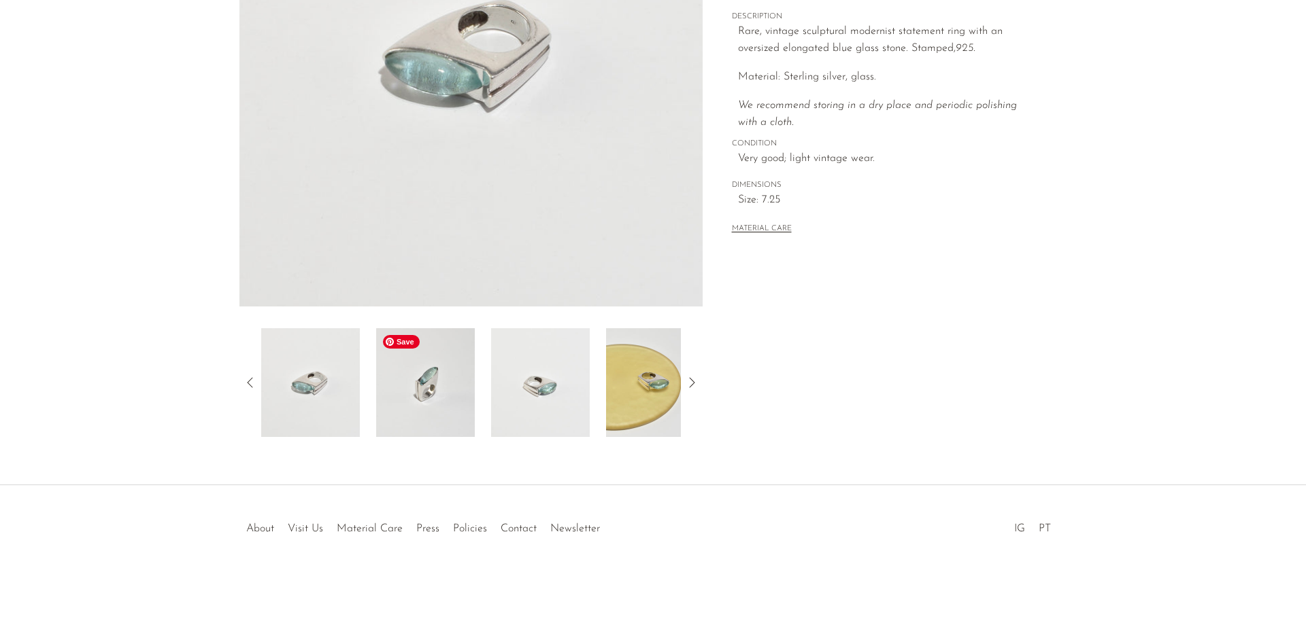
click at [425, 390] on img at bounding box center [425, 382] width 99 height 109
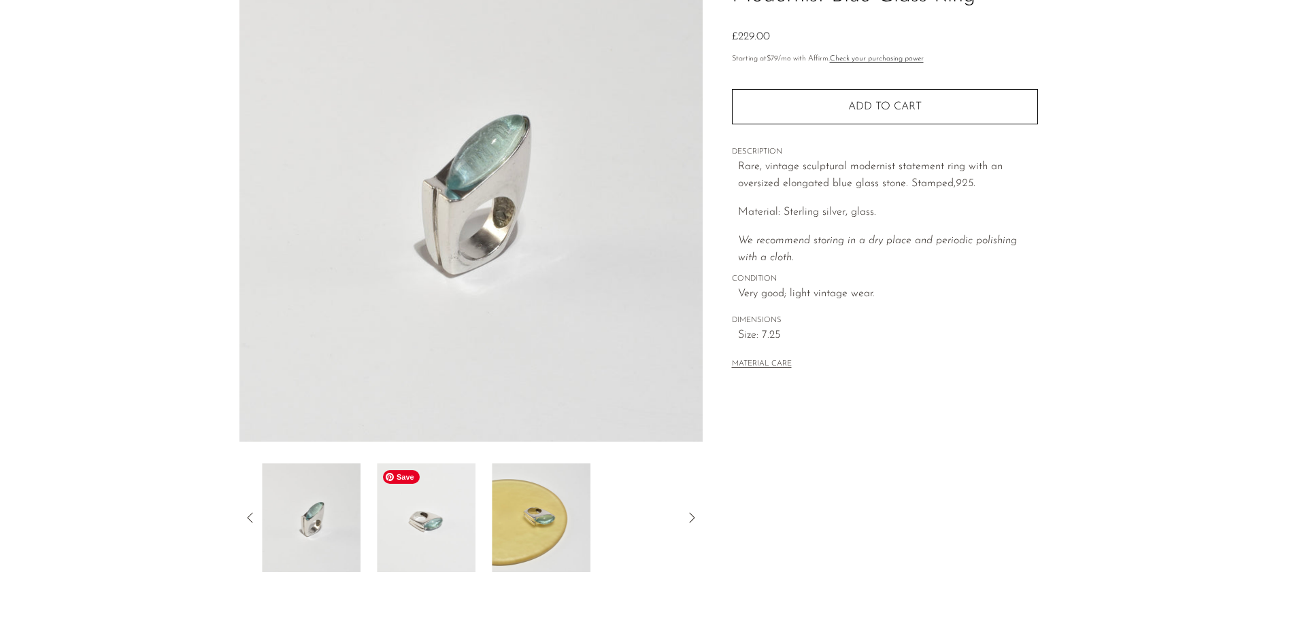
scroll to position [130, 0]
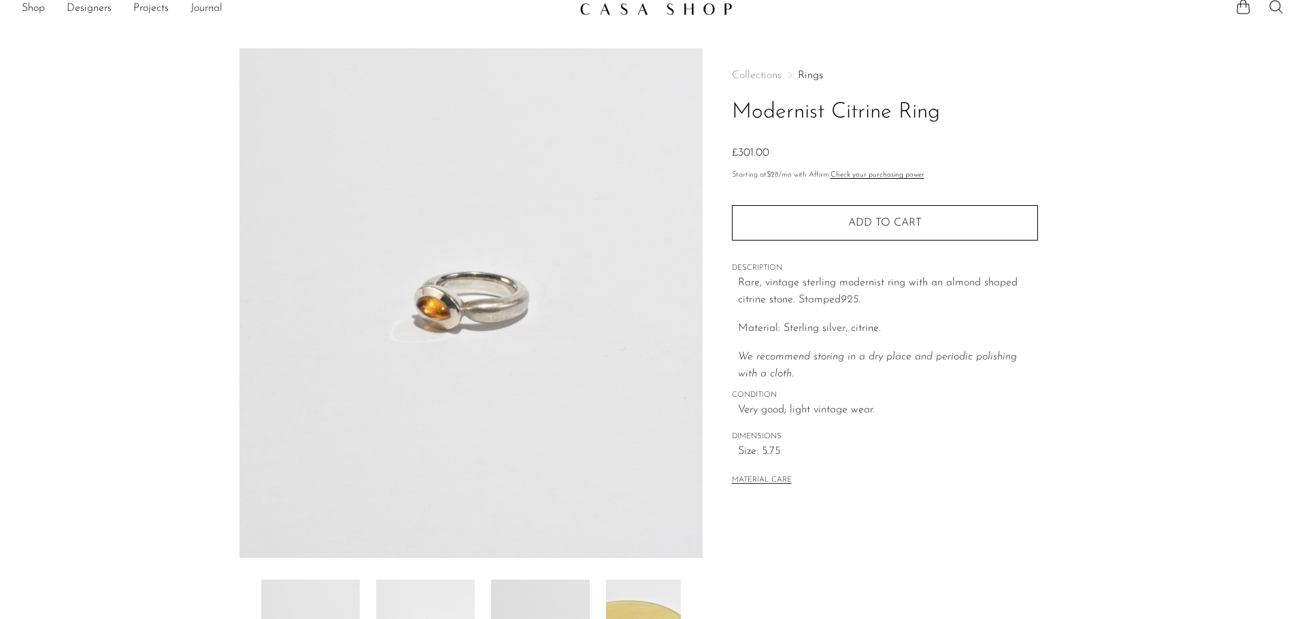
scroll to position [266, 0]
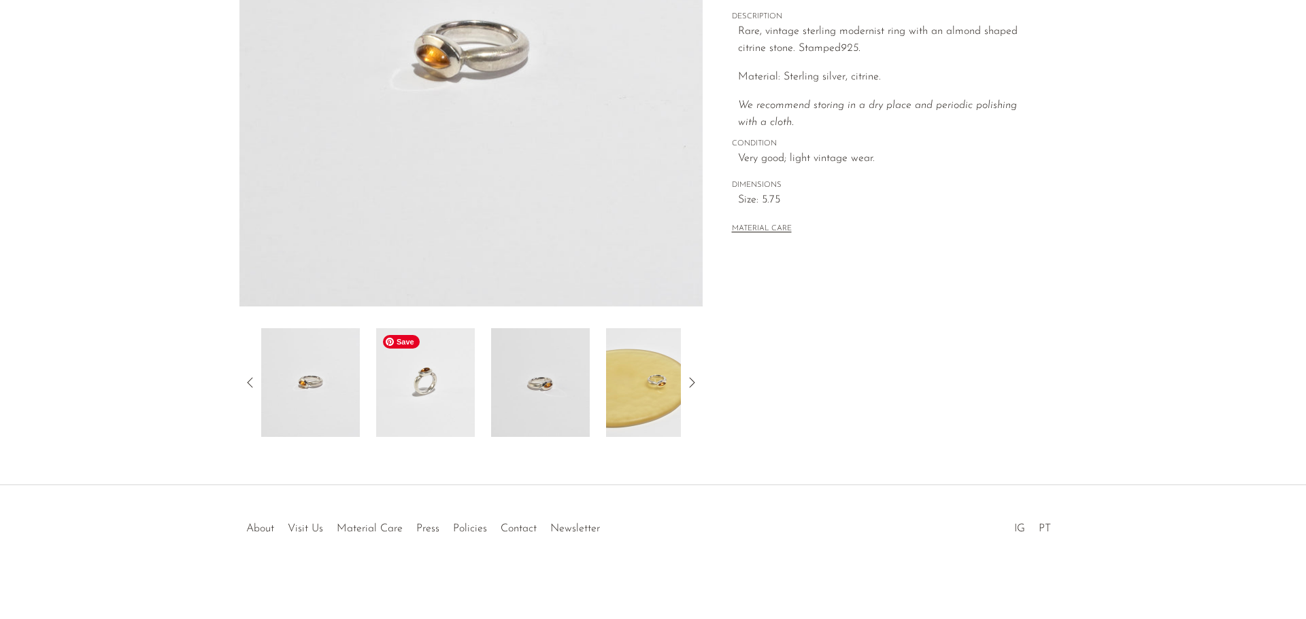
click at [449, 409] on img at bounding box center [425, 382] width 99 height 109
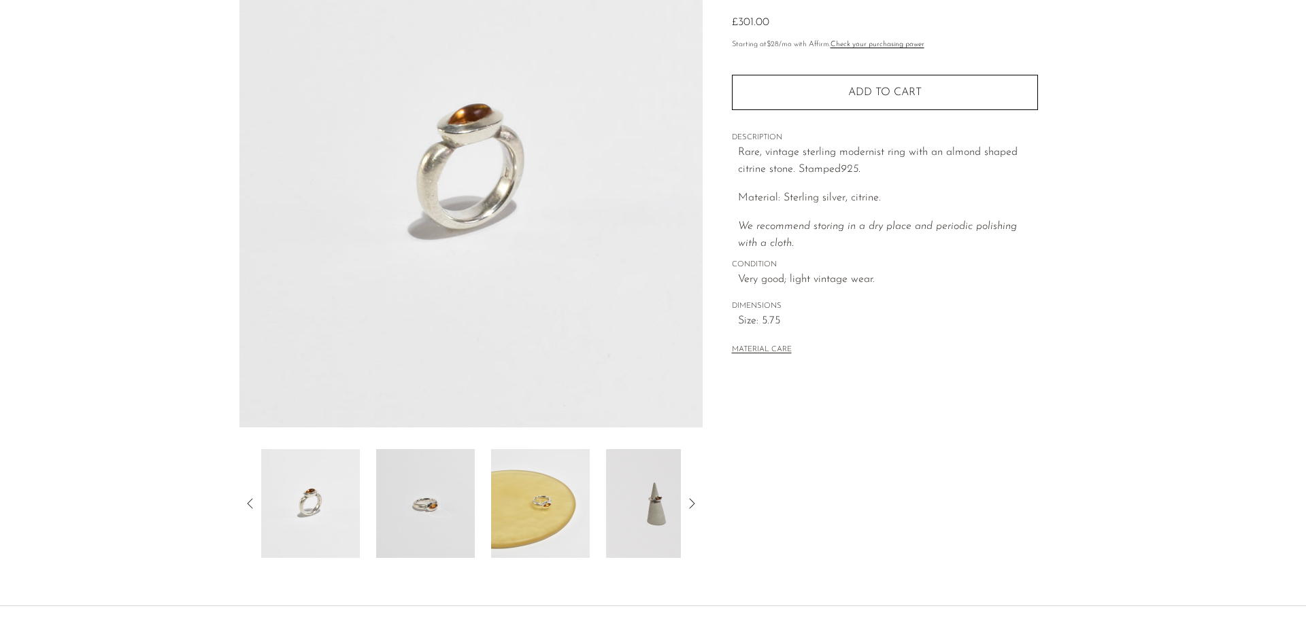
scroll to position [175, 0]
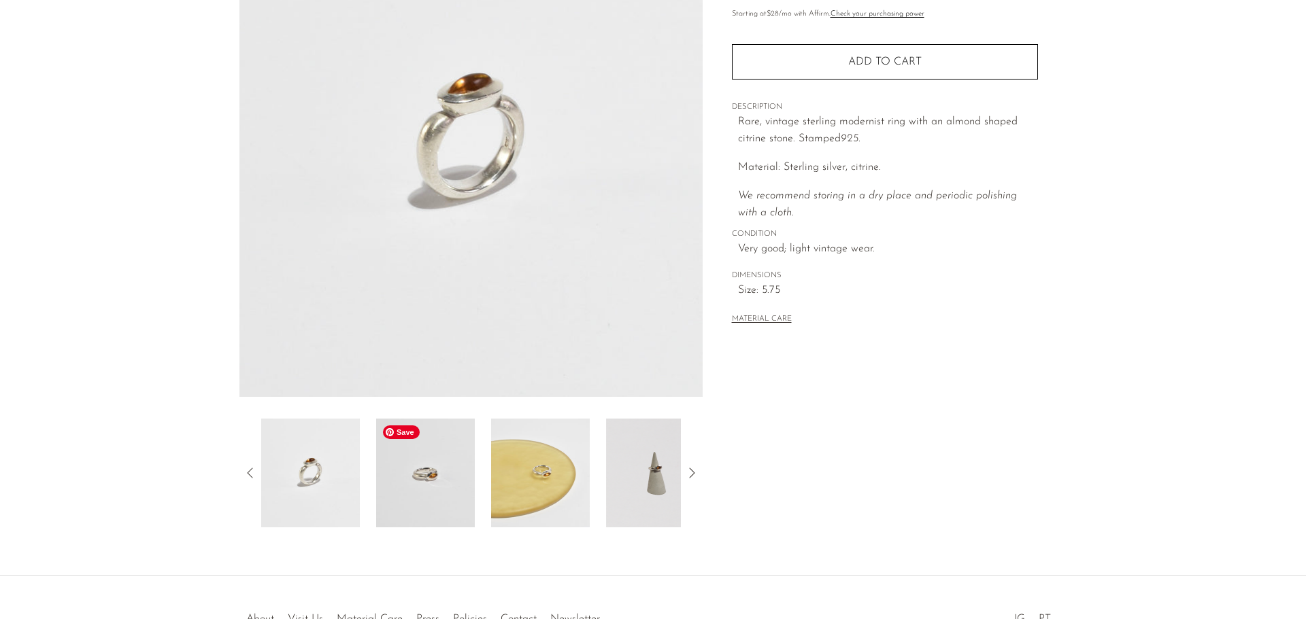
click at [448, 475] on img at bounding box center [425, 473] width 99 height 109
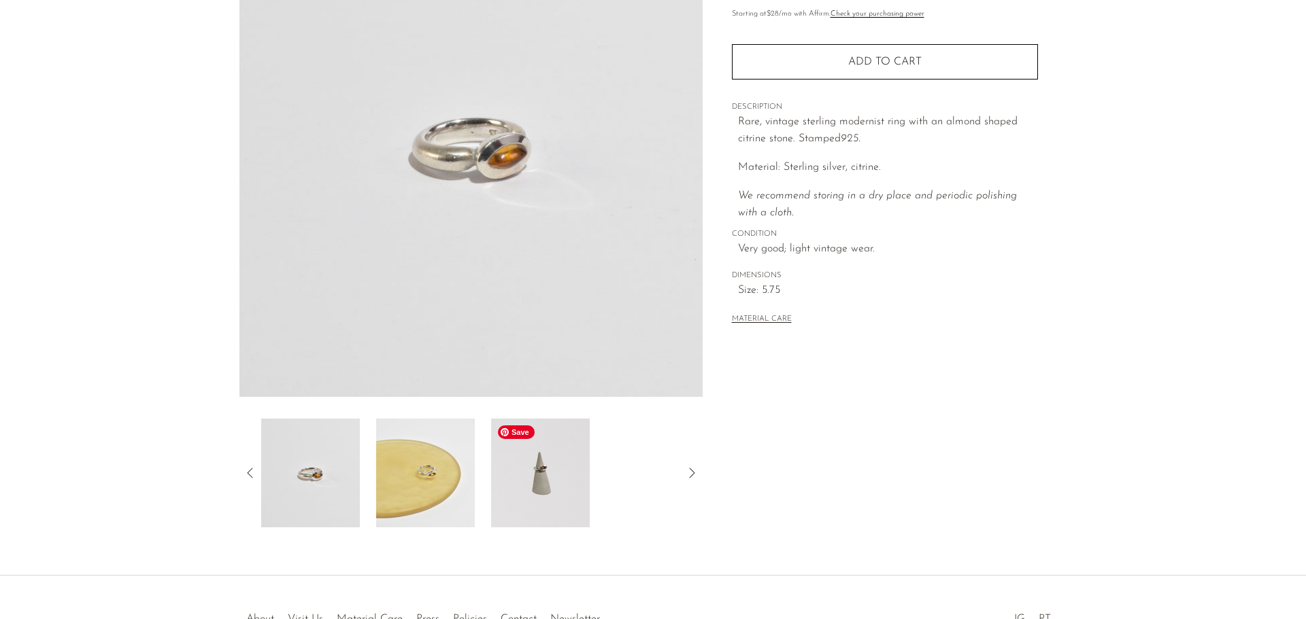
click at [551, 479] on img at bounding box center [540, 473] width 99 height 109
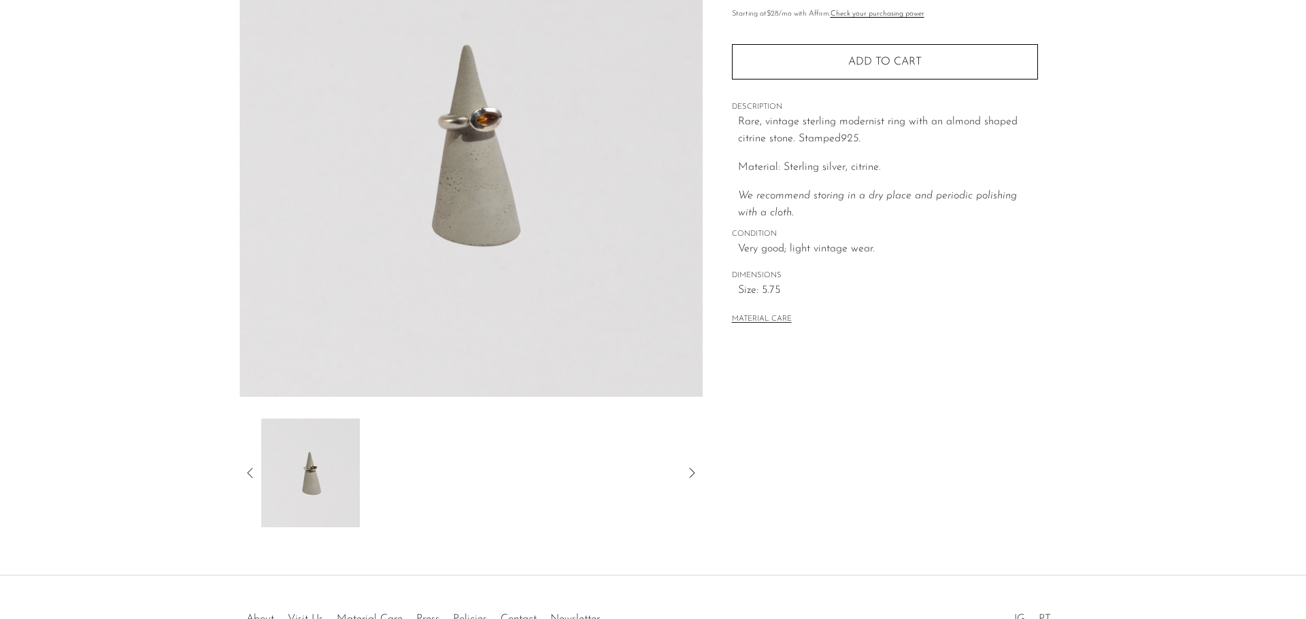
click at [256, 468] on icon at bounding box center [250, 473] width 16 height 16
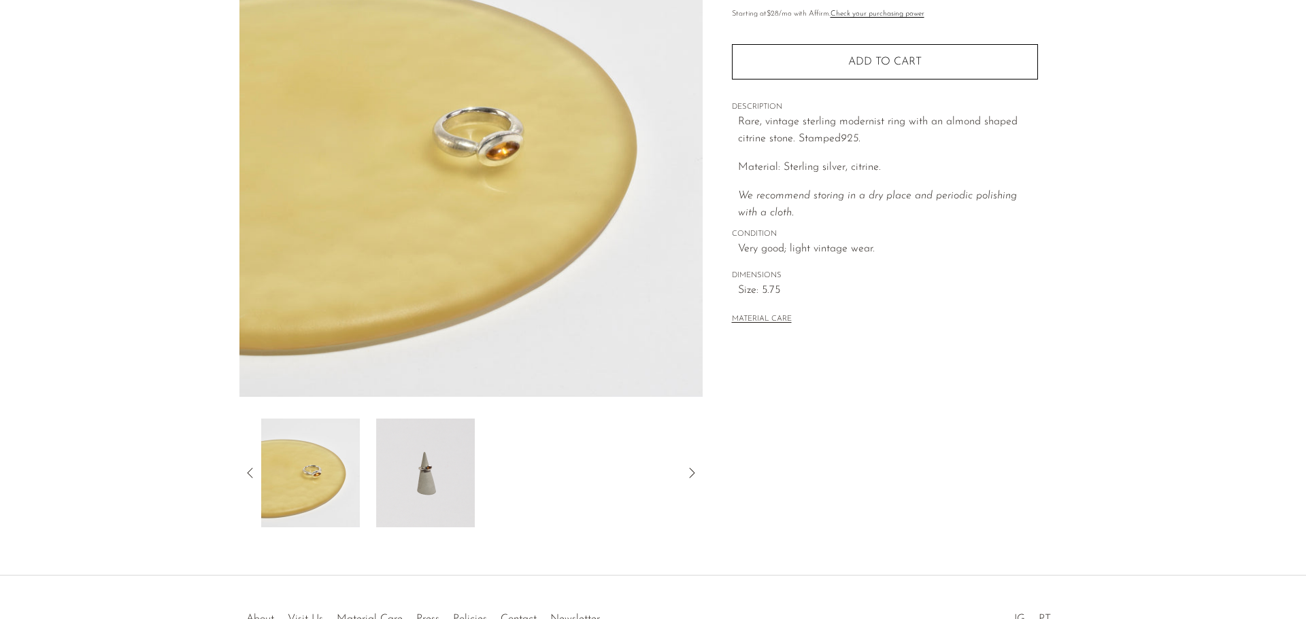
click at [249, 471] on icon at bounding box center [250, 473] width 16 height 16
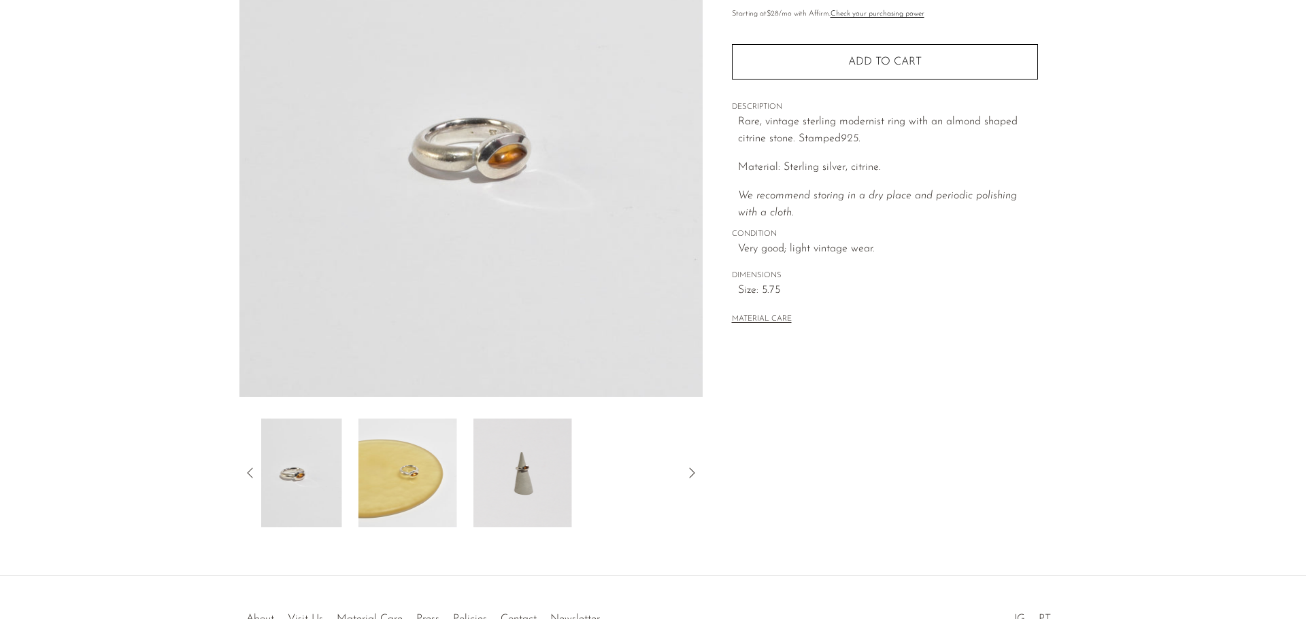
click at [246, 473] on icon at bounding box center [250, 473] width 16 height 16
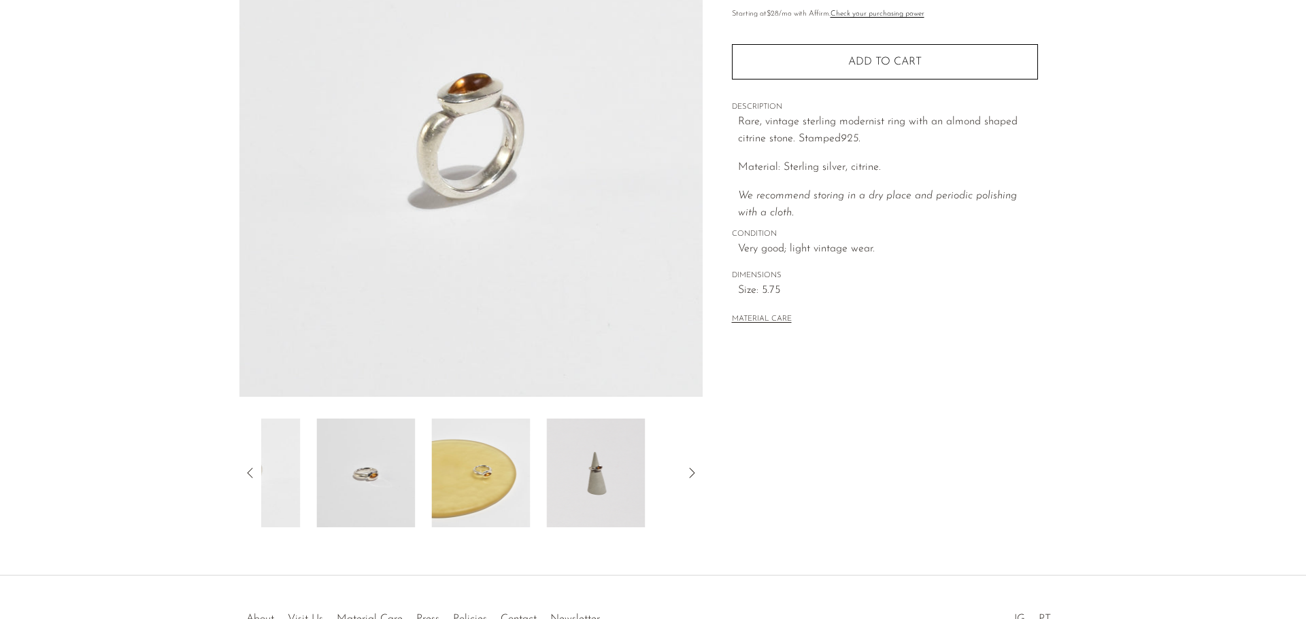
click at [246, 473] on icon at bounding box center [250, 473] width 16 height 16
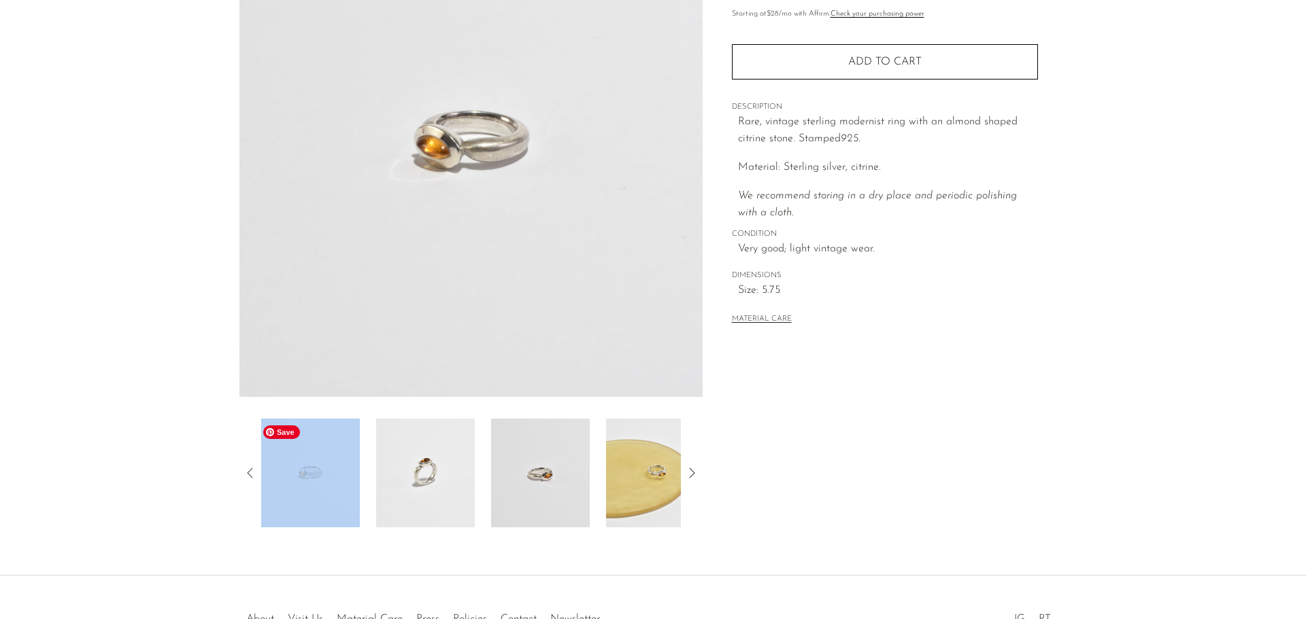
click at [314, 497] on img at bounding box center [310, 473] width 99 height 109
click at [405, 477] on img at bounding box center [425, 473] width 99 height 109
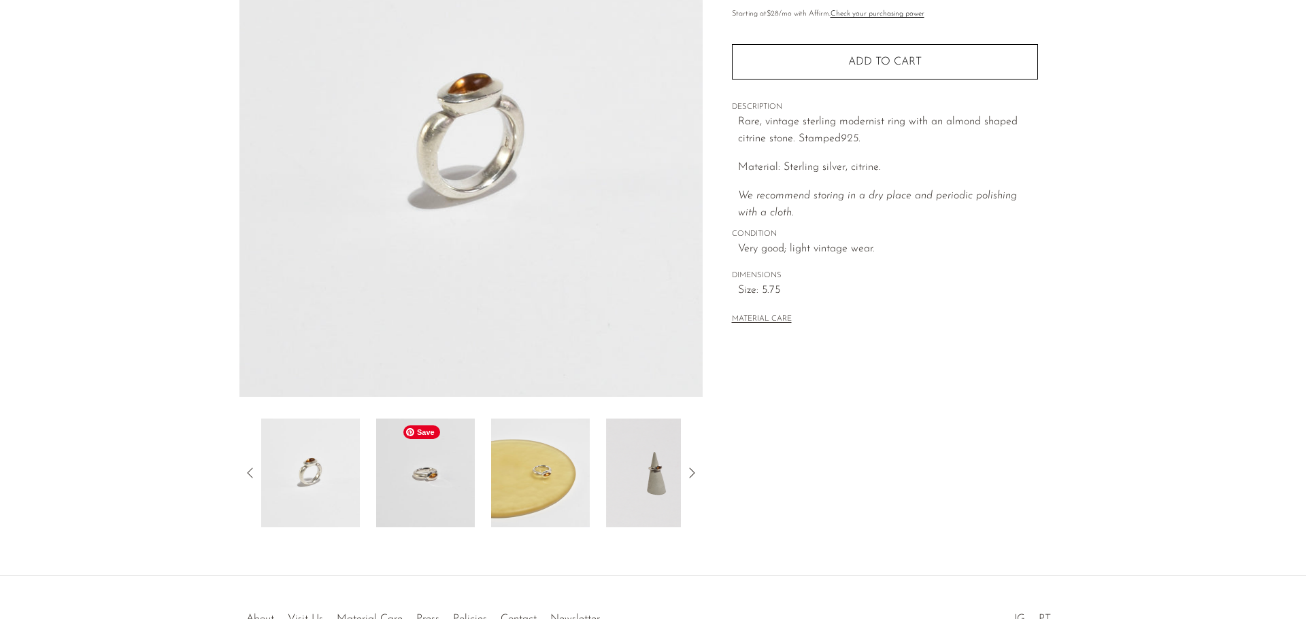
click at [440, 488] on img at bounding box center [425, 473] width 99 height 109
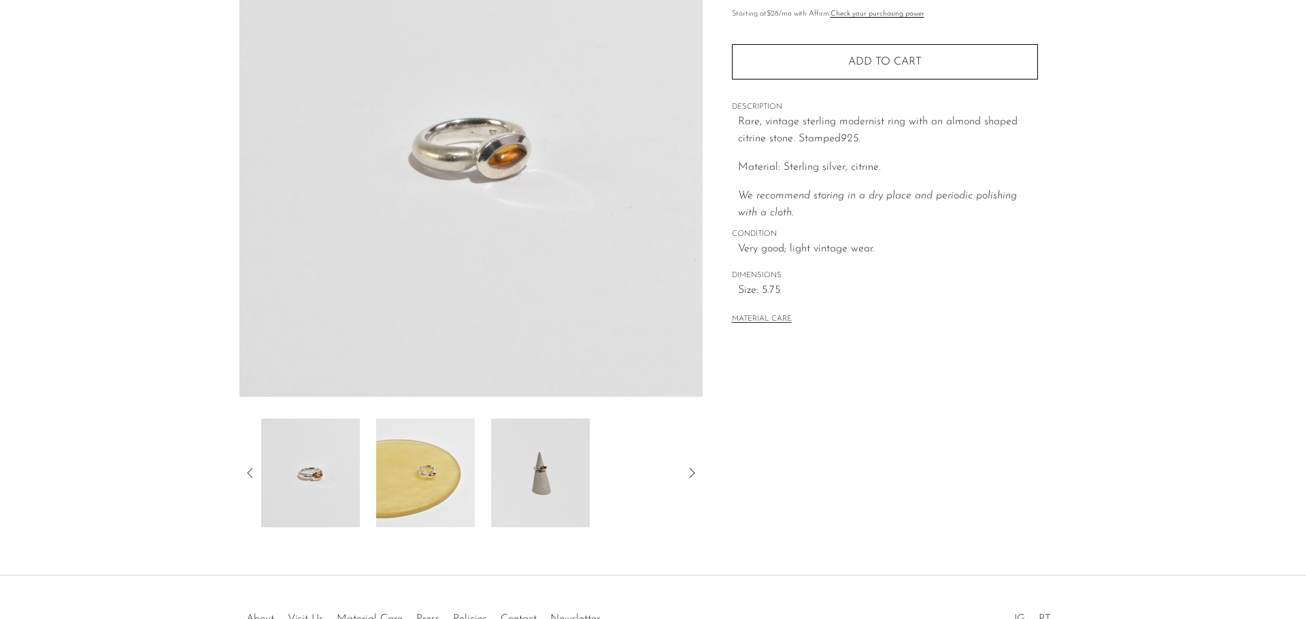
click at [252, 474] on icon at bounding box center [250, 473] width 16 height 16
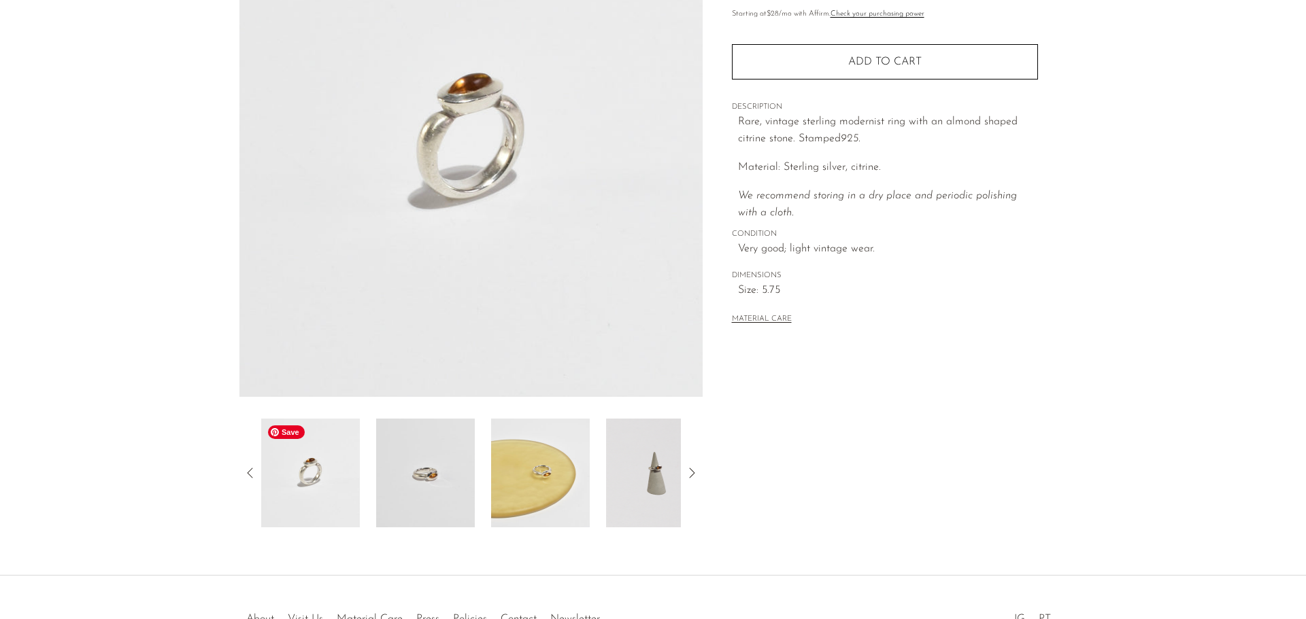
click at [332, 496] on img at bounding box center [310, 473] width 99 height 109
click at [425, 478] on img at bounding box center [425, 473] width 99 height 109
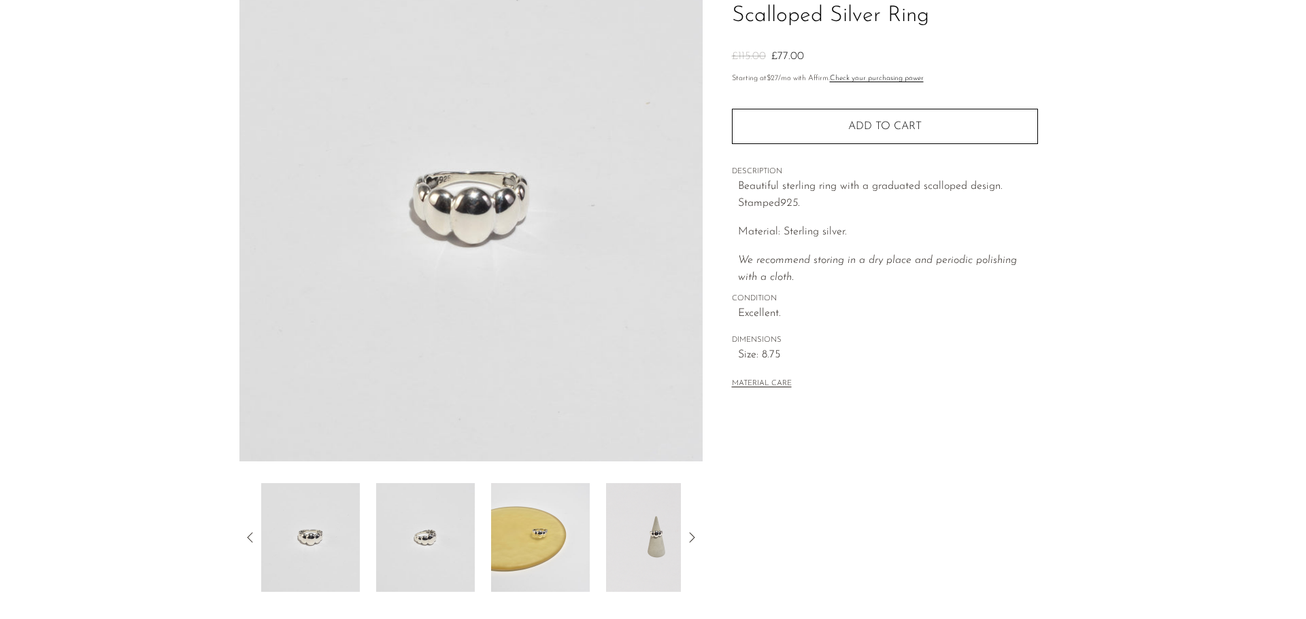
scroll to position [266, 0]
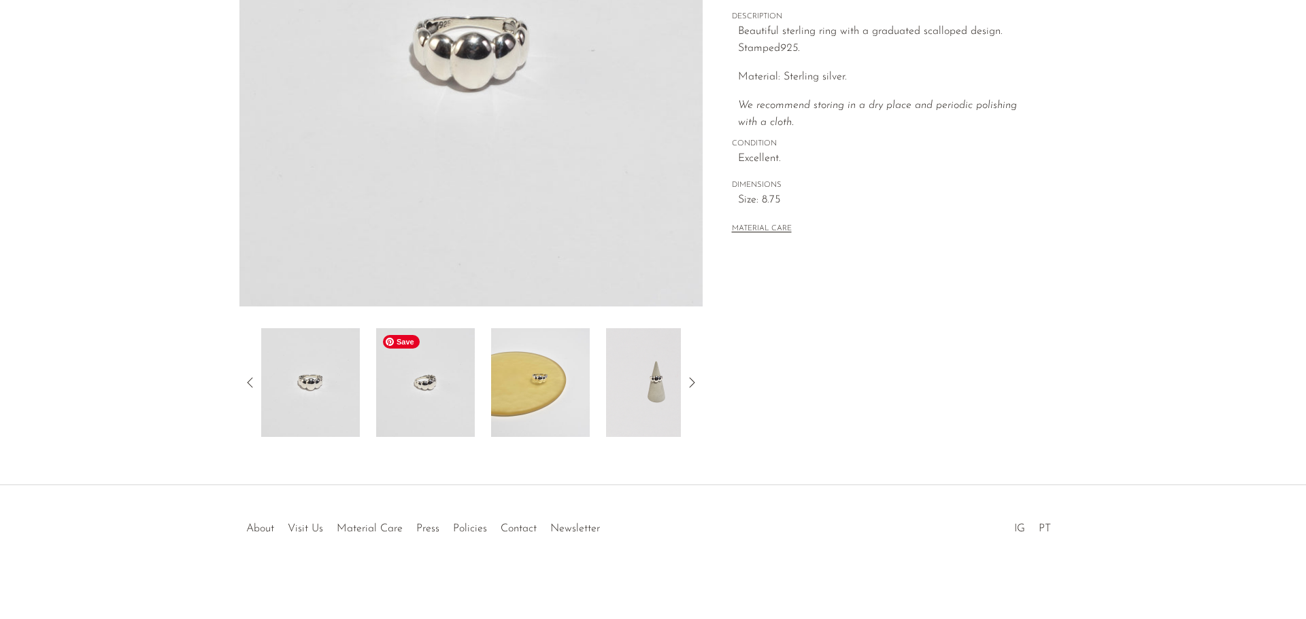
click at [411, 433] on img at bounding box center [425, 382] width 99 height 109
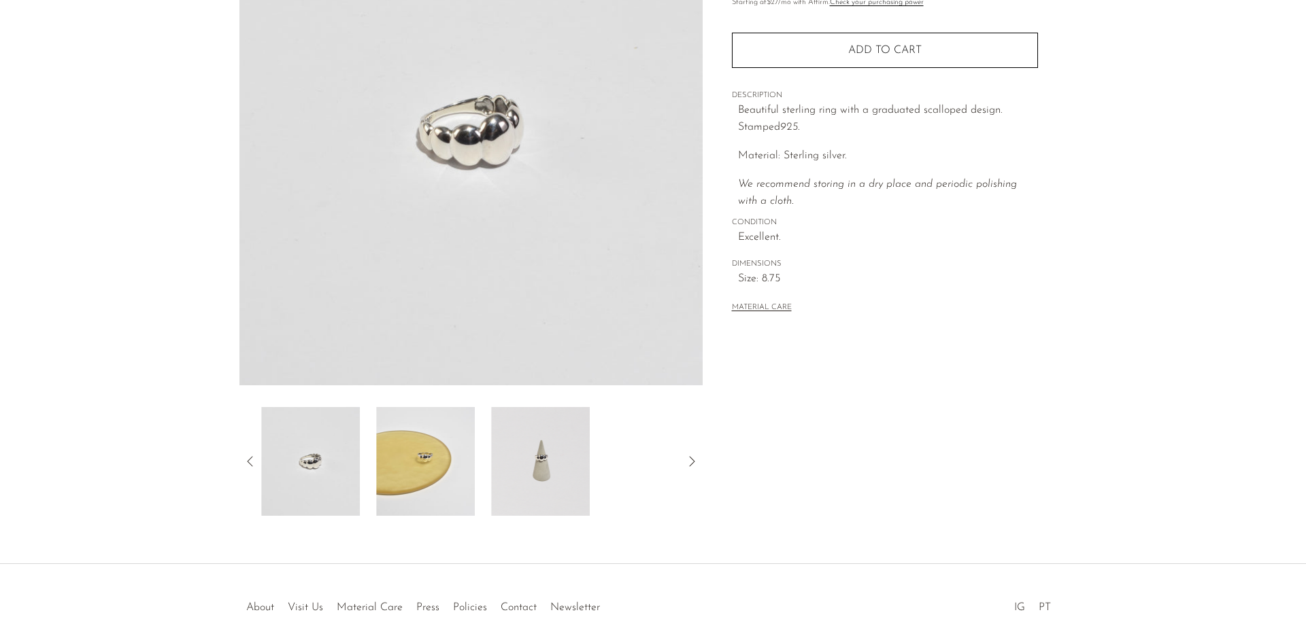
scroll to position [175, 0]
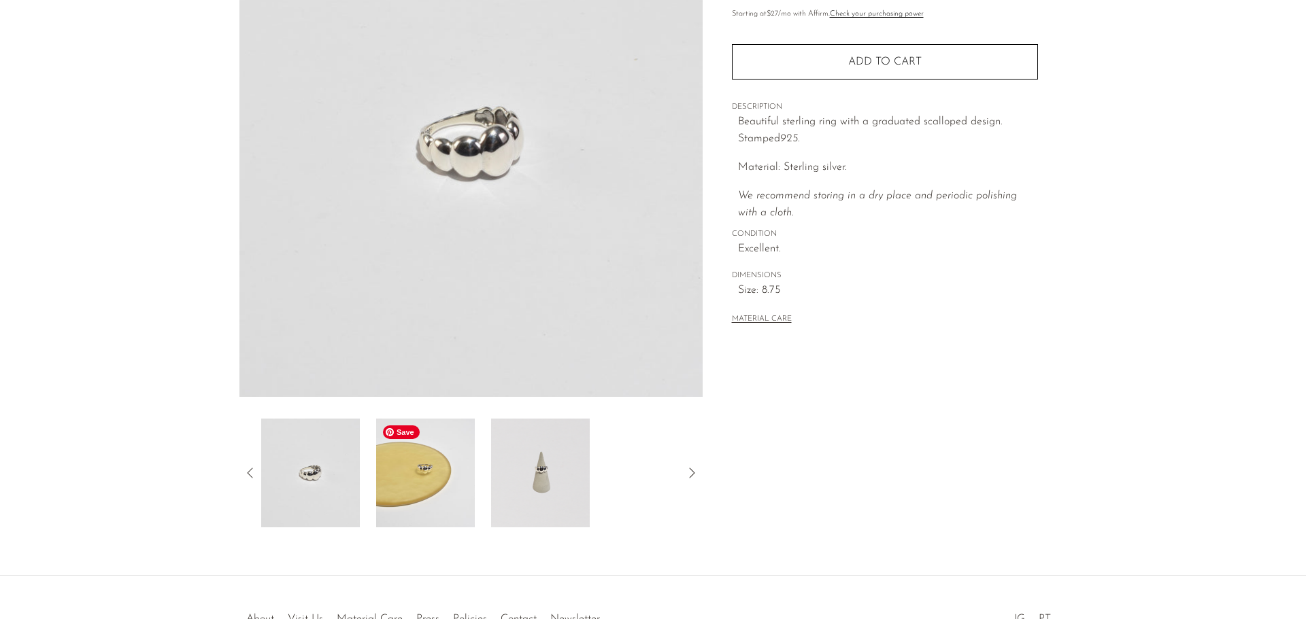
click at [432, 479] on img at bounding box center [425, 473] width 99 height 109
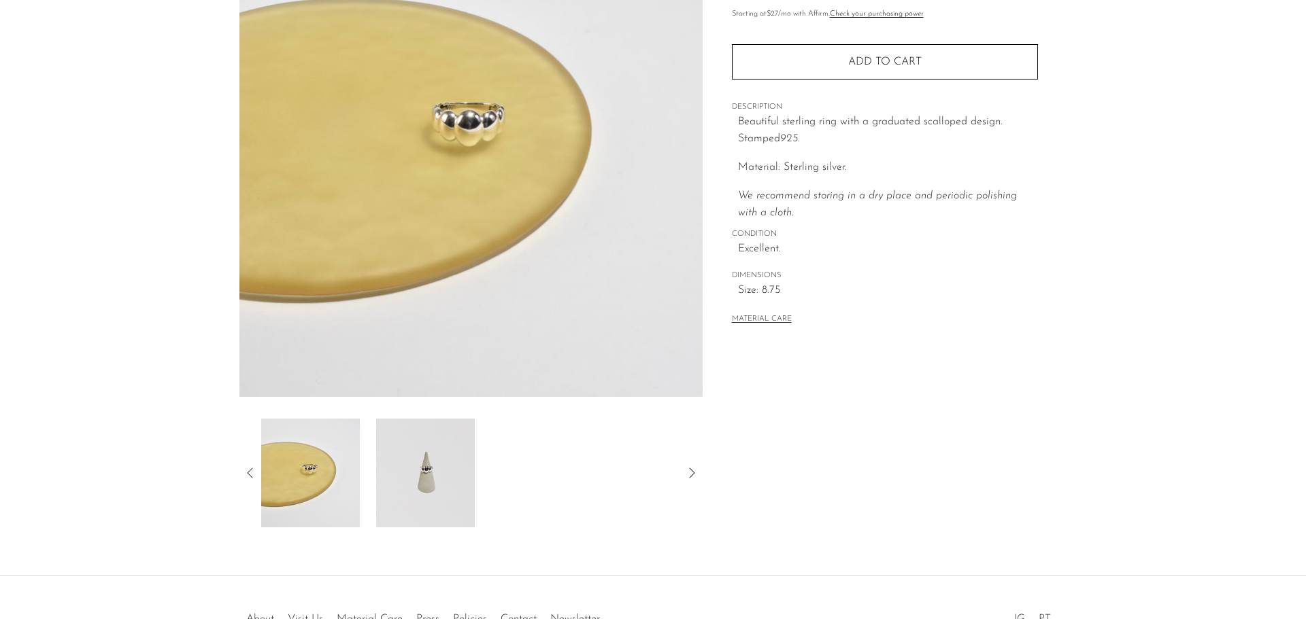
click at [252, 473] on icon at bounding box center [250, 473] width 16 height 16
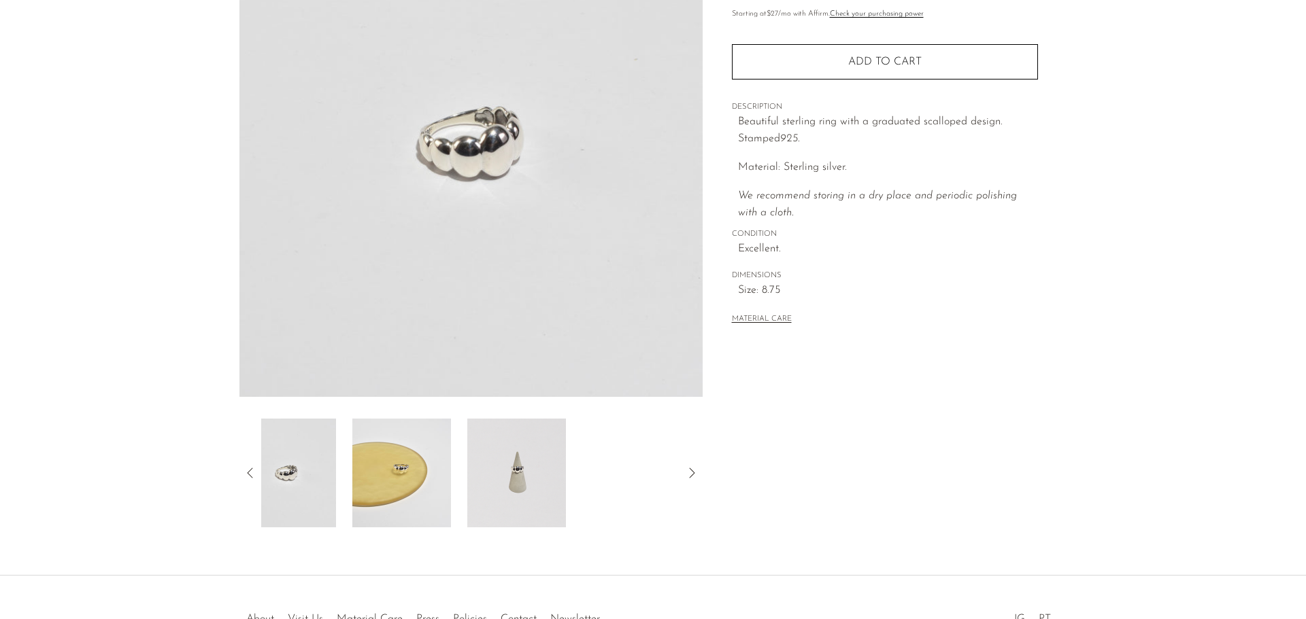
click at [252, 473] on icon at bounding box center [250, 473] width 16 height 16
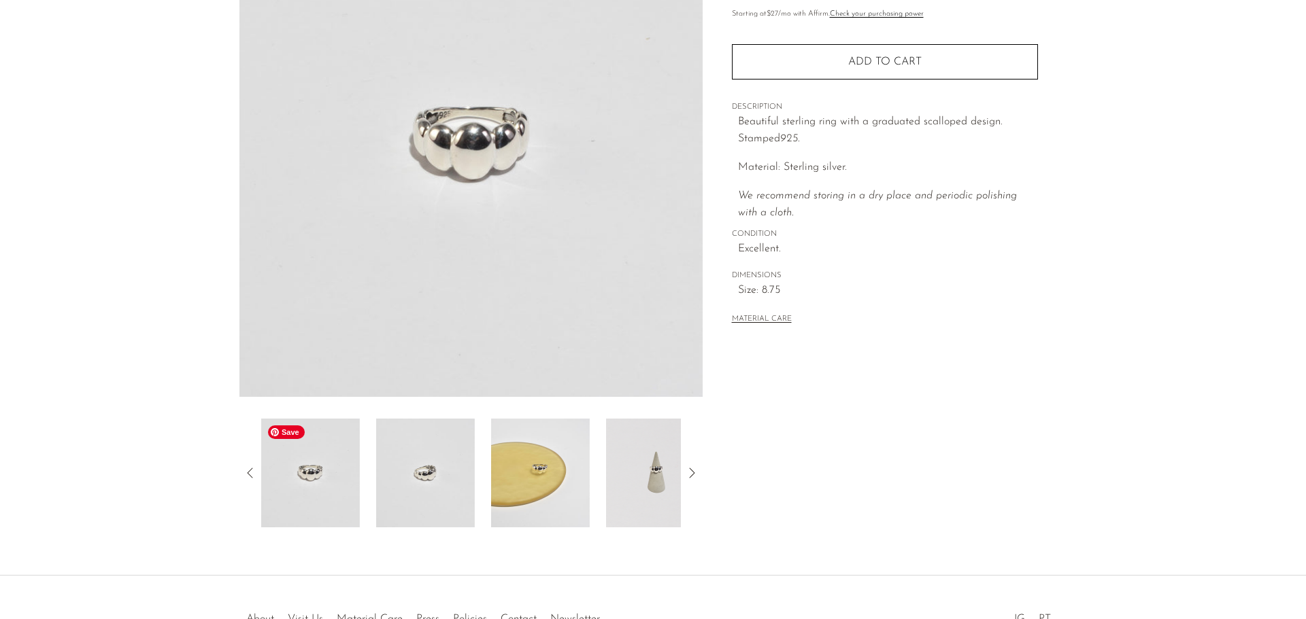
click at [311, 490] on img at bounding box center [310, 473] width 99 height 109
click at [90, 434] on section "Scalloped Silver Ring £115.00 £77.00" at bounding box center [653, 207] width 1306 height 641
click at [325, 462] on img at bounding box center [310, 473] width 99 height 109
click at [92, 416] on section "Scalloped Silver Ring £115.00 £77.00" at bounding box center [653, 207] width 1306 height 641
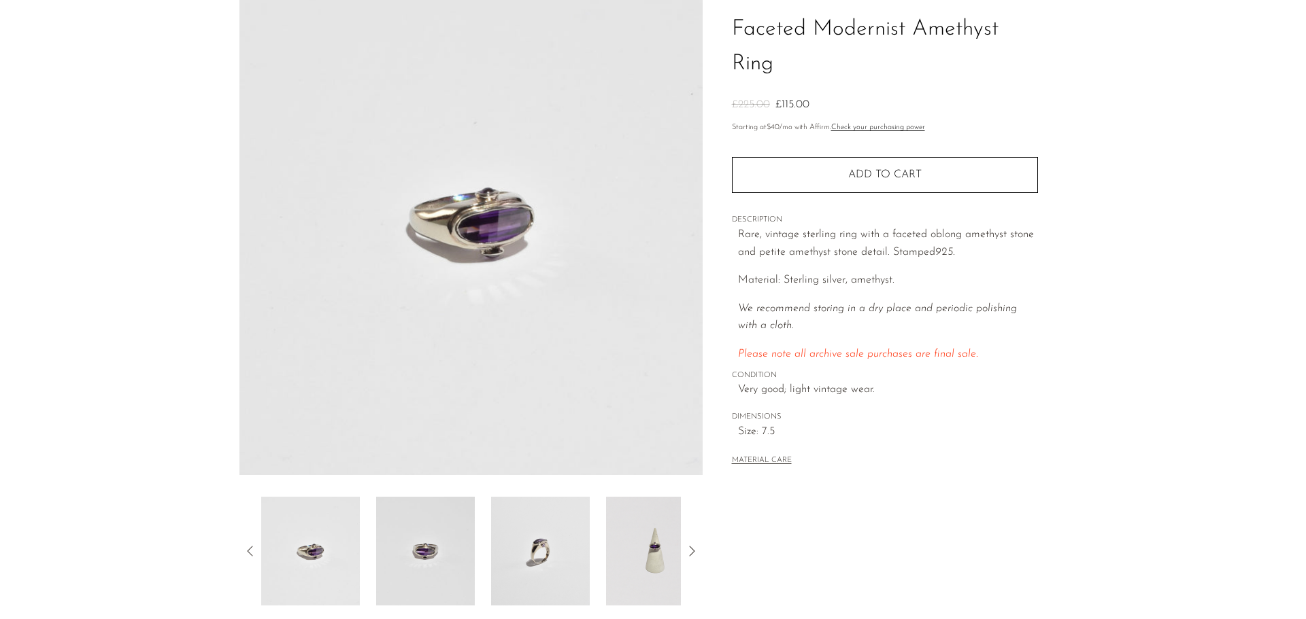
scroll to position [226, 0]
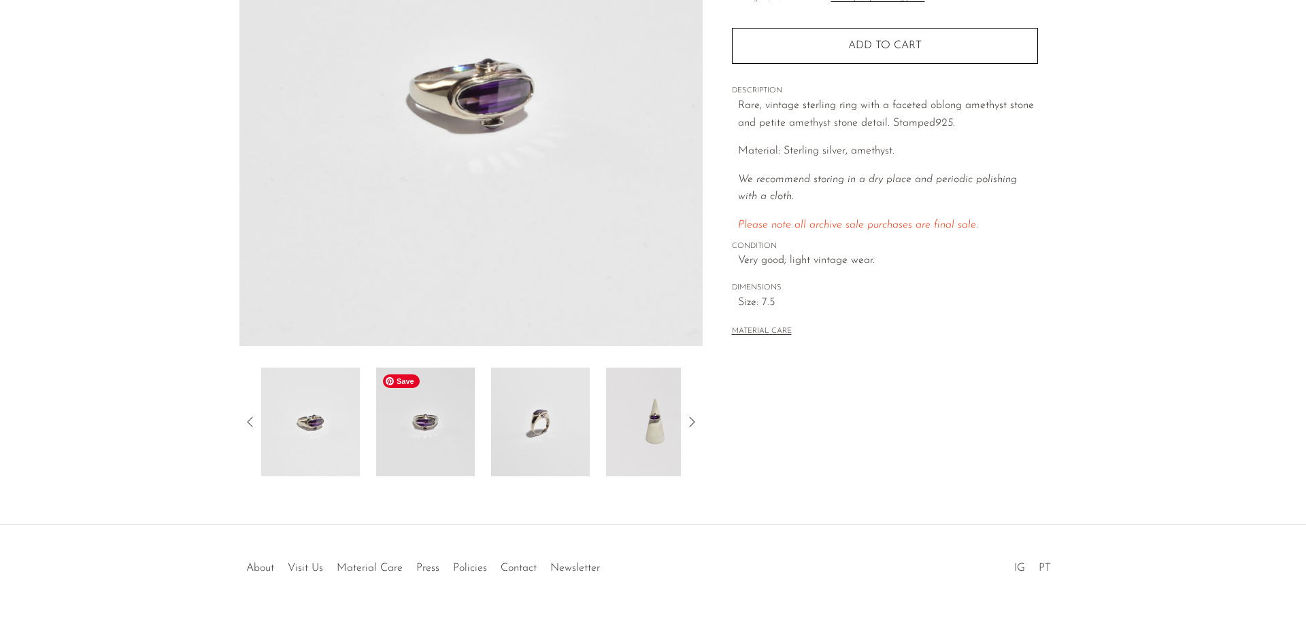
click at [441, 428] on img at bounding box center [425, 422] width 99 height 109
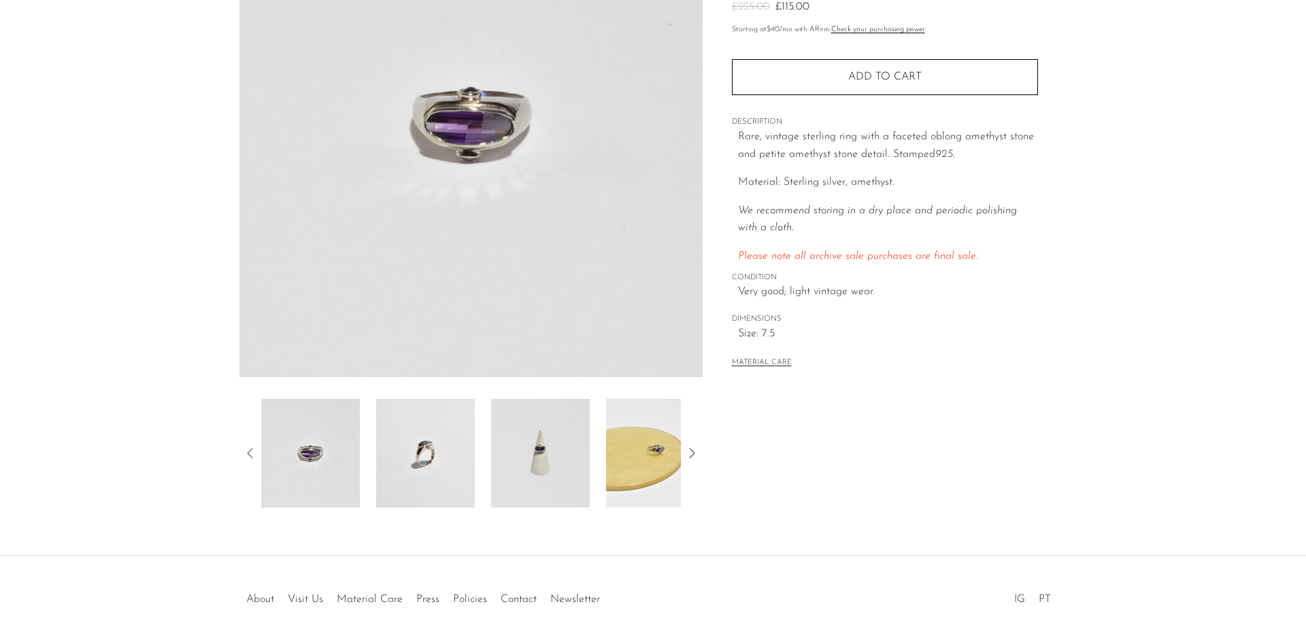
scroll to position [182, 0]
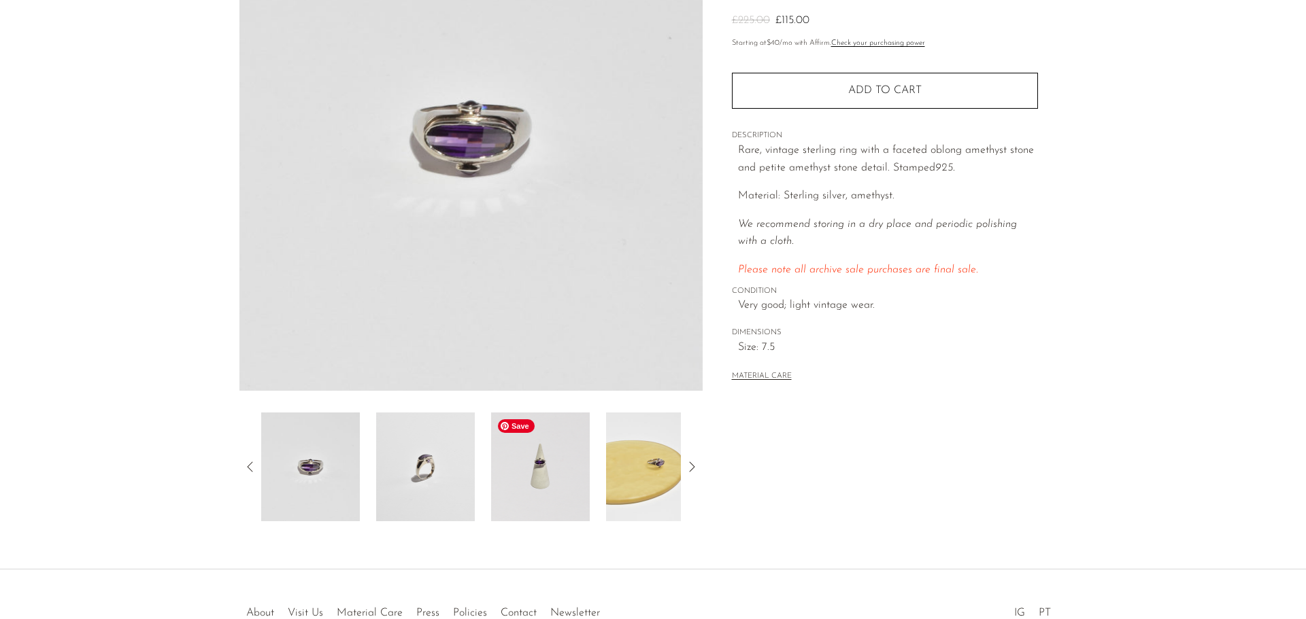
click at [535, 469] on img at bounding box center [540, 467] width 99 height 109
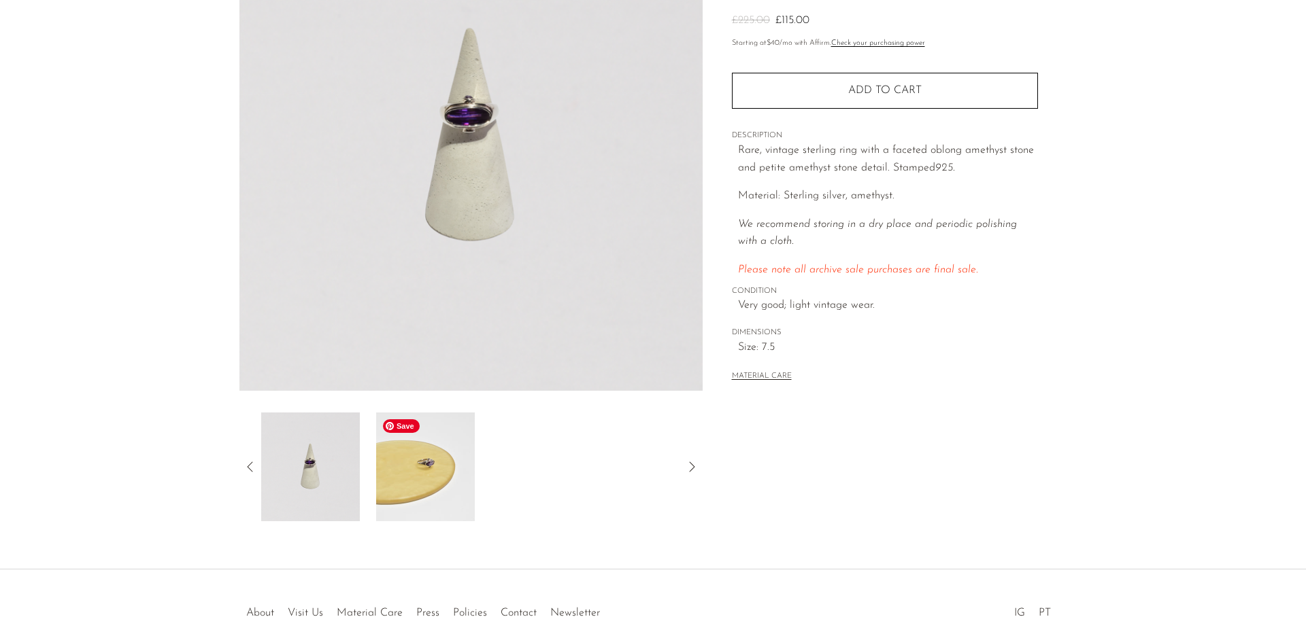
click at [420, 469] on img at bounding box center [425, 467] width 99 height 109
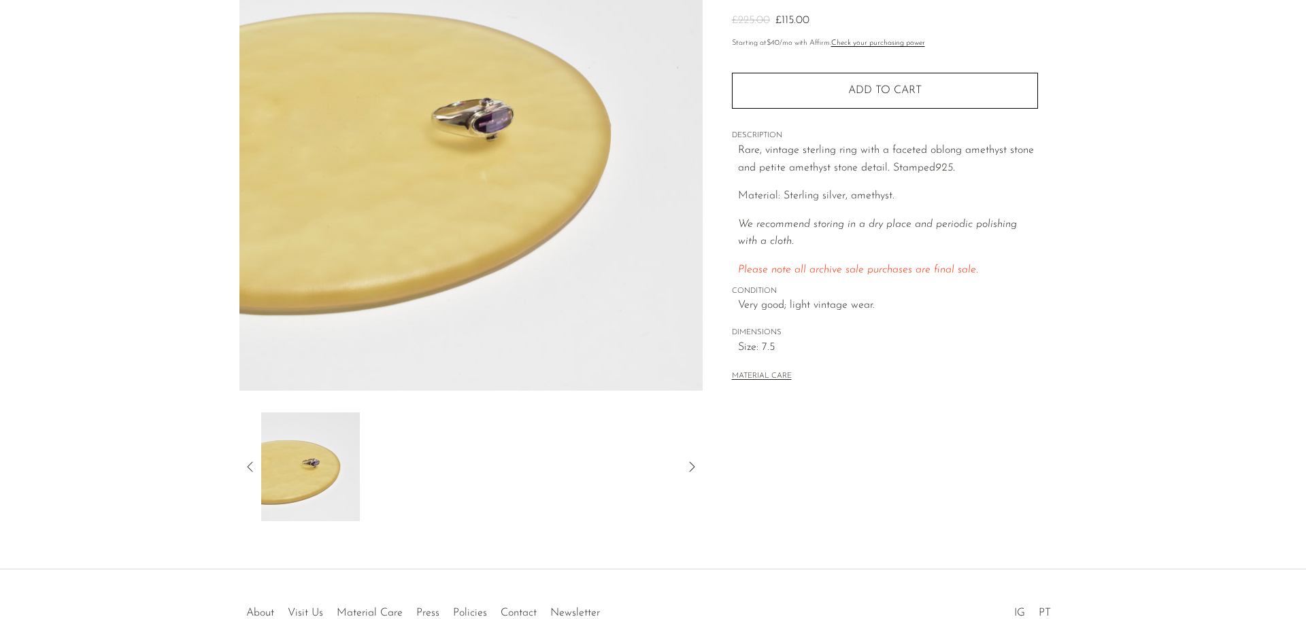
click at [252, 472] on icon at bounding box center [250, 467] width 16 height 16
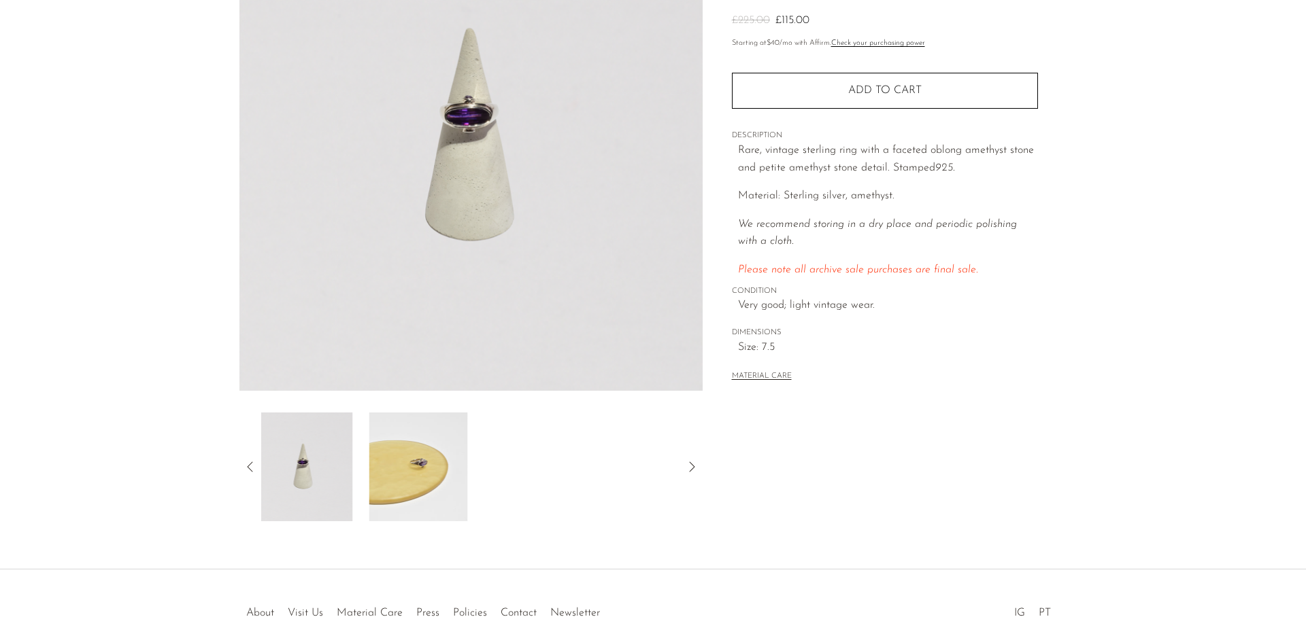
click at [253, 471] on icon at bounding box center [250, 467] width 16 height 16
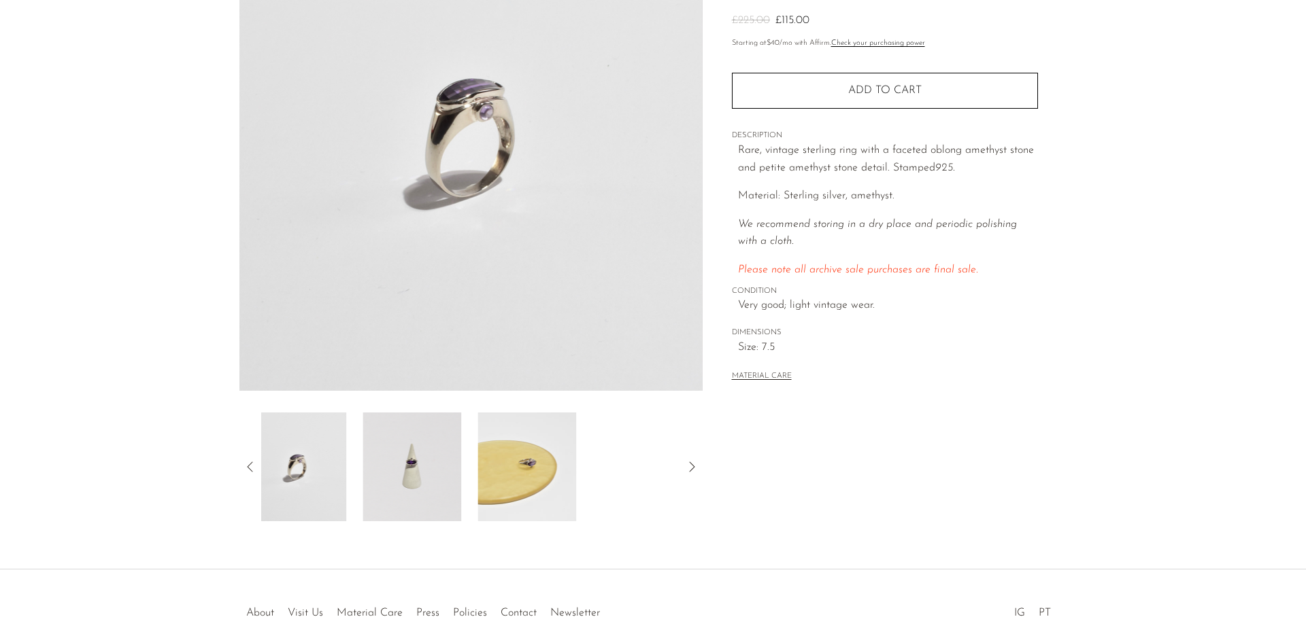
click at [253, 471] on icon at bounding box center [250, 467] width 16 height 16
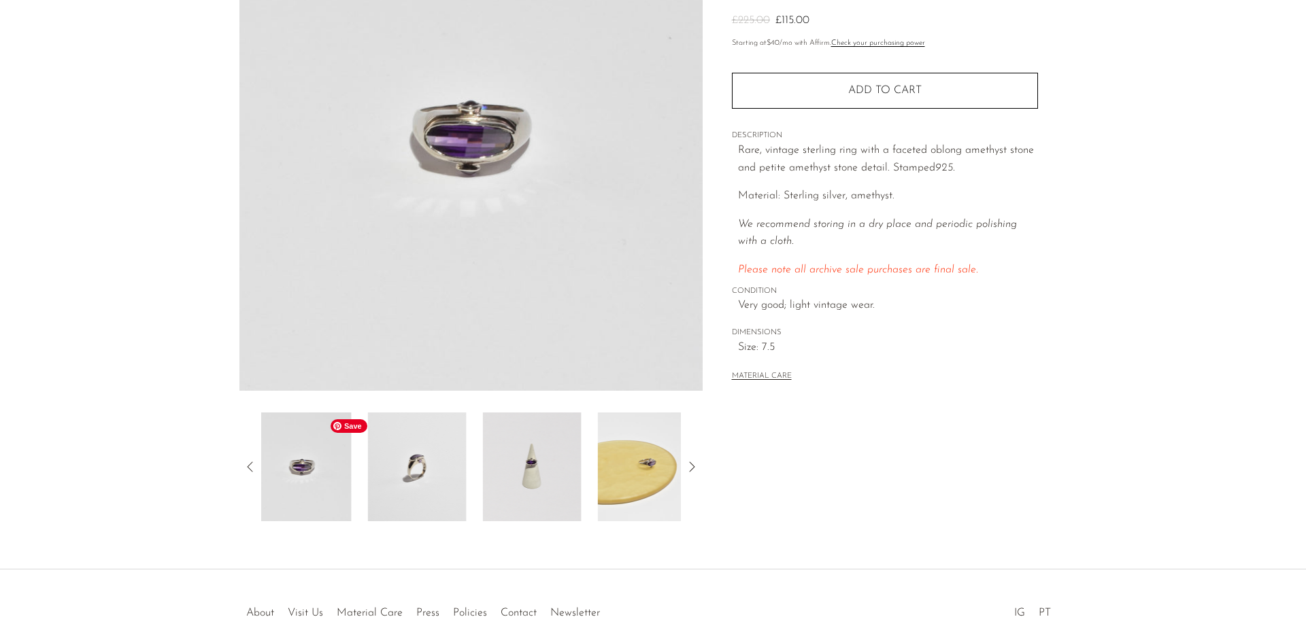
click at [448, 471] on img at bounding box center [417, 467] width 99 height 109
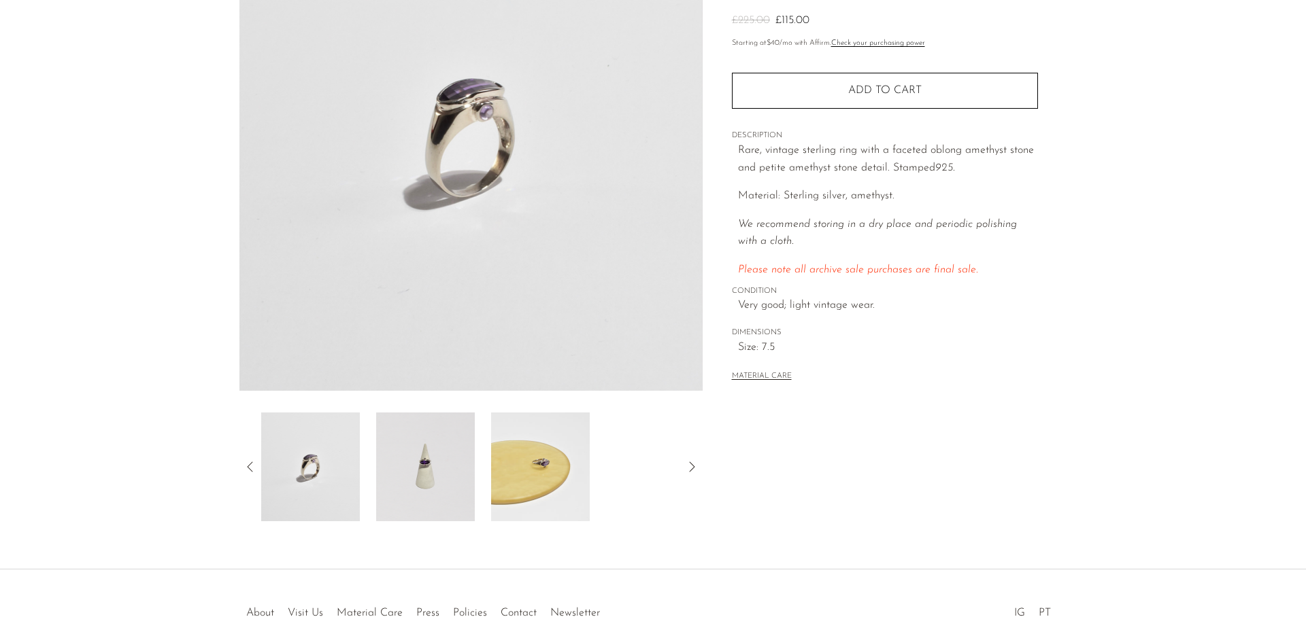
click at [184, 485] on section "Faceted Modernist Amethyst Ring £225.00 £115.00" at bounding box center [653, 201] width 1306 height 641
click at [482, 166] on img at bounding box center [470, 136] width 463 height 510
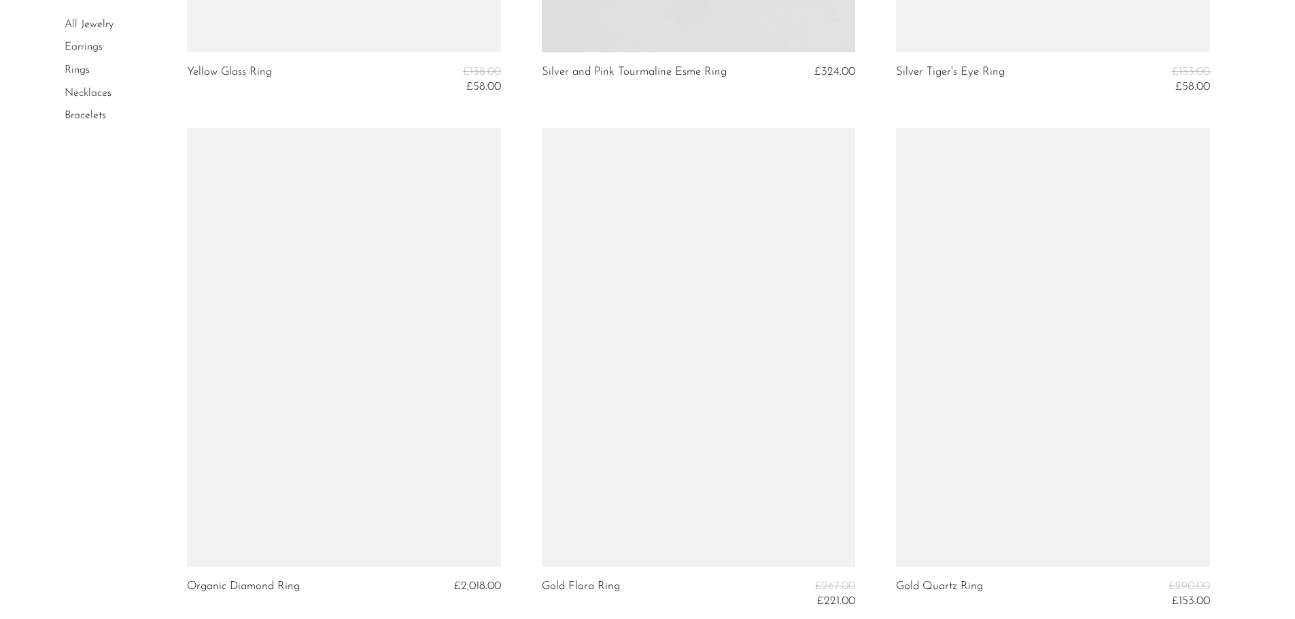
scroll to position [1678, 0]
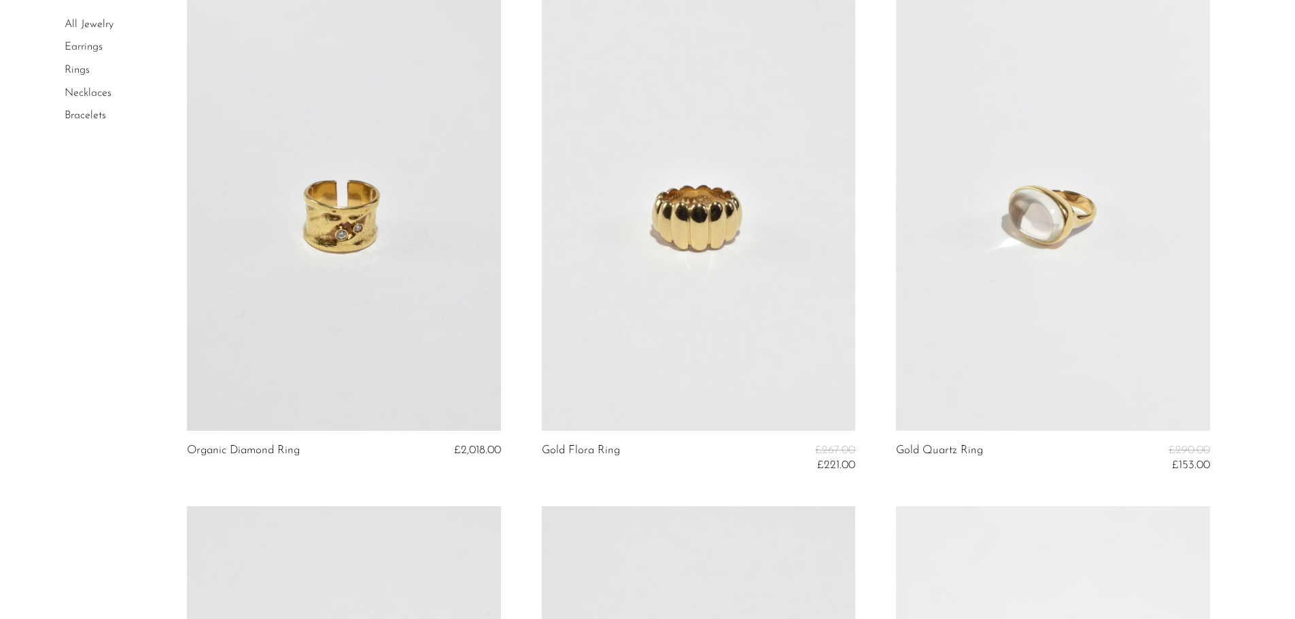
click at [1063, 218] on link at bounding box center [1052, 211] width 313 height 439
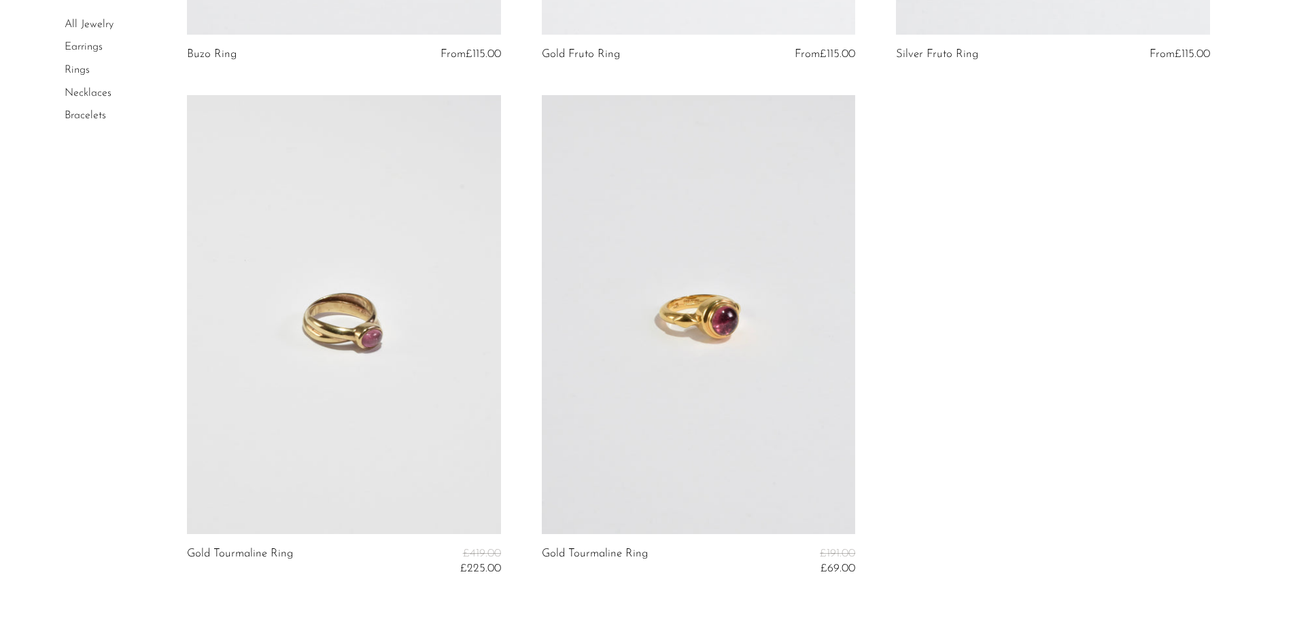
scroll to position [3400, 0]
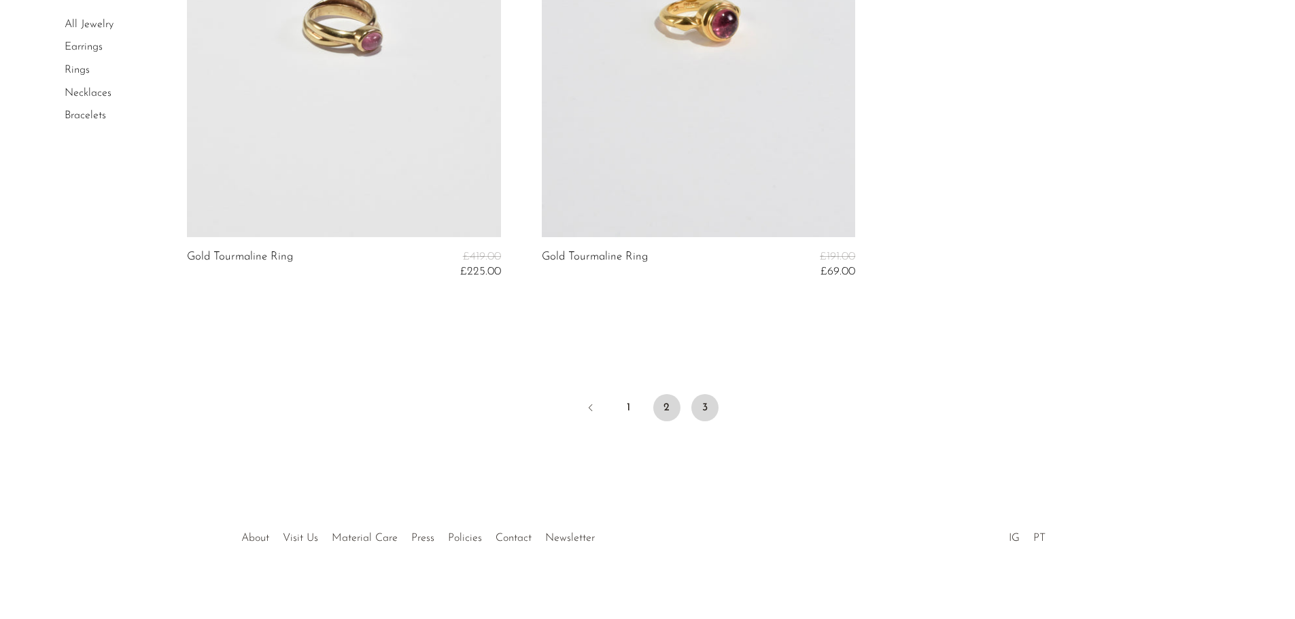
click at [670, 402] on link "2" at bounding box center [666, 407] width 27 height 27
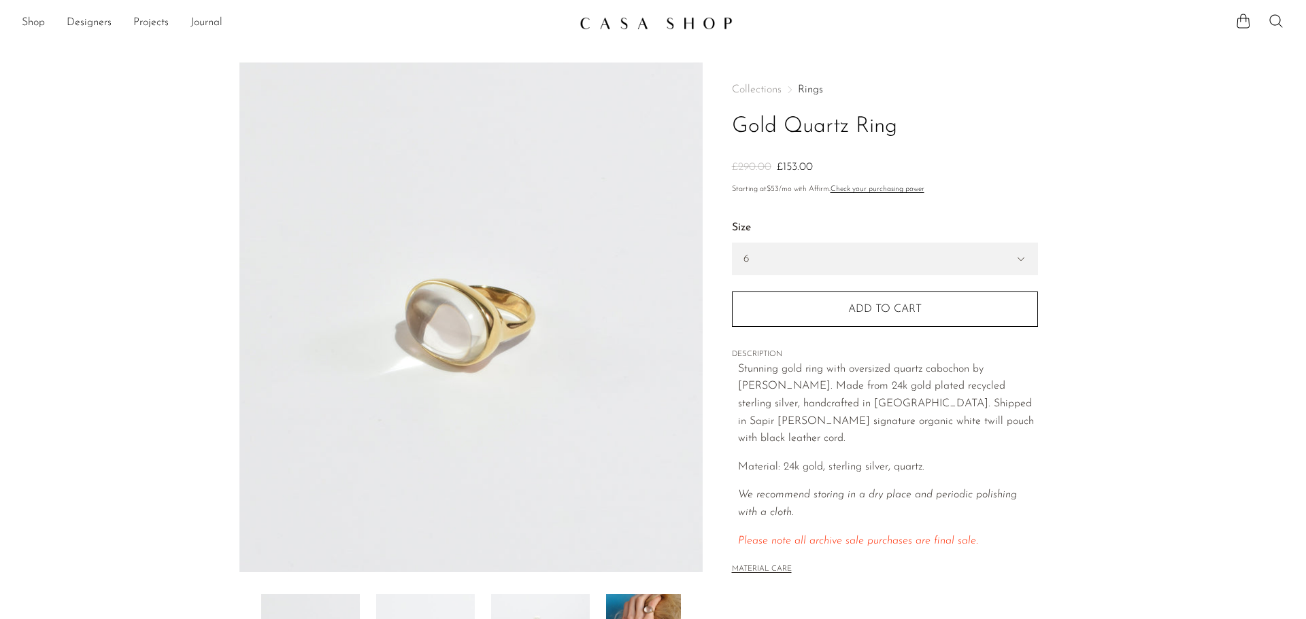
scroll to position [266, 0]
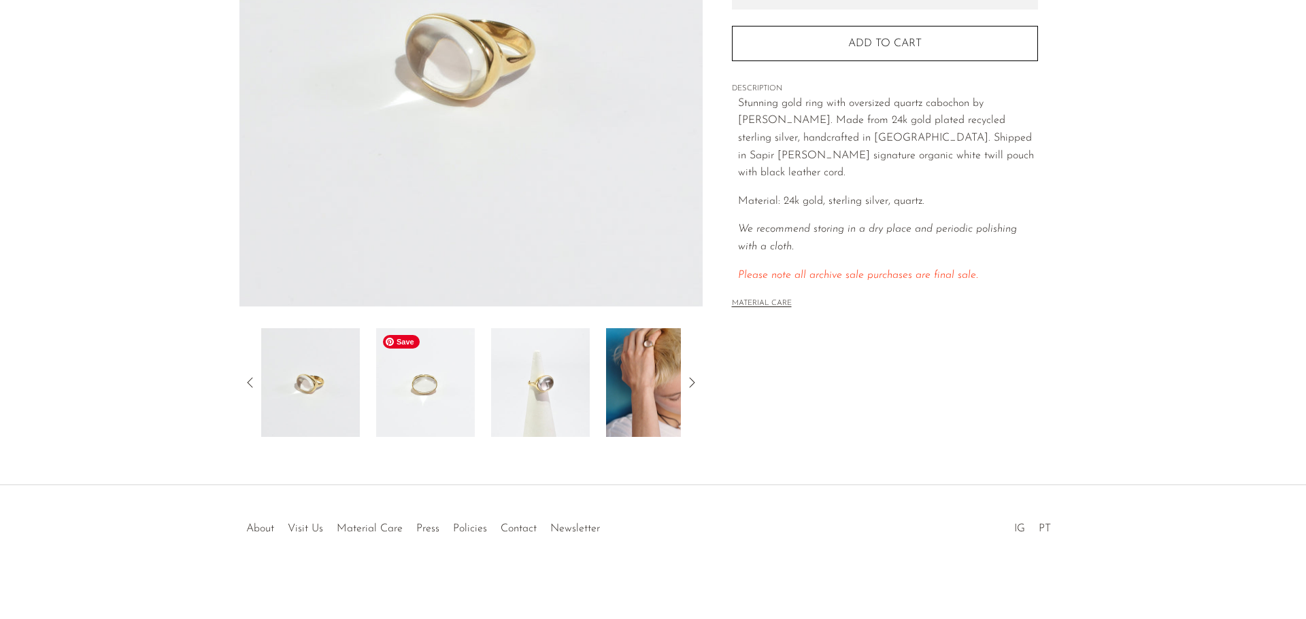
click at [449, 356] on img at bounding box center [425, 382] width 99 height 109
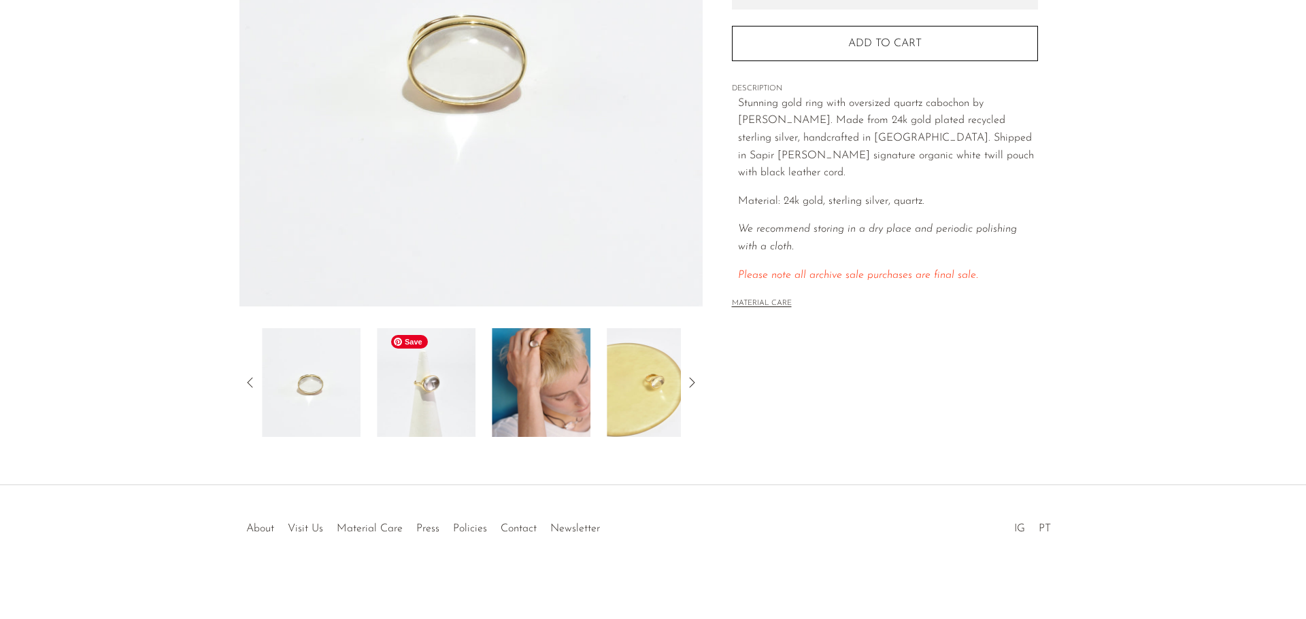
click at [415, 426] on img at bounding box center [426, 382] width 99 height 109
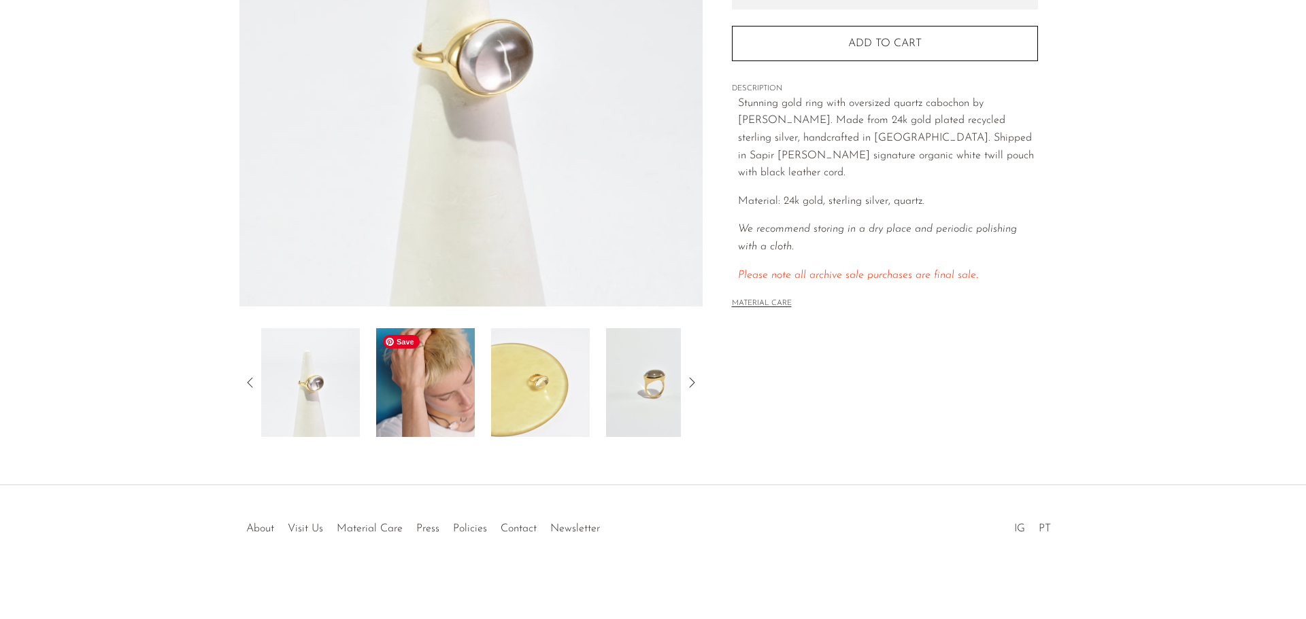
click at [446, 362] on img at bounding box center [425, 382] width 99 height 109
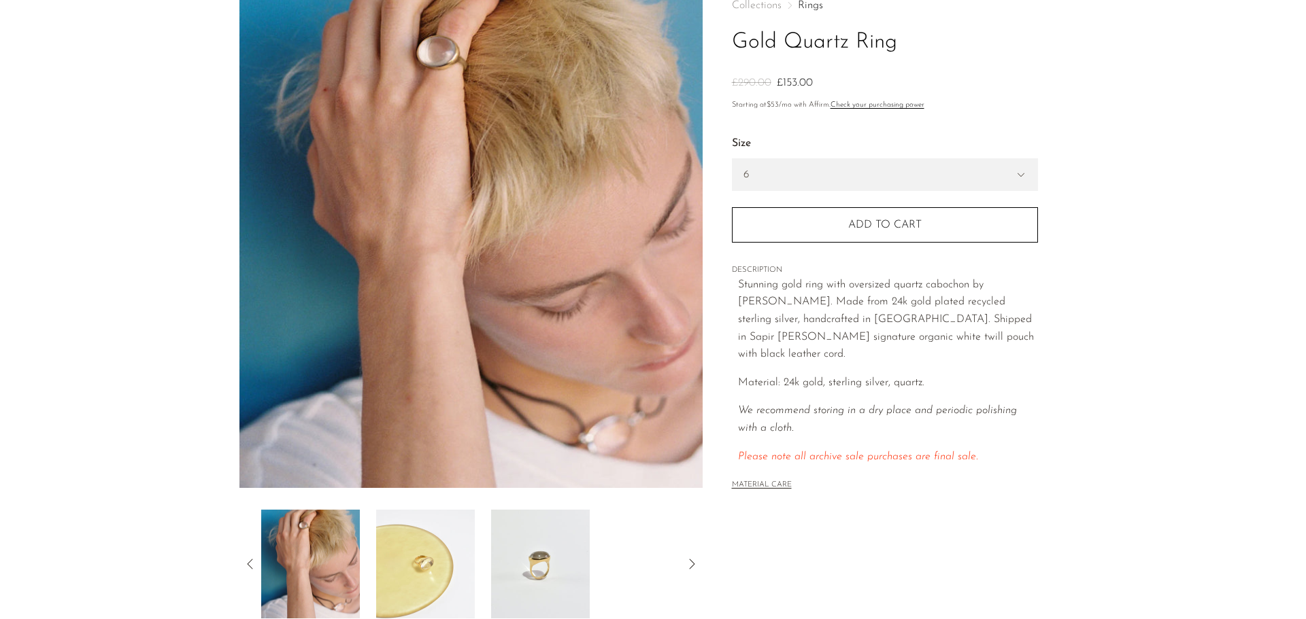
scroll to position [0, 0]
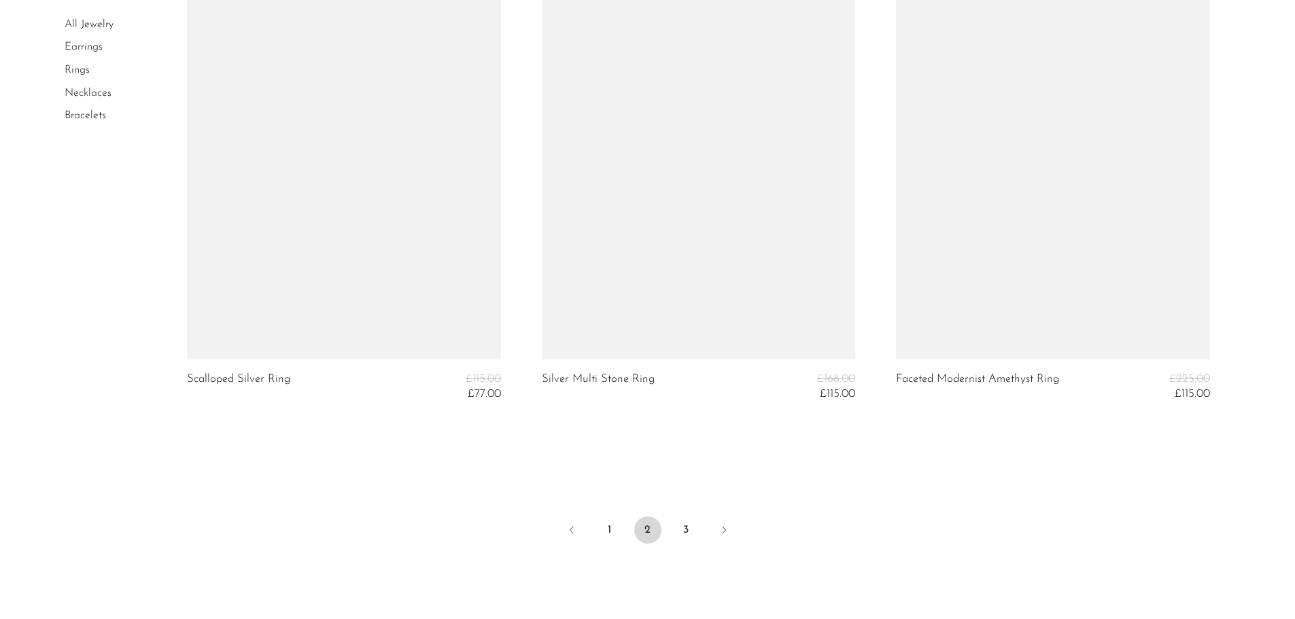
scroll to position [5620, 0]
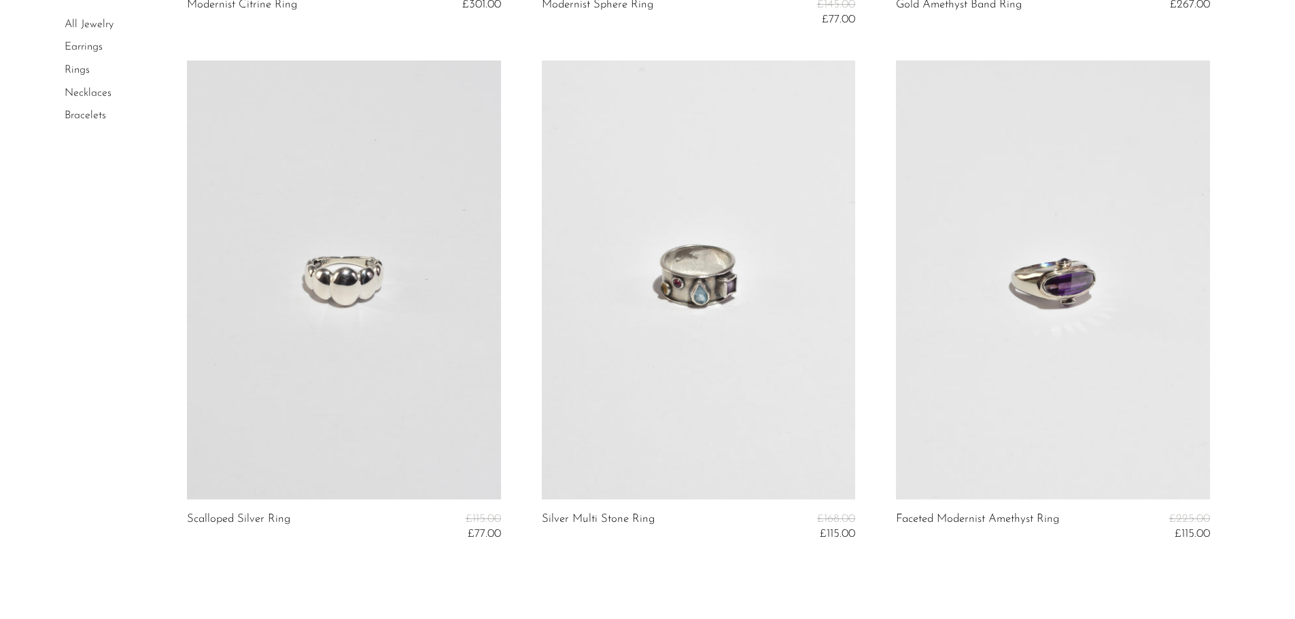
click at [1025, 265] on link at bounding box center [1052, 280] width 313 height 439
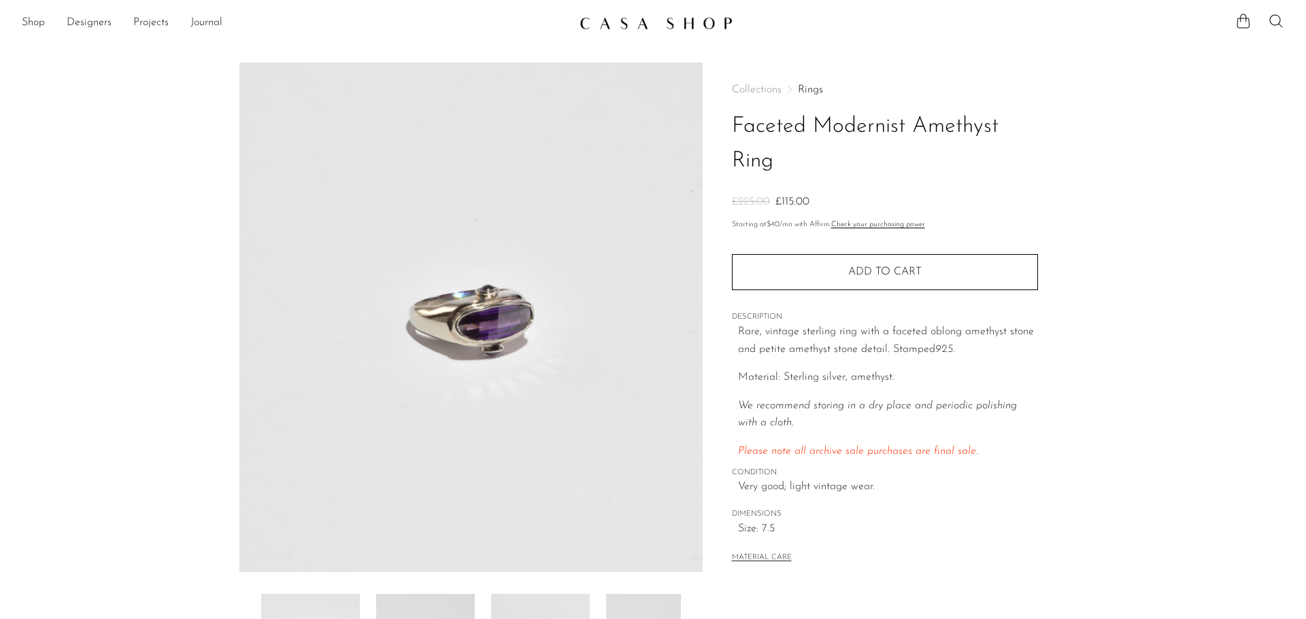
scroll to position [90, 0]
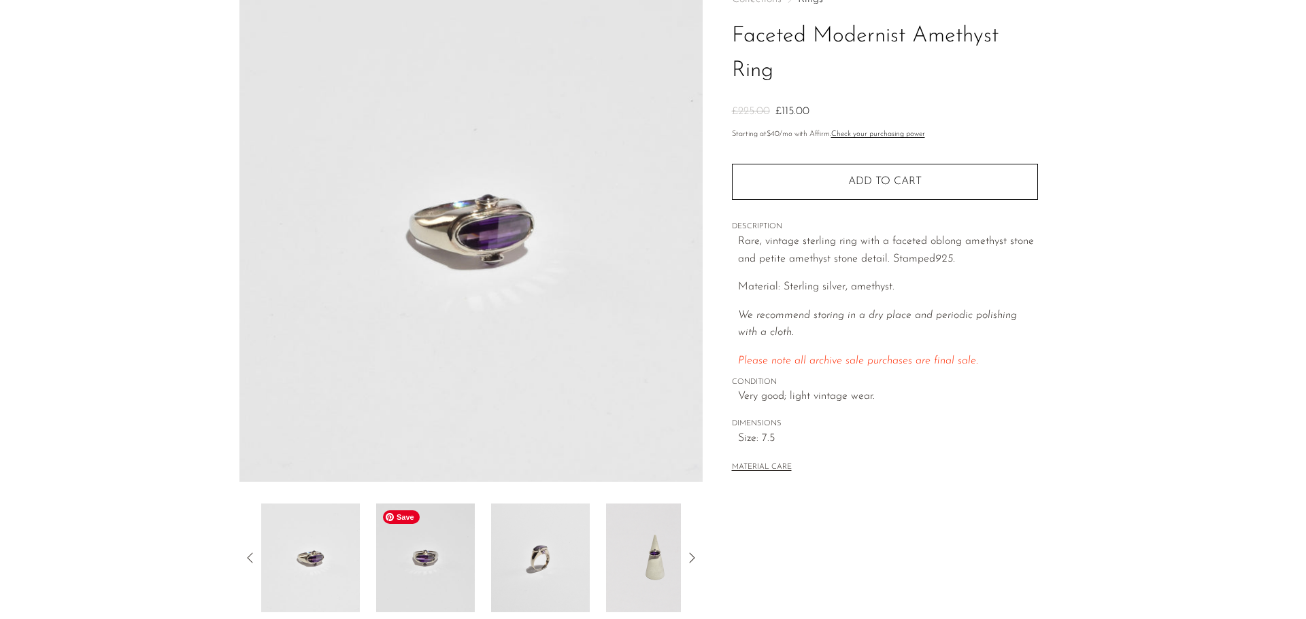
click at [432, 566] on img at bounding box center [425, 558] width 99 height 109
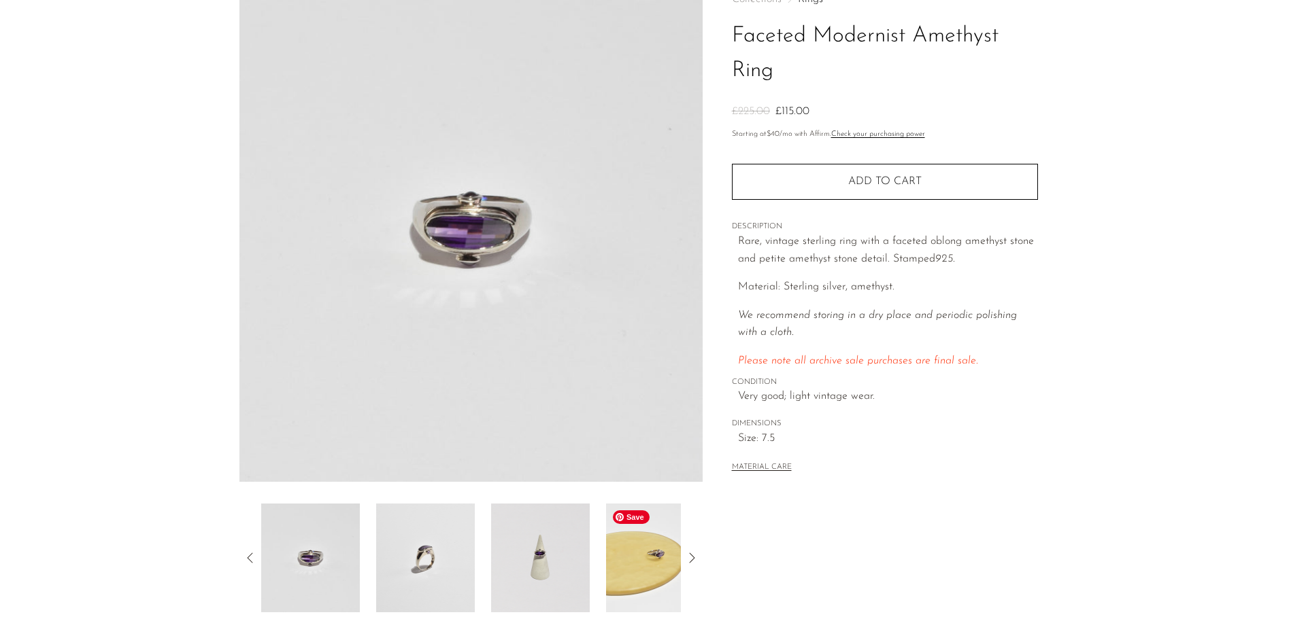
click at [642, 554] on img at bounding box center [655, 558] width 99 height 109
